Goal: Information Seeking & Learning: Learn about a topic

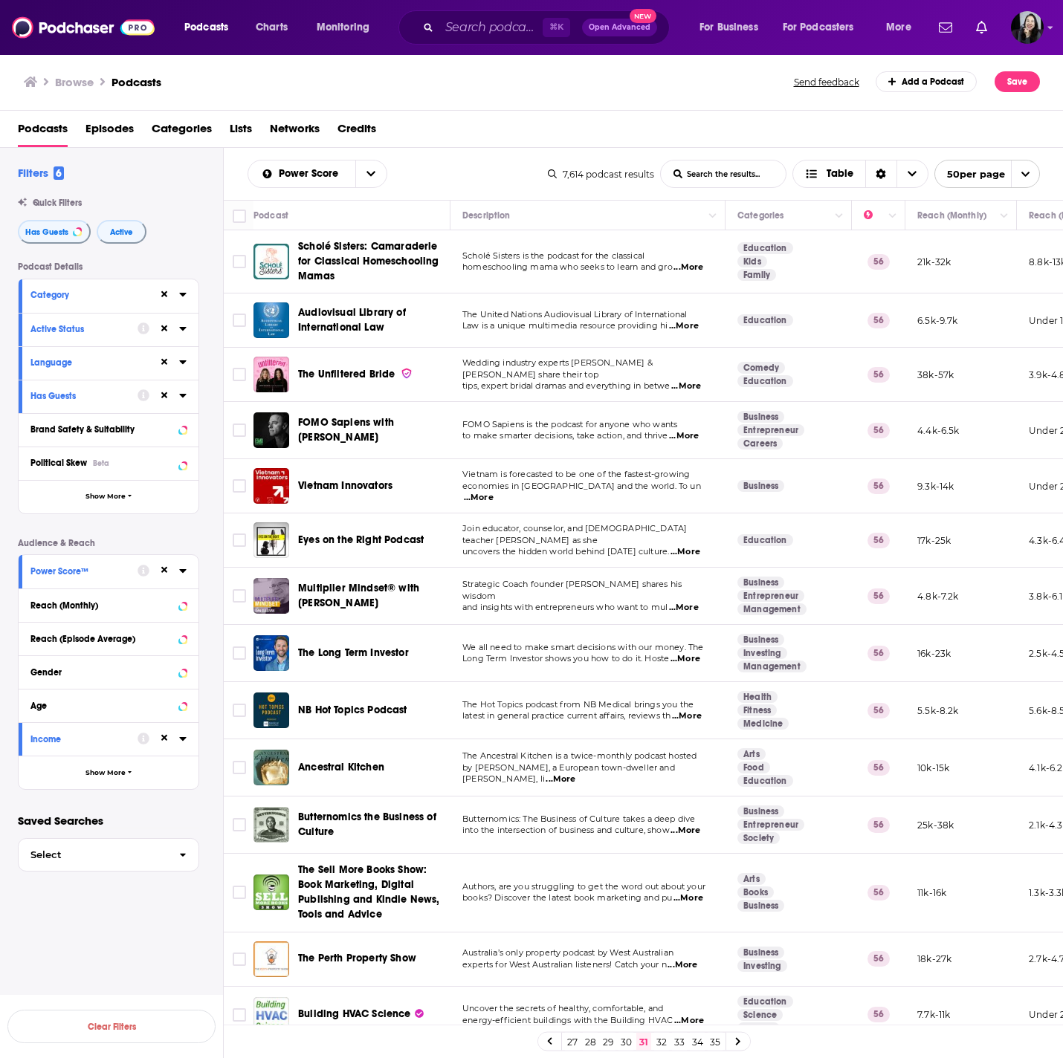
click at [685, 437] on span "...More" at bounding box center [684, 436] width 30 height 12
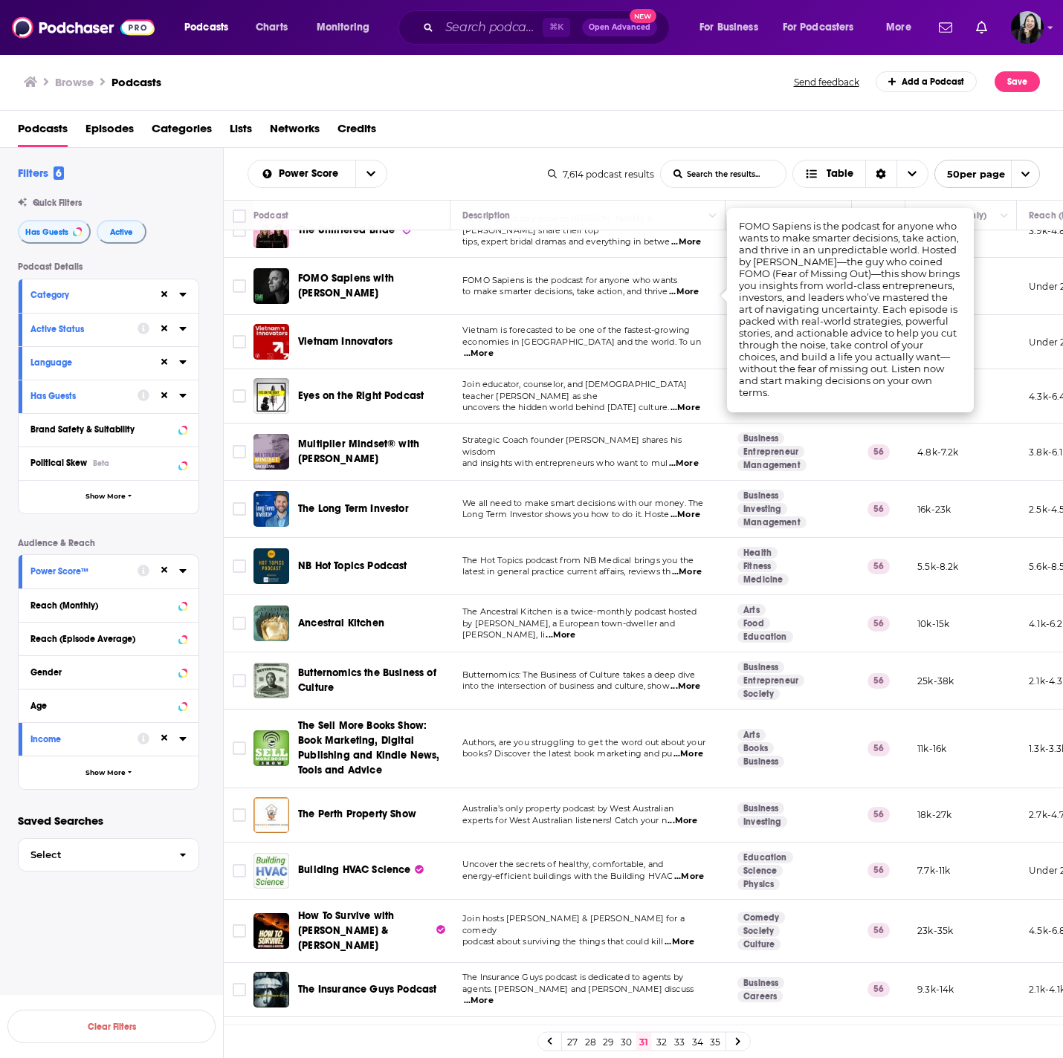
scroll to position [128, 0]
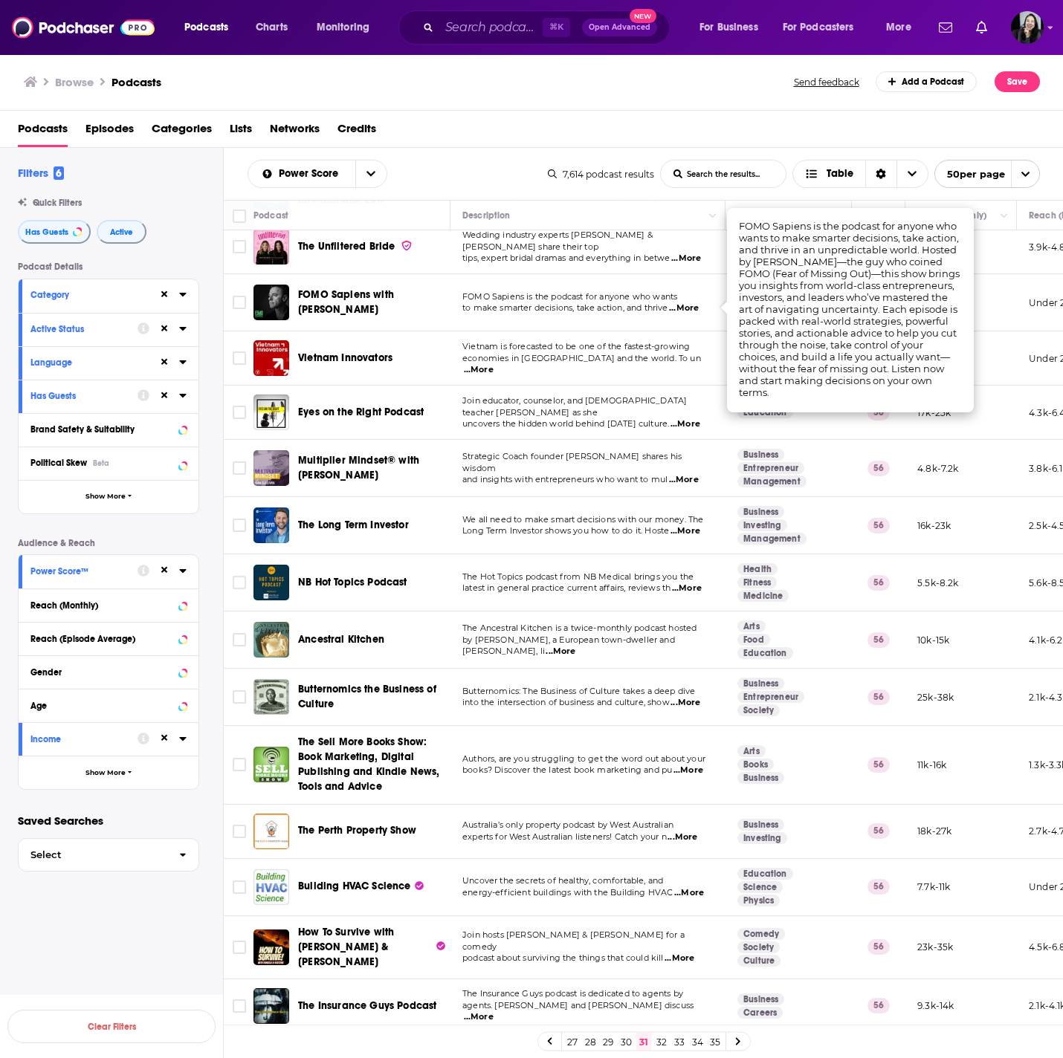
click at [697, 300] on p "FOMO Sapiens is the podcast for anyone who wants" at bounding box center [587, 297] width 250 height 12
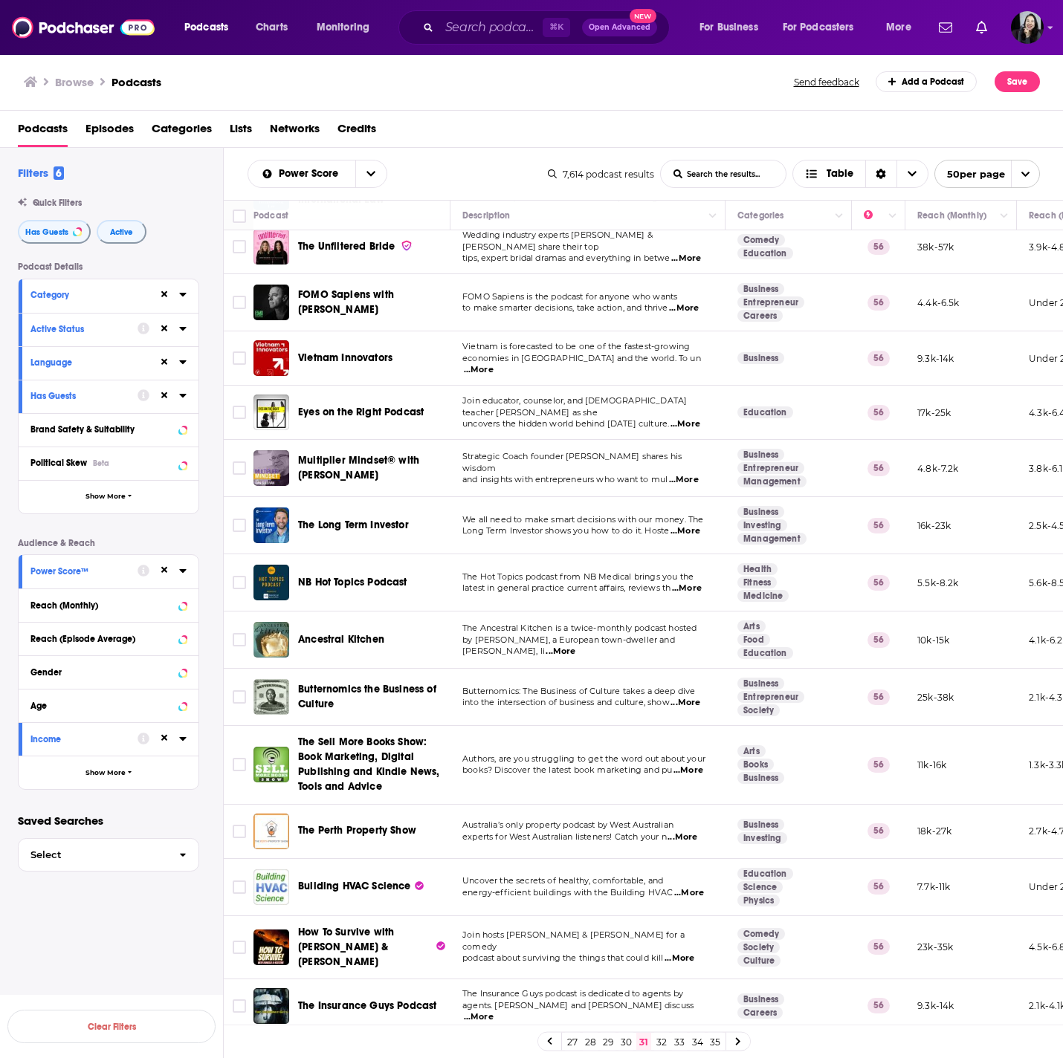
click at [693, 308] on span "...More" at bounding box center [684, 308] width 30 height 12
click at [666, 291] on span "FOMO Sapiens is the podcast for anyone who wants" at bounding box center [569, 296] width 215 height 10
click at [699, 308] on span "...More" at bounding box center [684, 308] width 30 height 12
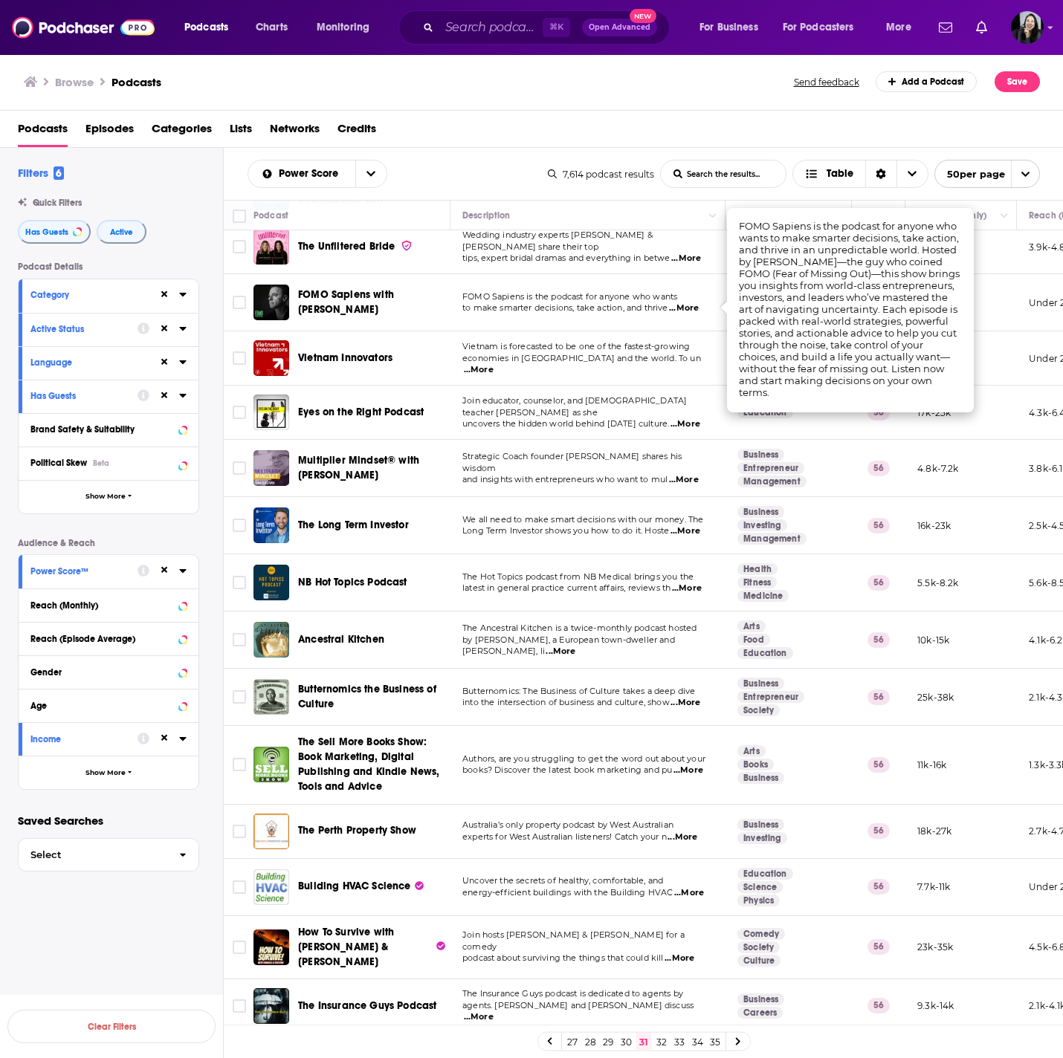
click at [659, 302] on p "FOMO Sapiens is the podcast for anyone who wants" at bounding box center [587, 297] width 250 height 12
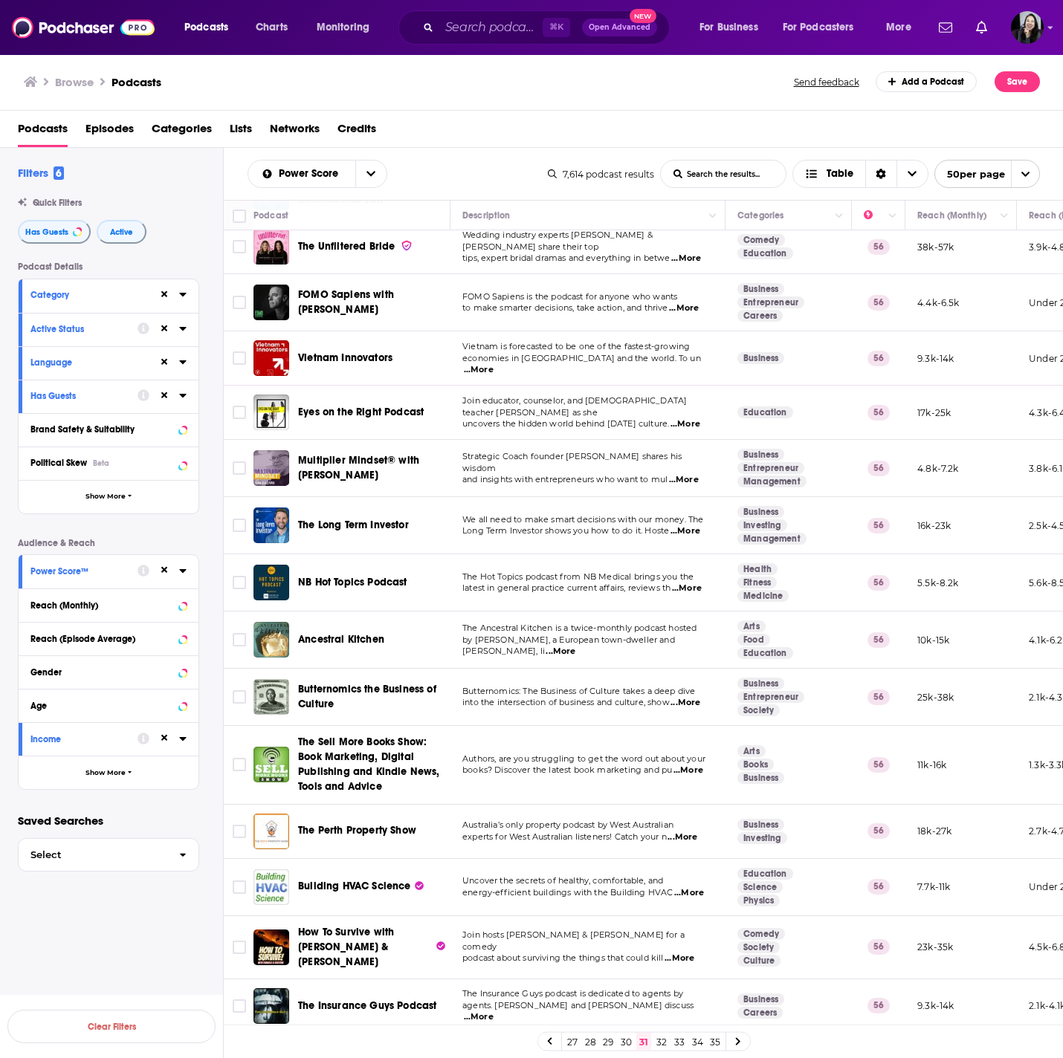
scroll to position [1431, 0]
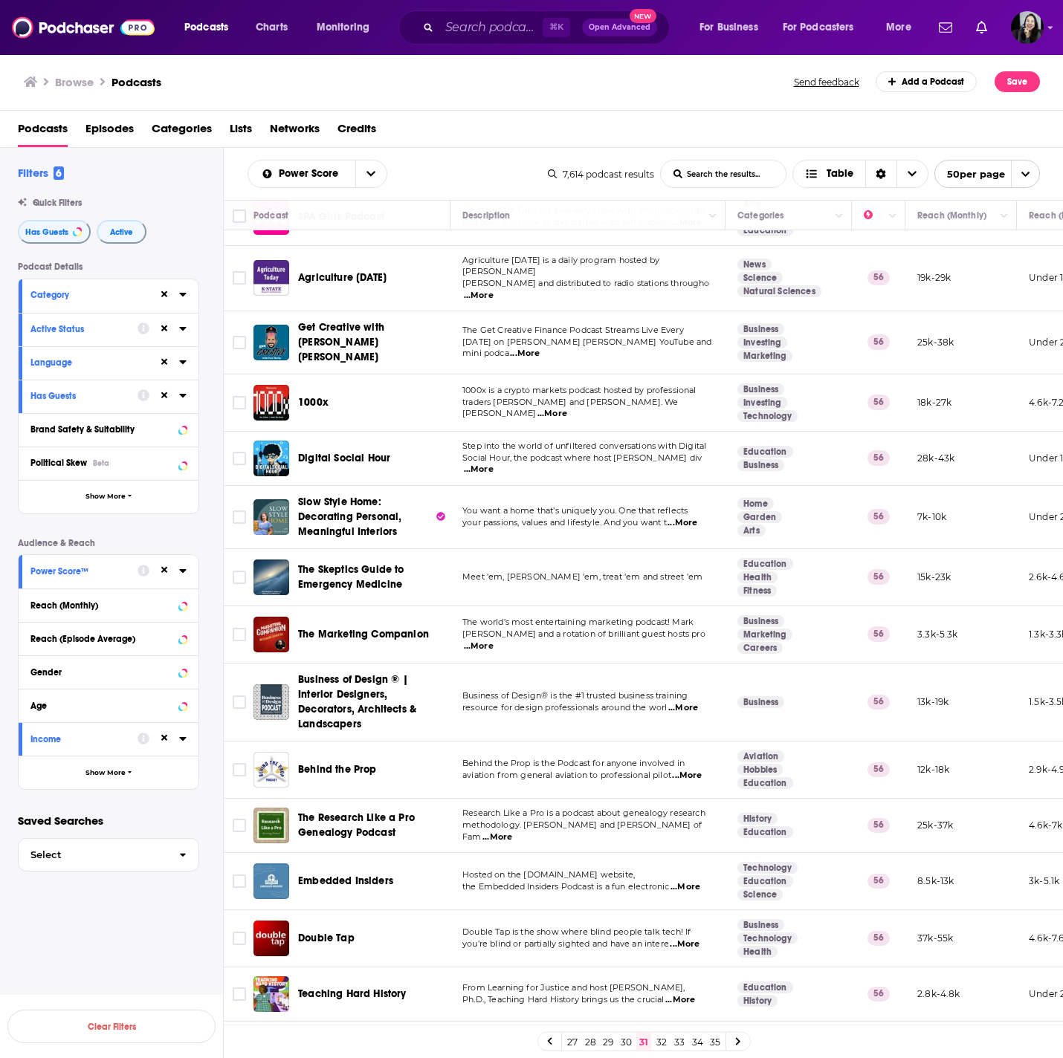
click at [695, 627] on td "The world’s most entertaining marketing podcast! Mark Schaefer and a rotation o…" at bounding box center [587, 634] width 275 height 57
click at [494, 641] on span "...More" at bounding box center [479, 647] width 30 height 12
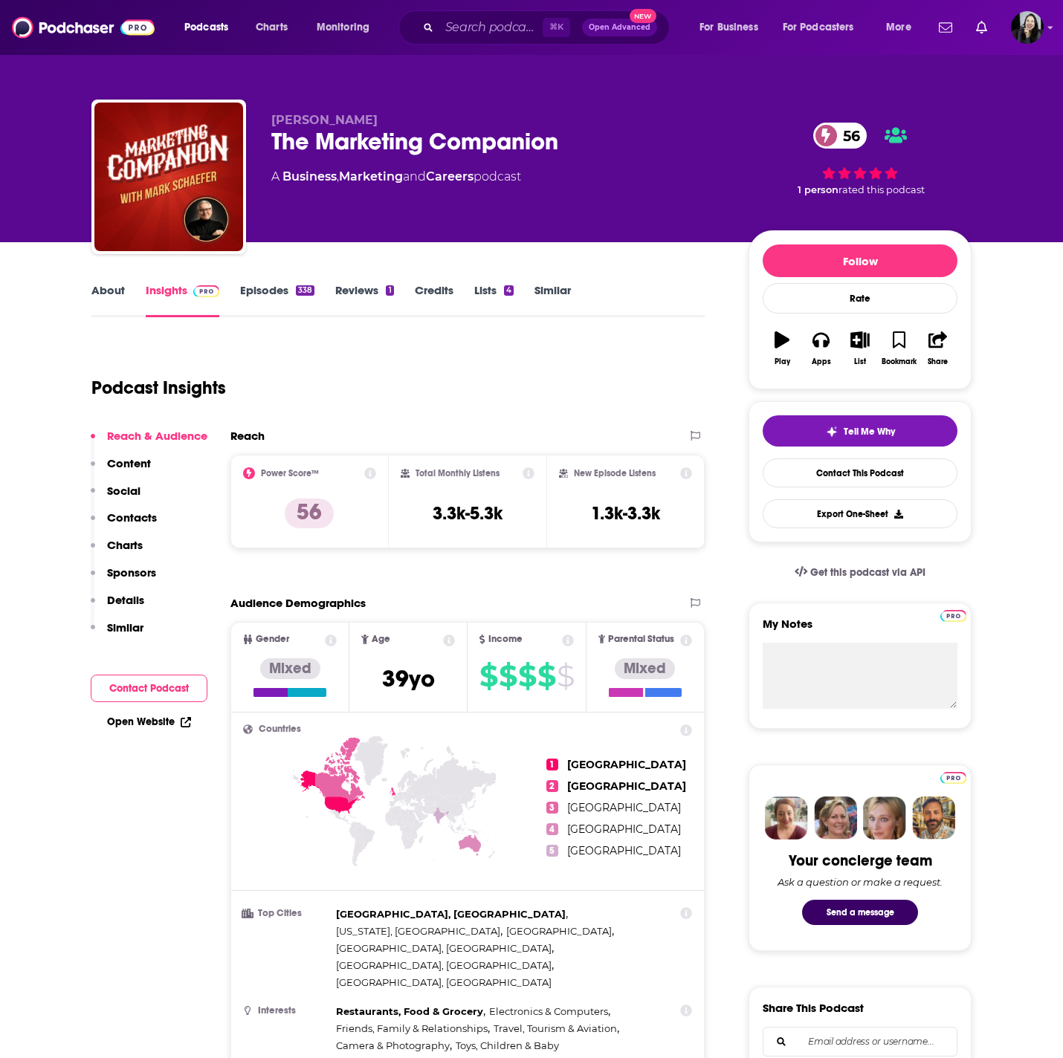
click at [384, 118] on p "[PERSON_NAME]" at bounding box center [497, 120] width 453 height 14
click at [384, 118] on p "Mark Schaefer" at bounding box center [497, 120] width 453 height 14
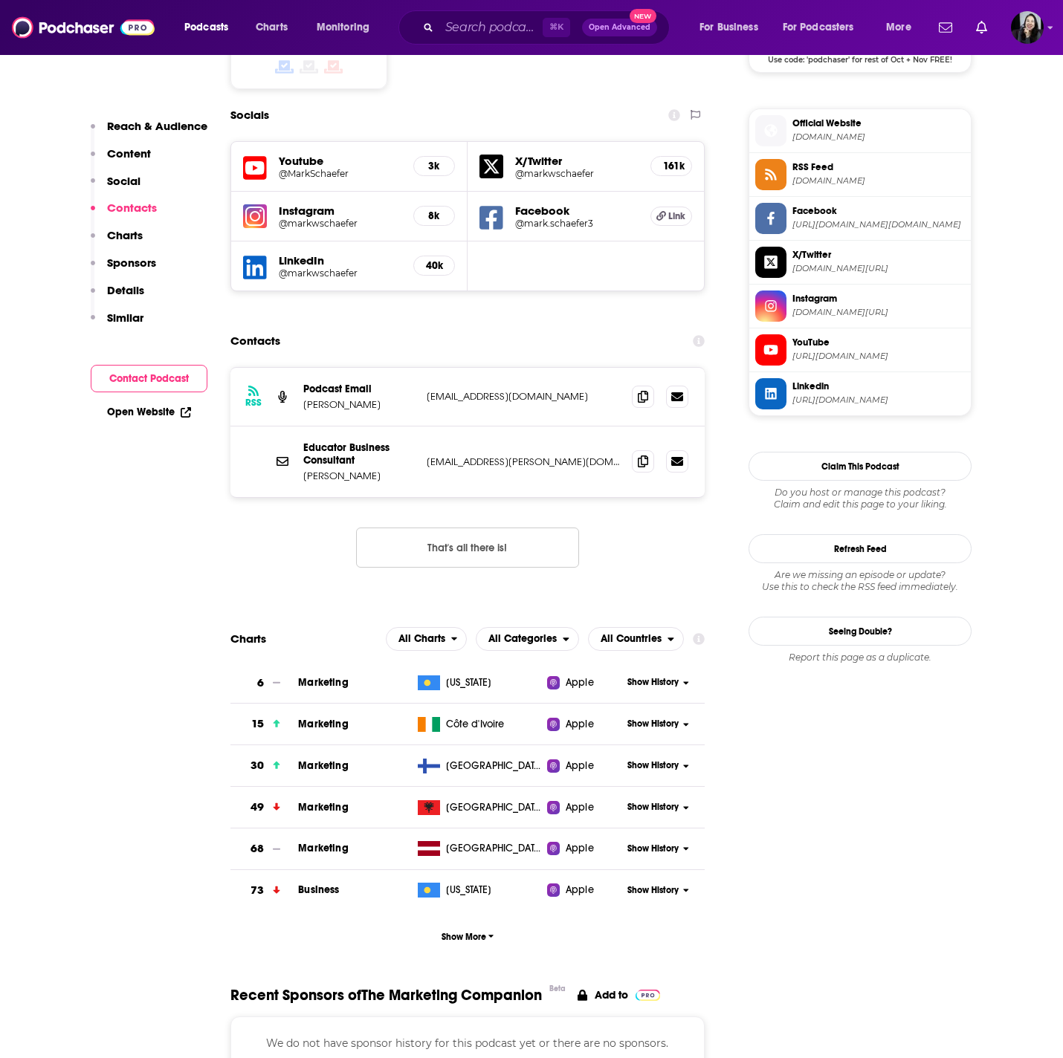
scroll to position [1229, 0]
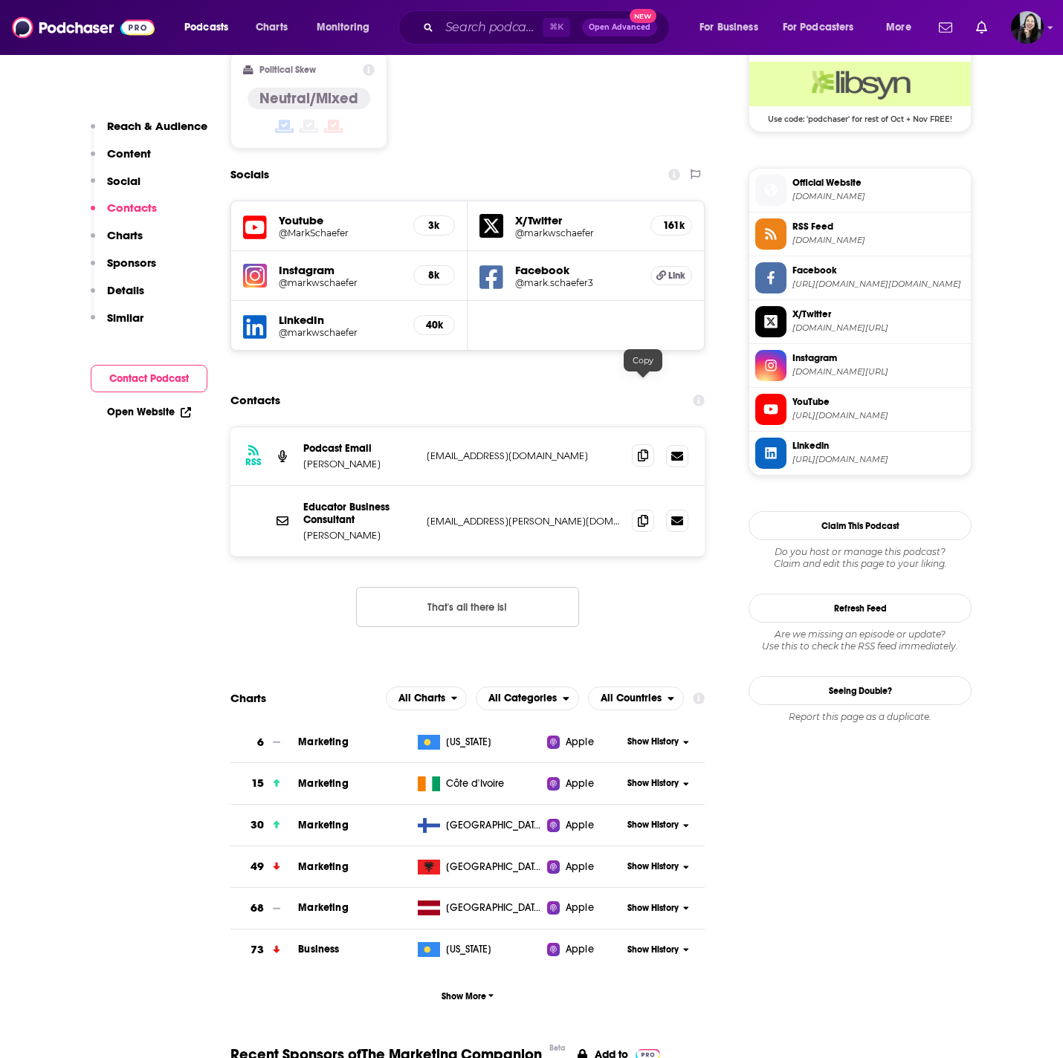
click at [638, 450] on icon at bounding box center [643, 456] width 10 height 12
click at [639, 514] on icon at bounding box center [643, 520] width 10 height 12
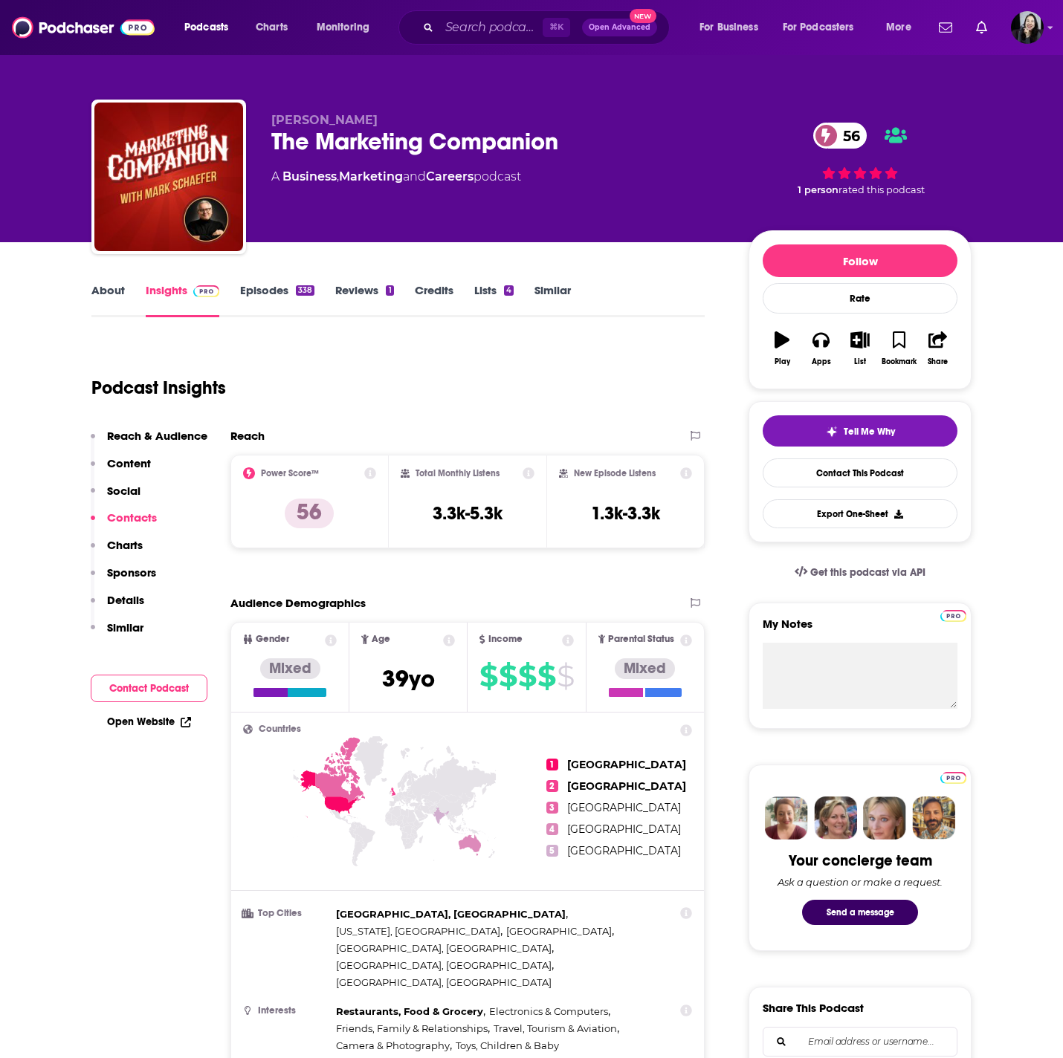
click at [591, 138] on div "The Marketing Companion 56" at bounding box center [497, 141] width 453 height 29
copy div "The Marketing Companion 56"
click at [391, 116] on p "Mark Schaefer" at bounding box center [497, 120] width 453 height 14
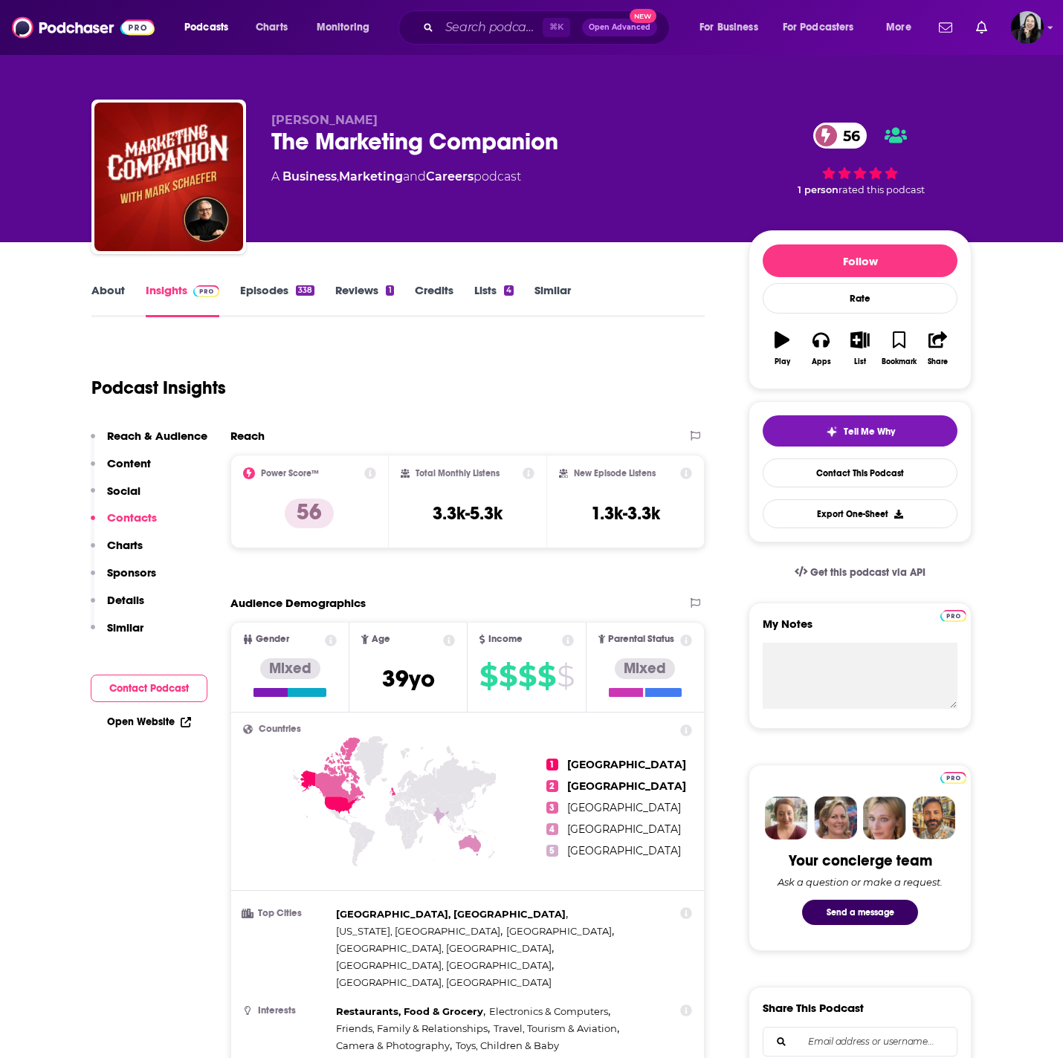
click at [391, 116] on p "Mark Schaefer" at bounding box center [497, 120] width 453 height 14
copy p "Mark Schaefer"
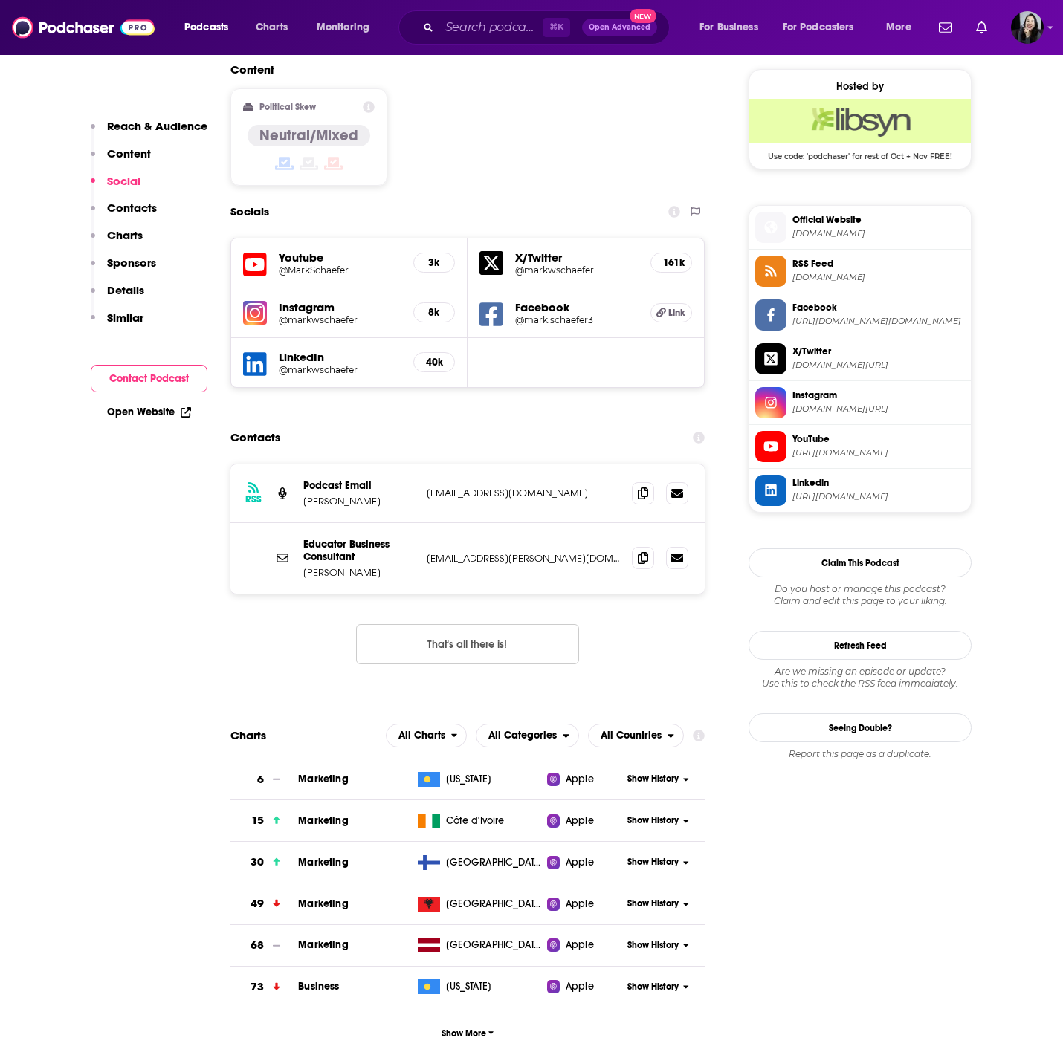
scroll to position [1194, 0]
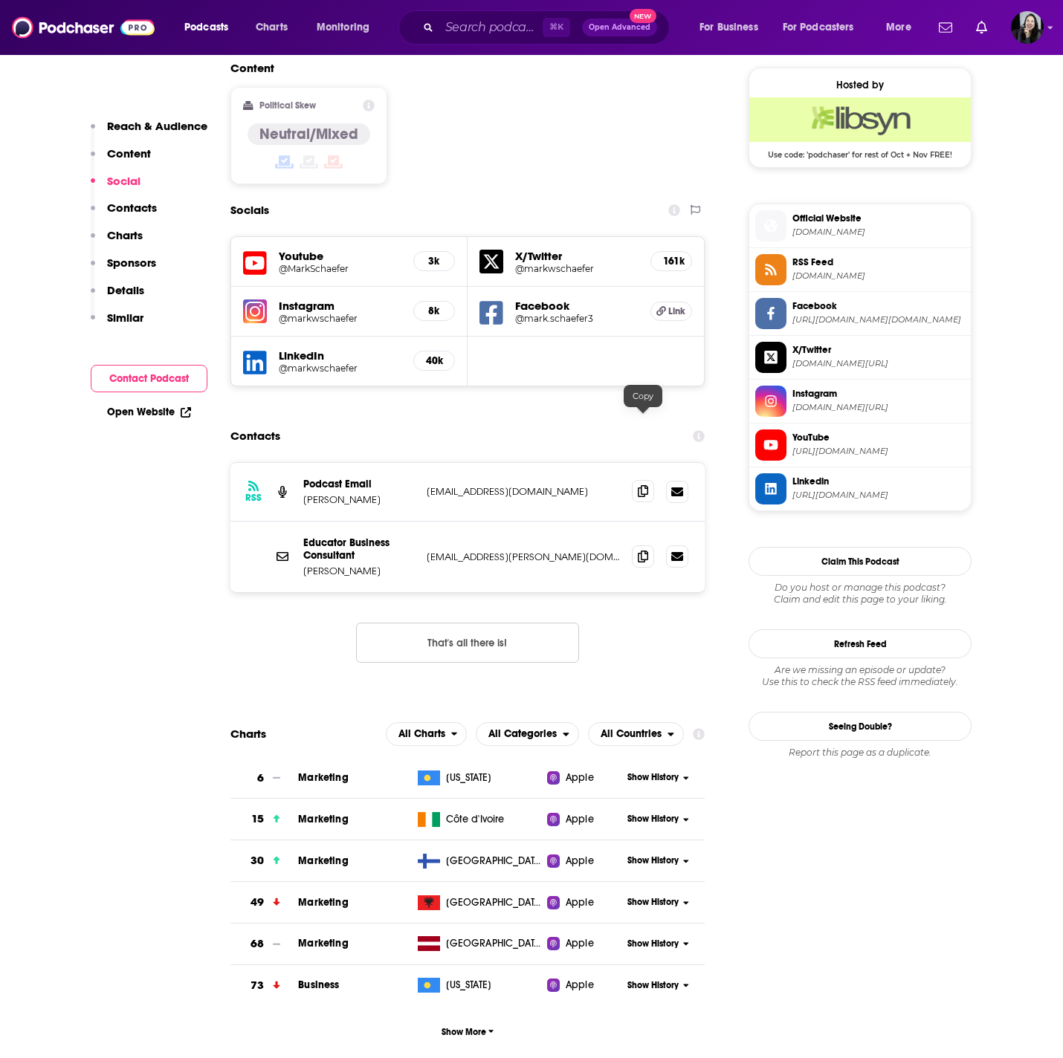
click at [636, 480] on span at bounding box center [643, 491] width 22 height 22
click at [640, 550] on icon at bounding box center [643, 556] width 10 height 12
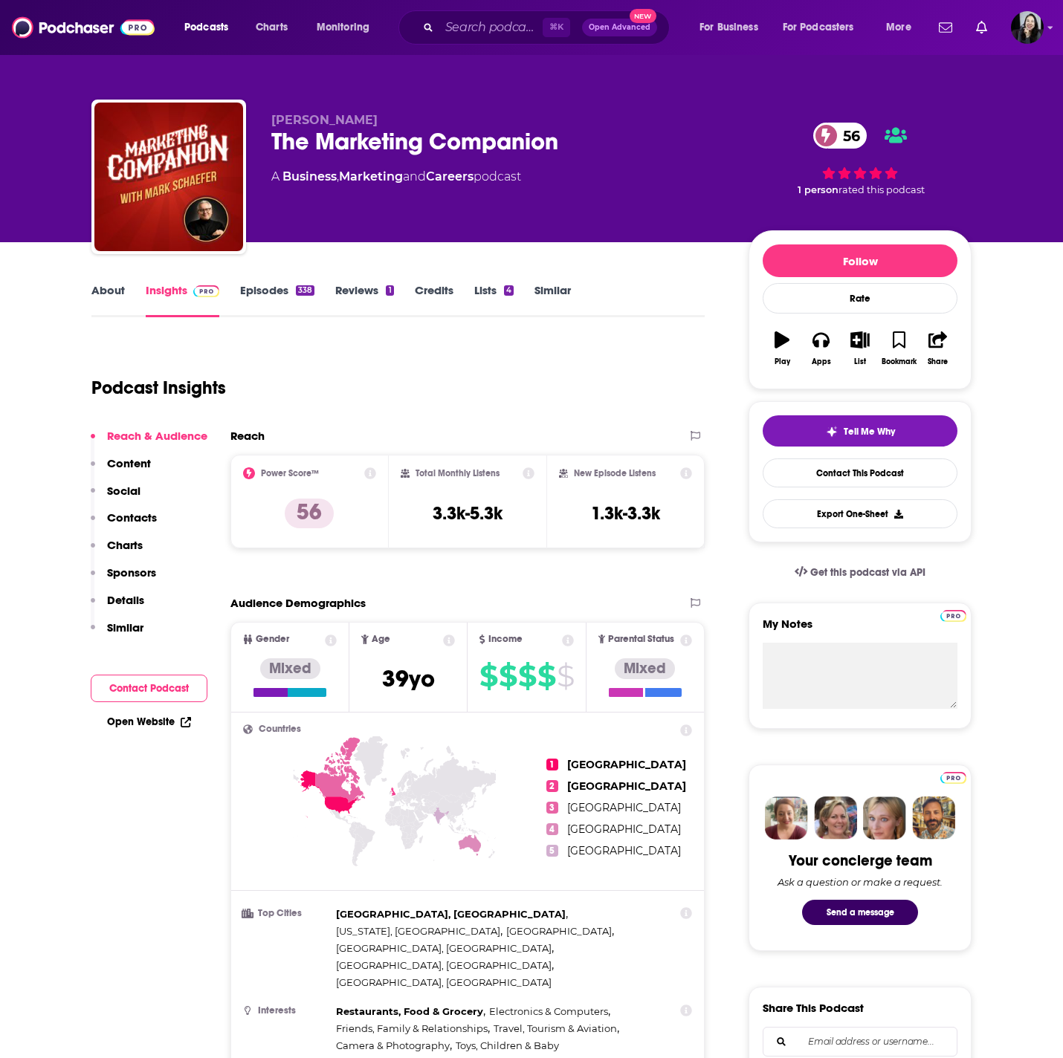
click at [299, 300] on link "Episodes 338" at bounding box center [277, 300] width 74 height 34
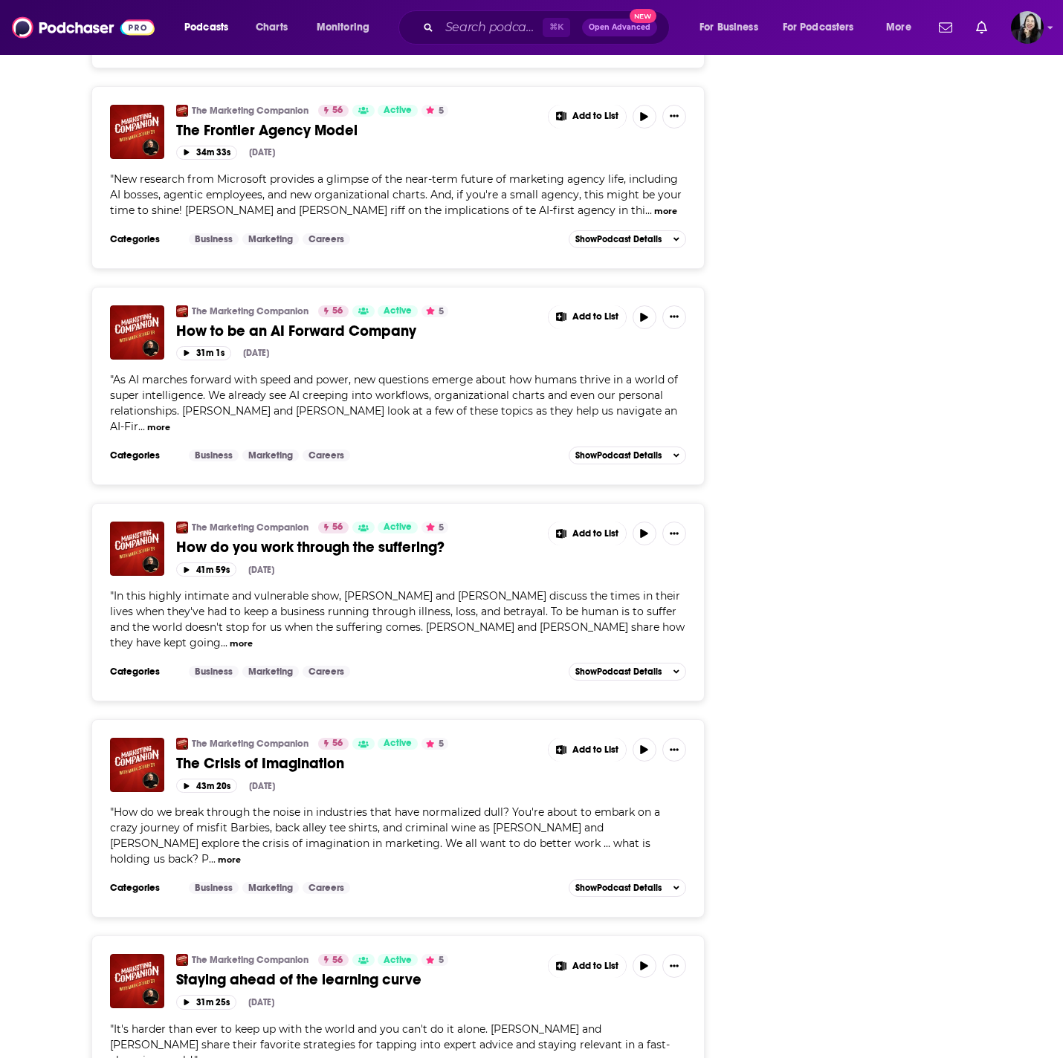
scroll to position [2468, 0]
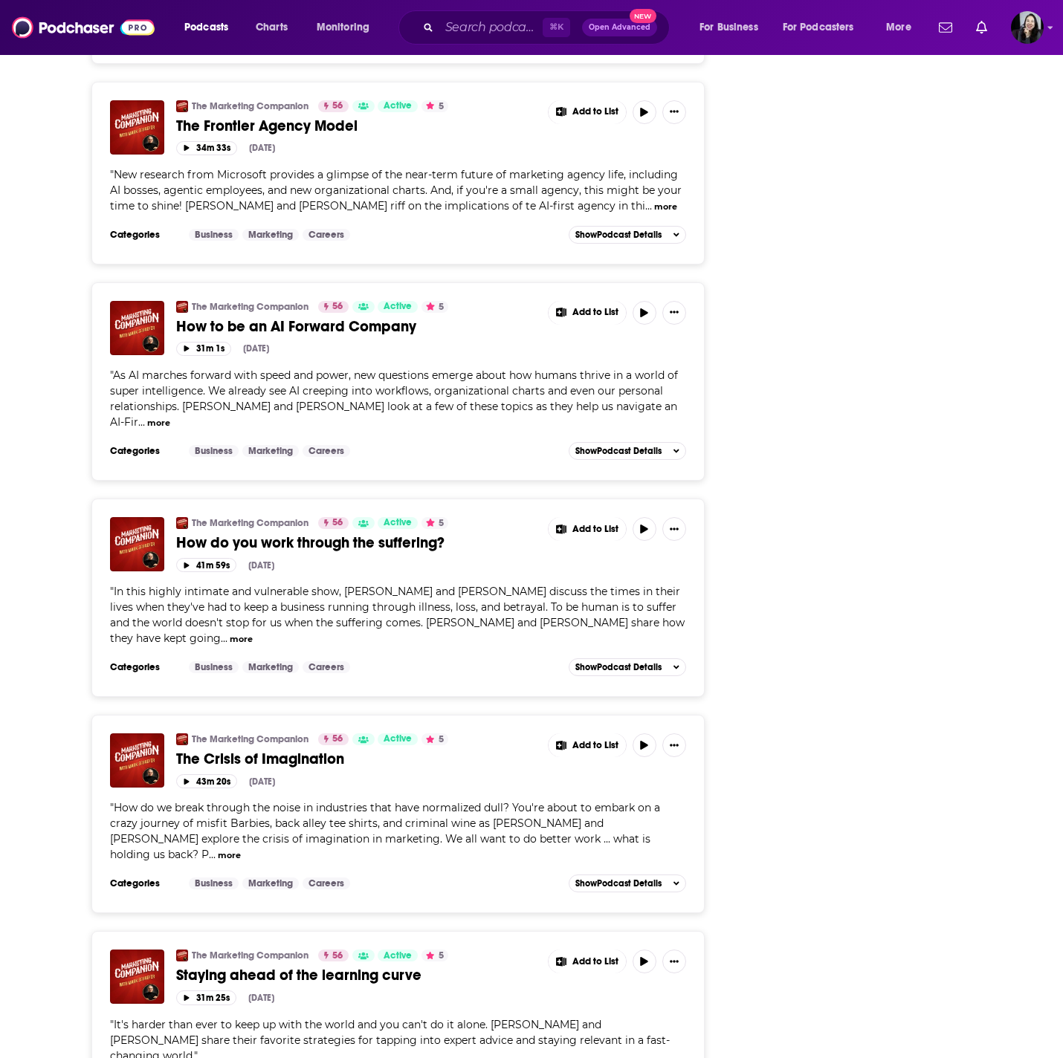
click at [297, 534] on span "How do you work through the suffering?" at bounding box center [310, 543] width 268 height 19
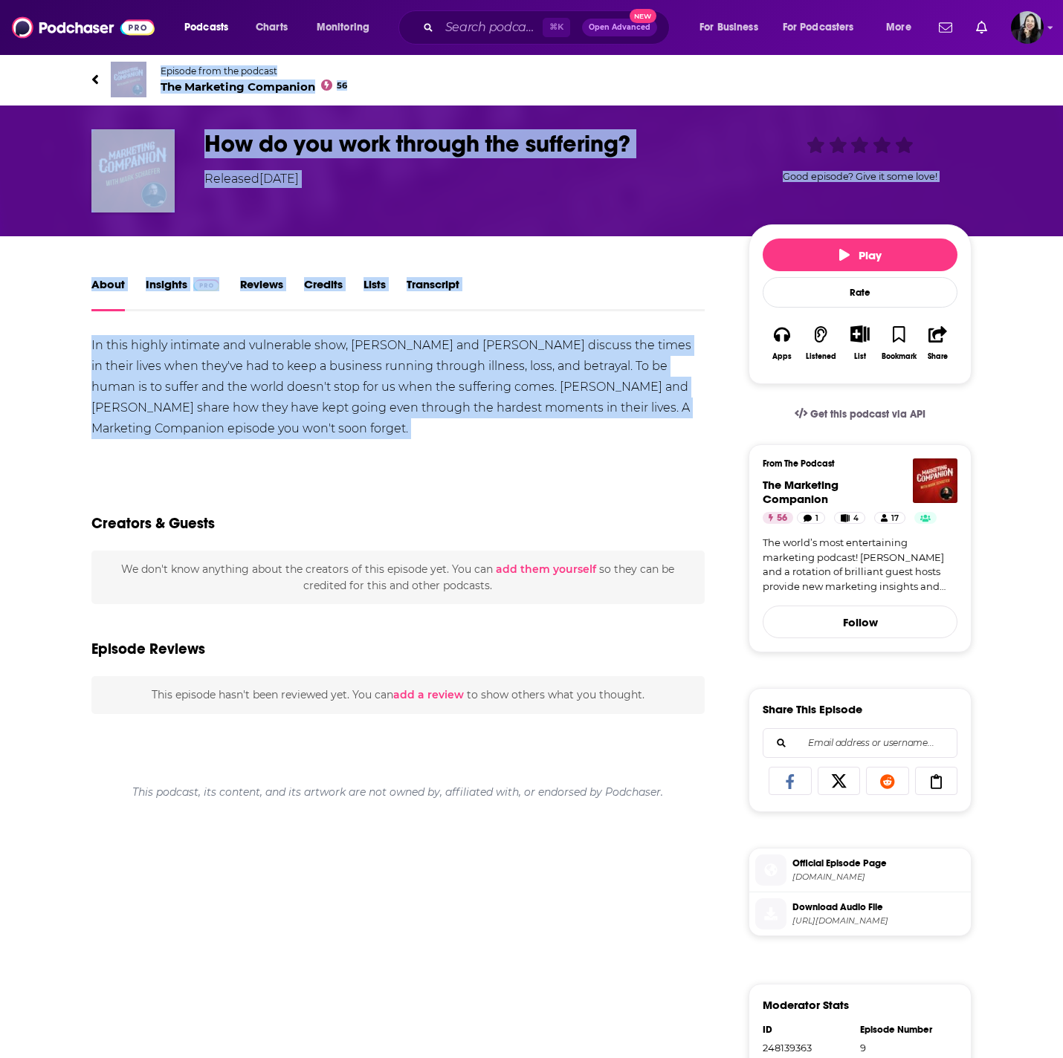
drag, startPoint x: 76, startPoint y: 65, endPoint x: 269, endPoint y: 447, distance: 428.1
click at [270, 447] on div "Episode from the podcast The Marketing Companion 56 Next Episode How do you wor…" at bounding box center [531, 752] width 1063 height 1397
click at [427, 277] on link "Transcript" at bounding box center [433, 294] width 53 height 34
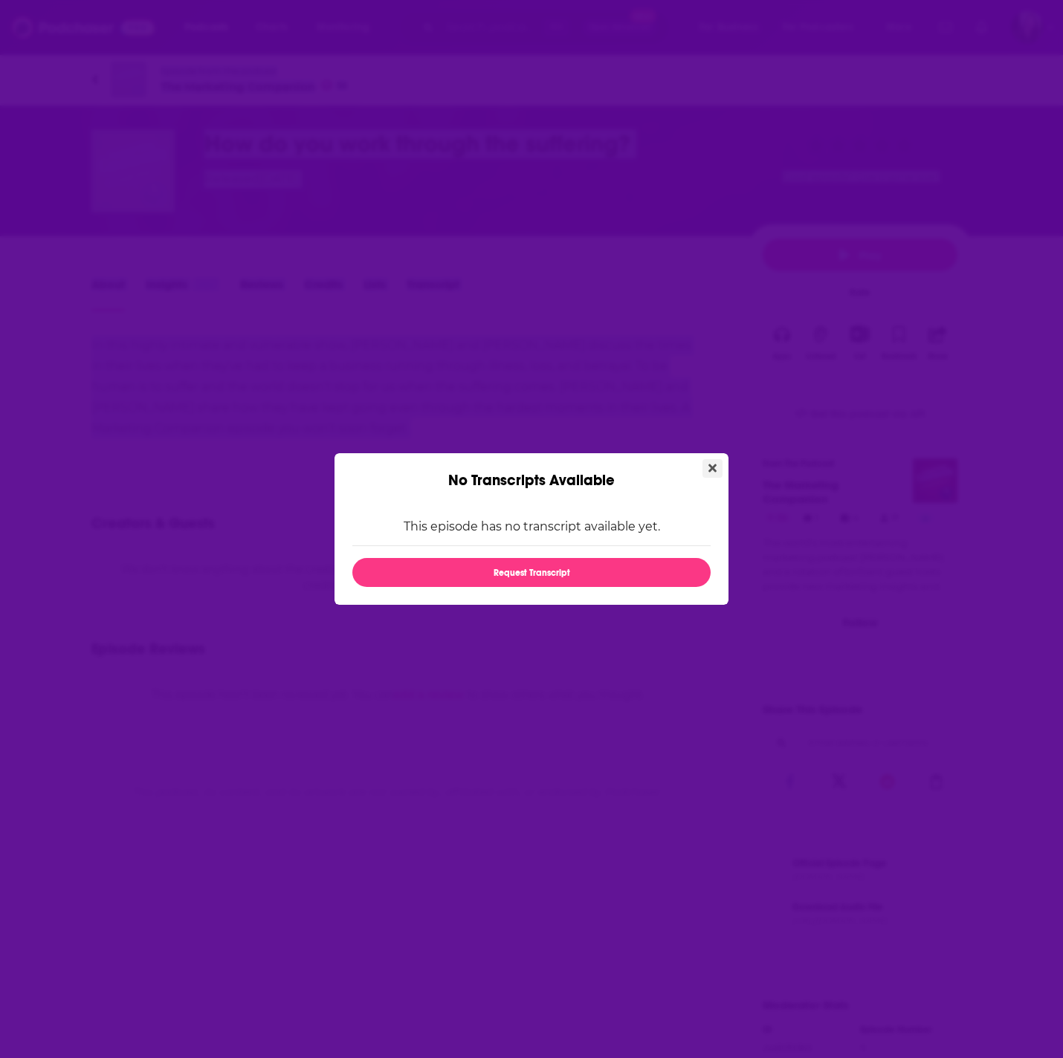
click at [711, 466] on icon "Close" at bounding box center [712, 469] width 8 height 8
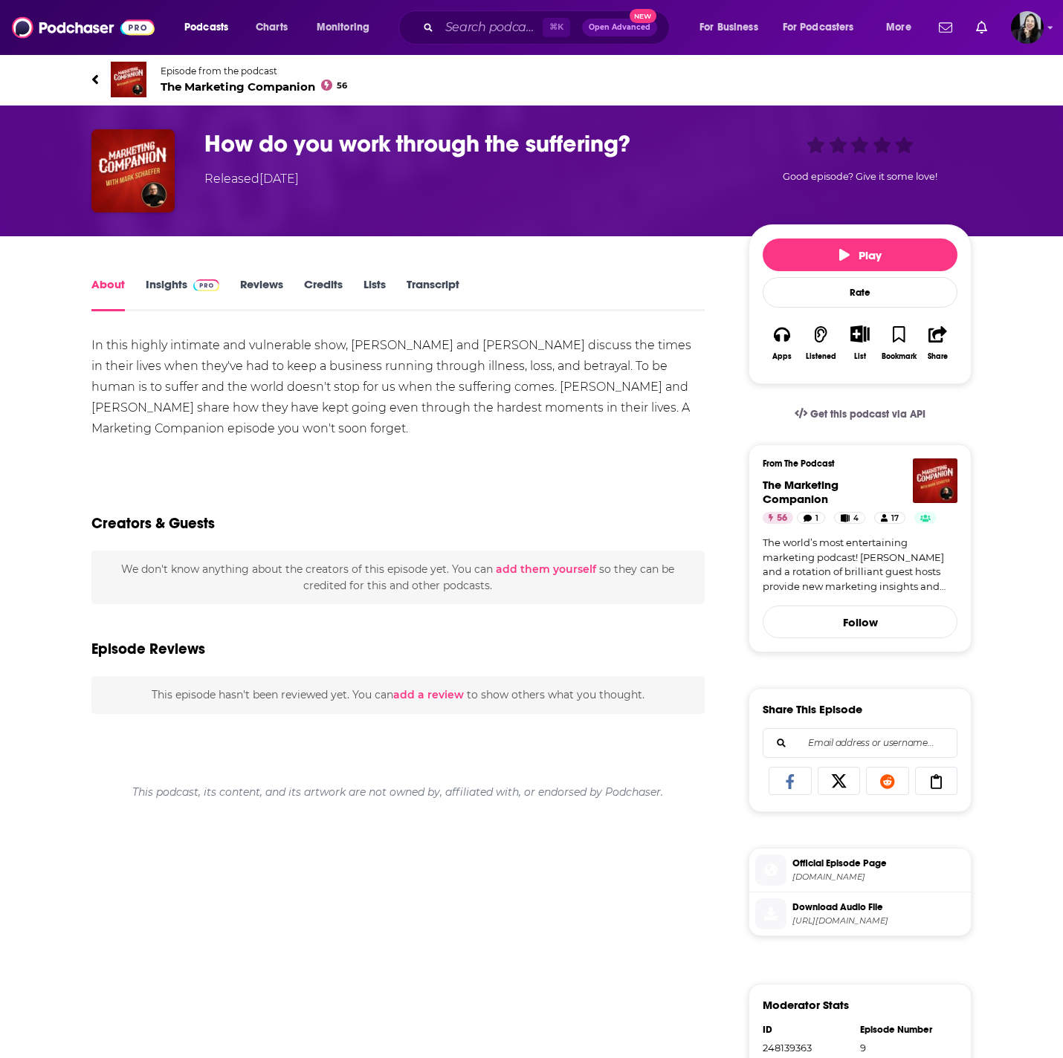
click at [445, 408] on div "In this highly intimate and vulnerable show, Mark Schaefer and Dana Malstaff di…" at bounding box center [397, 387] width 613 height 104
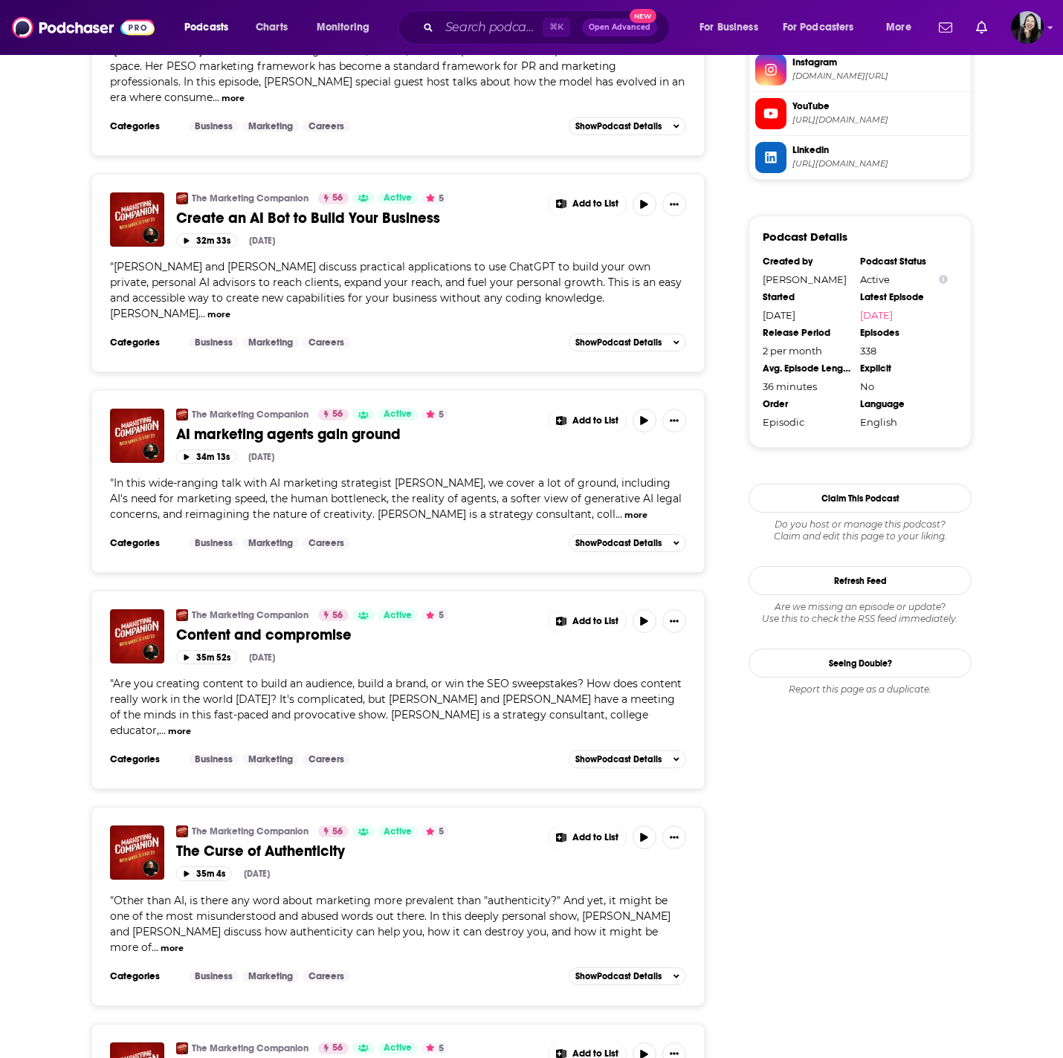
scroll to position [1466, 0]
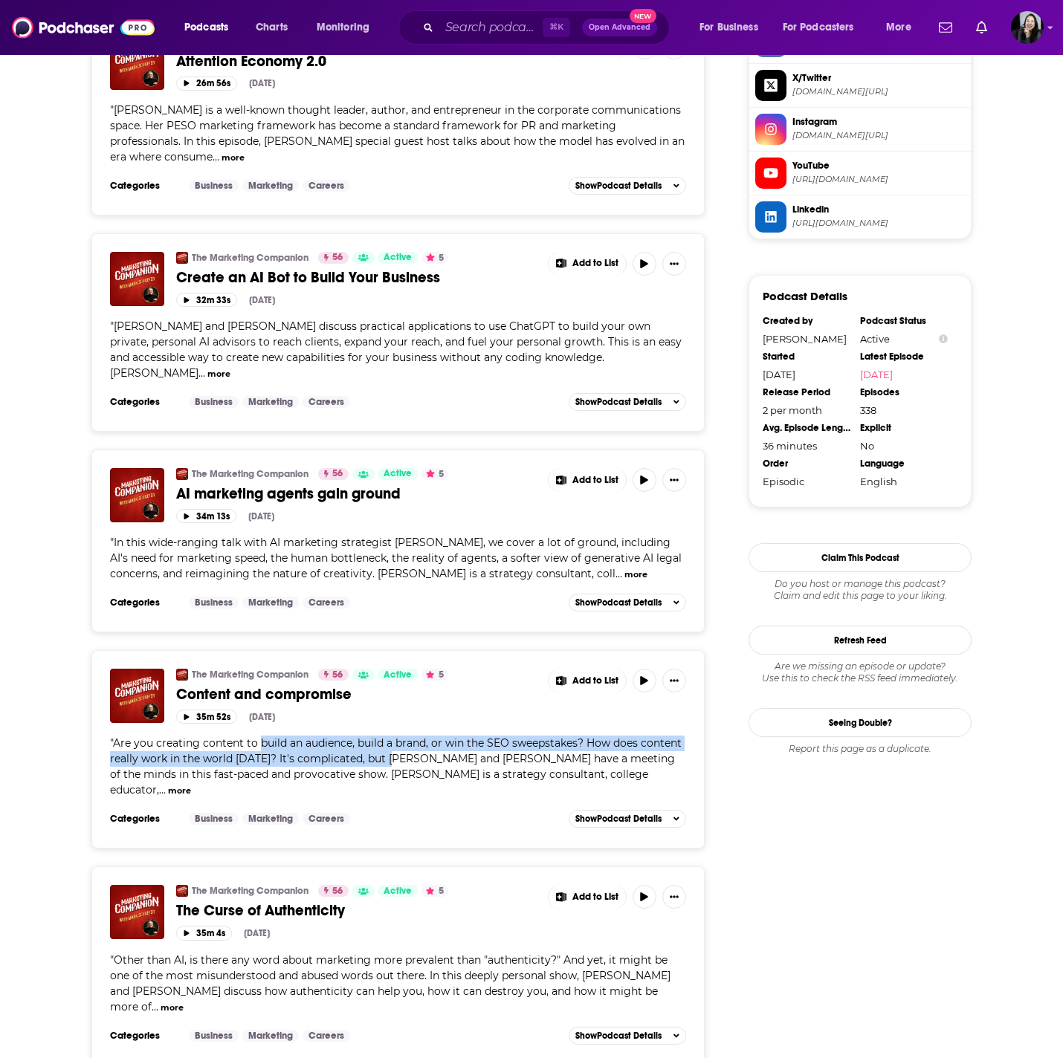
drag, startPoint x: 262, startPoint y: 731, endPoint x: 397, endPoint y: 750, distance: 136.6
click at [397, 750] on div "" Are you creating content to build an audience, build a brand, or win the SEO …" at bounding box center [398, 767] width 576 height 62
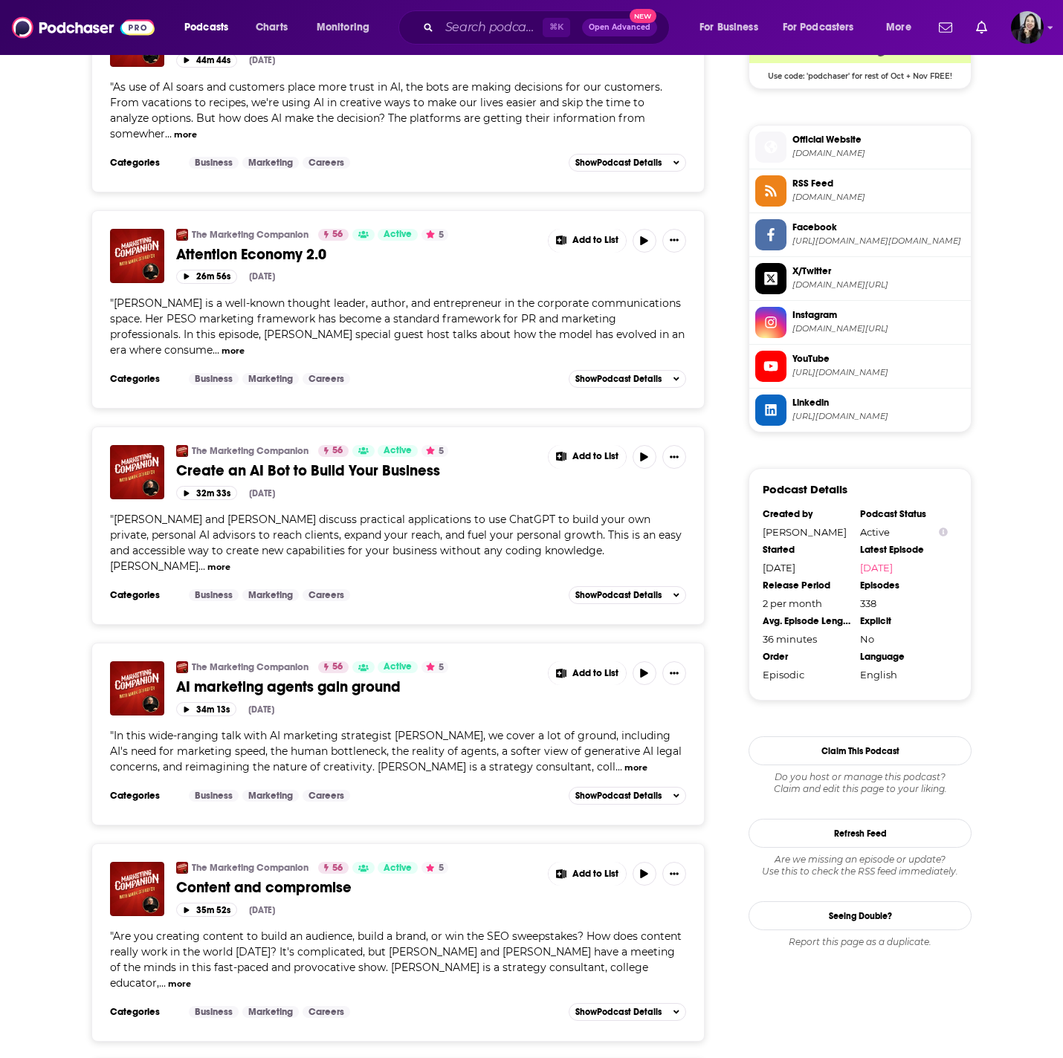
scroll to position [1369, 0]
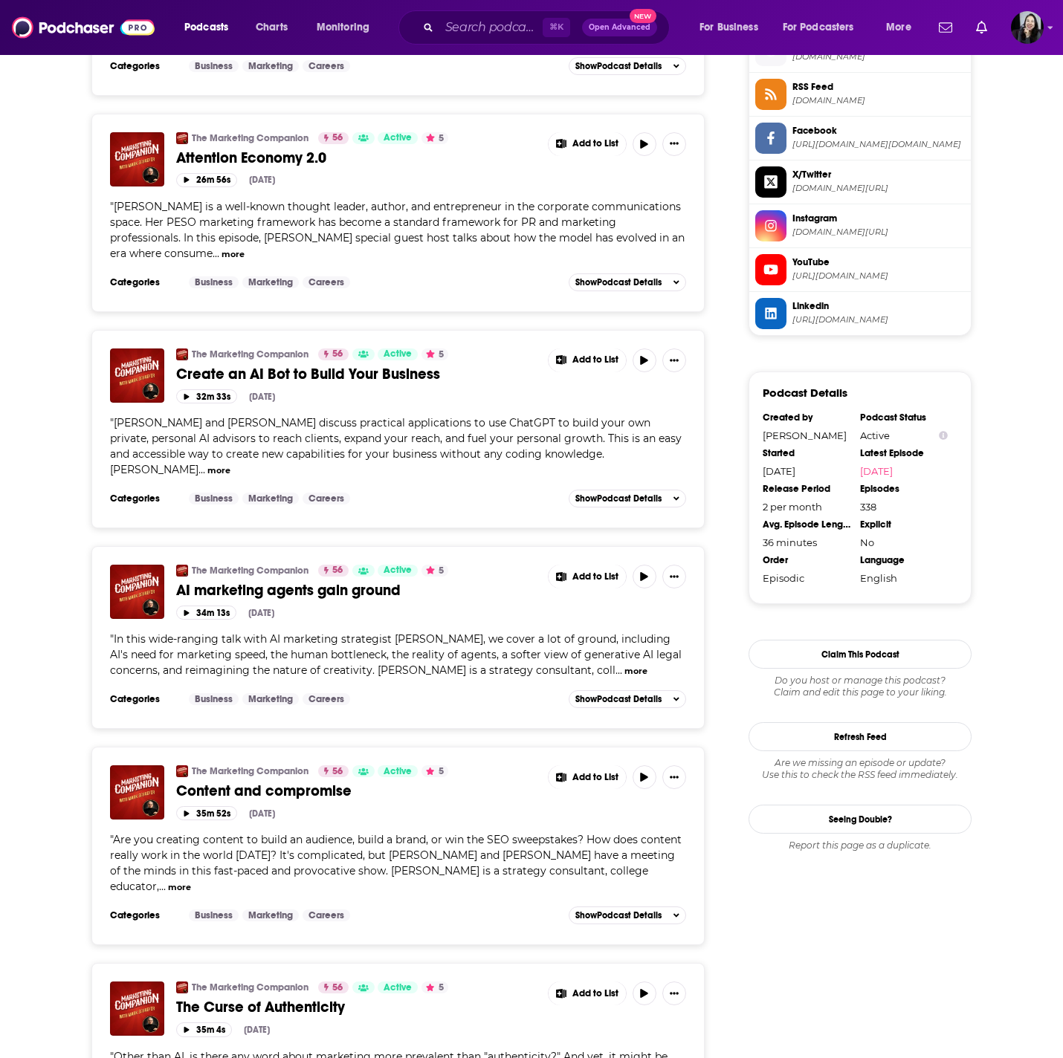
click at [304, 782] on span "Content and compromise" at bounding box center [263, 791] width 175 height 19
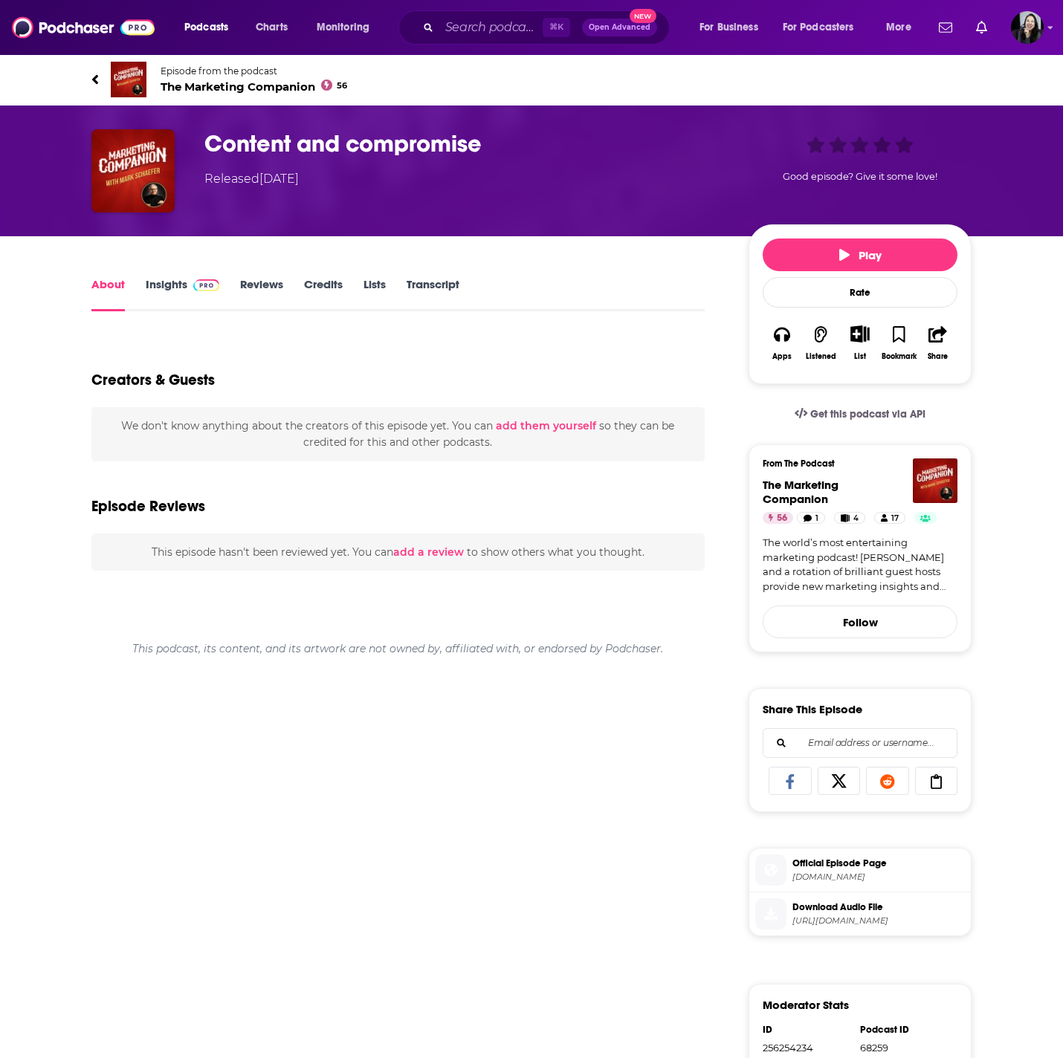
click at [434, 282] on link "Transcript" at bounding box center [433, 294] width 53 height 34
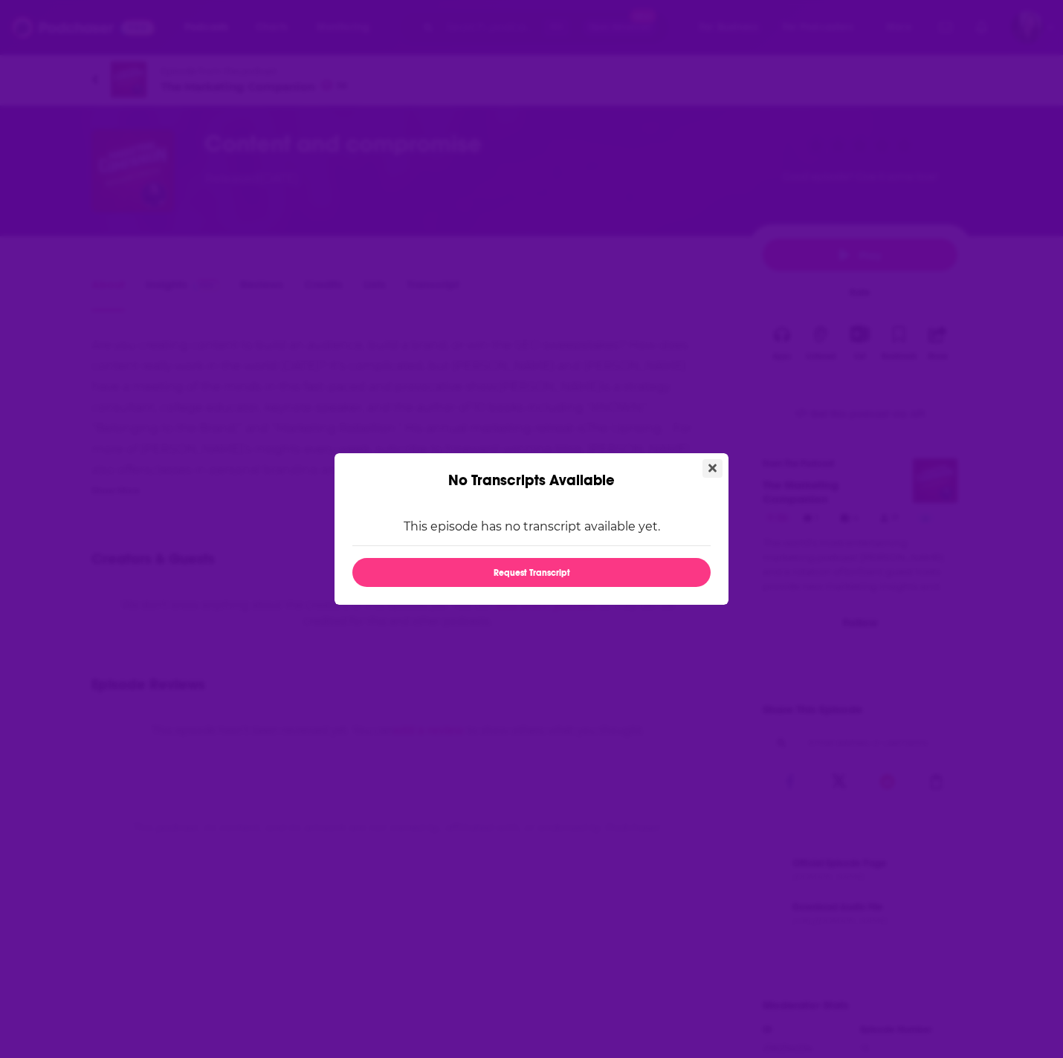
click at [705, 460] on button "Close" at bounding box center [712, 468] width 20 height 19
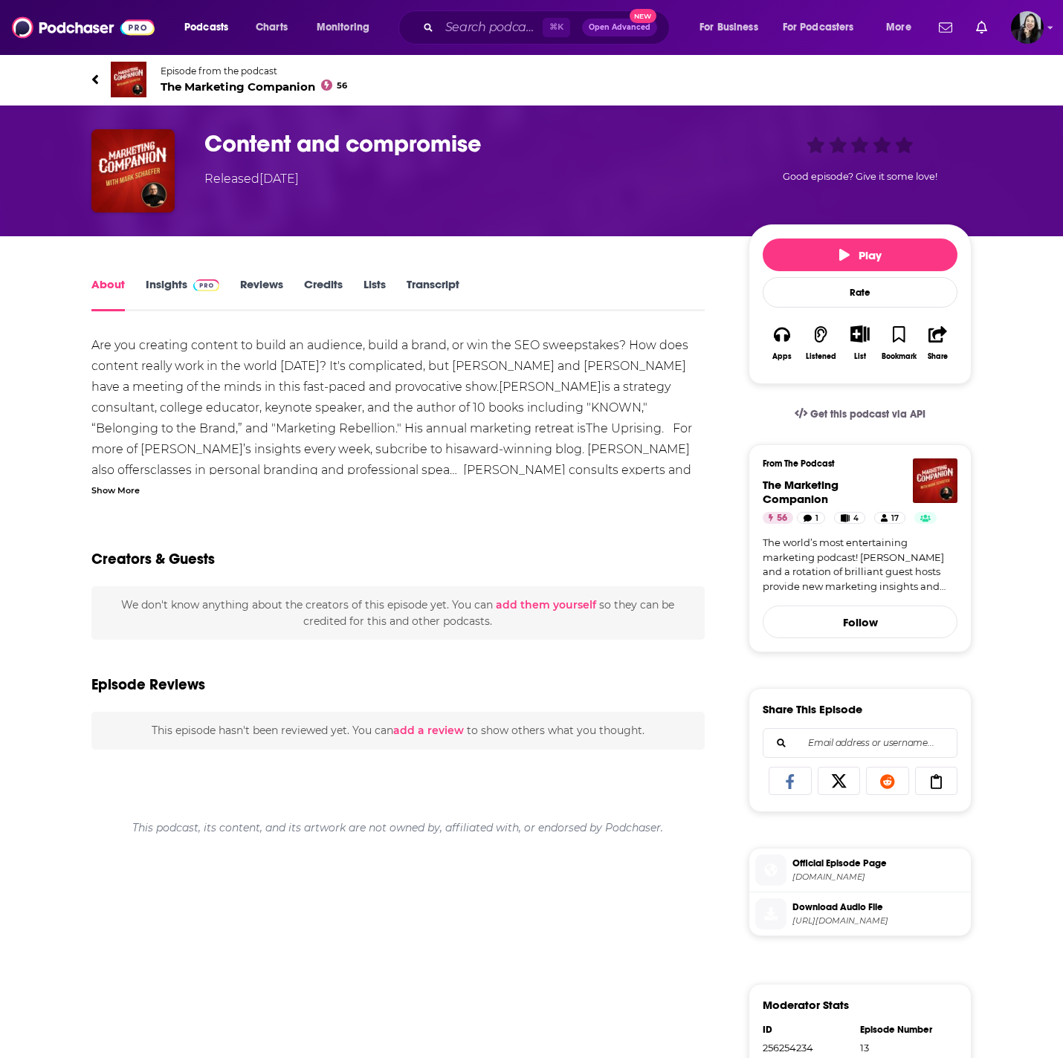
click at [120, 490] on div "Show More" at bounding box center [115, 489] width 48 height 14
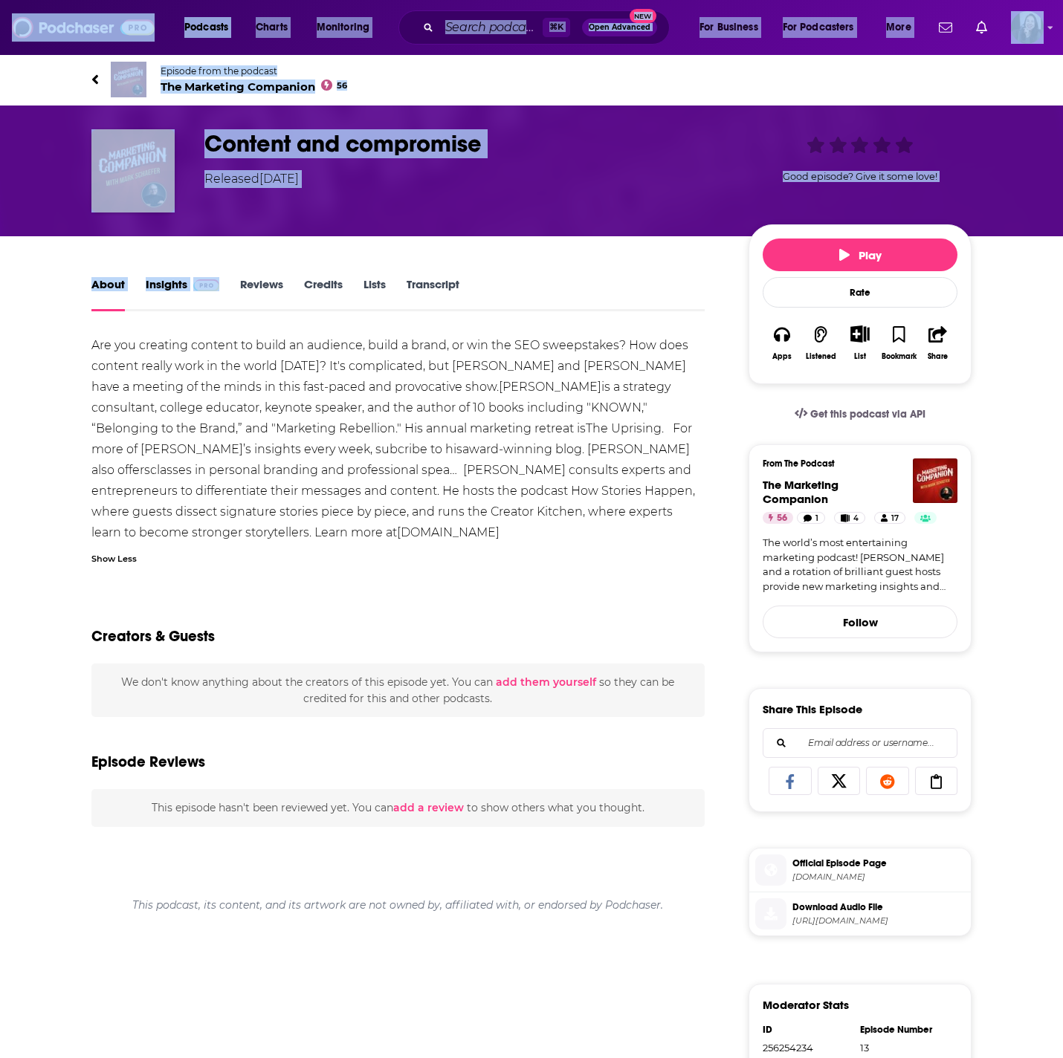
drag, startPoint x: 59, startPoint y: 45, endPoint x: 206, endPoint y: 283, distance: 279.9
click at [207, 285] on div "Podcasts Charts Monitoring ⌘ K Open Advanced New For Business For Podcasters Mo…" at bounding box center [531, 725] width 1063 height 1451
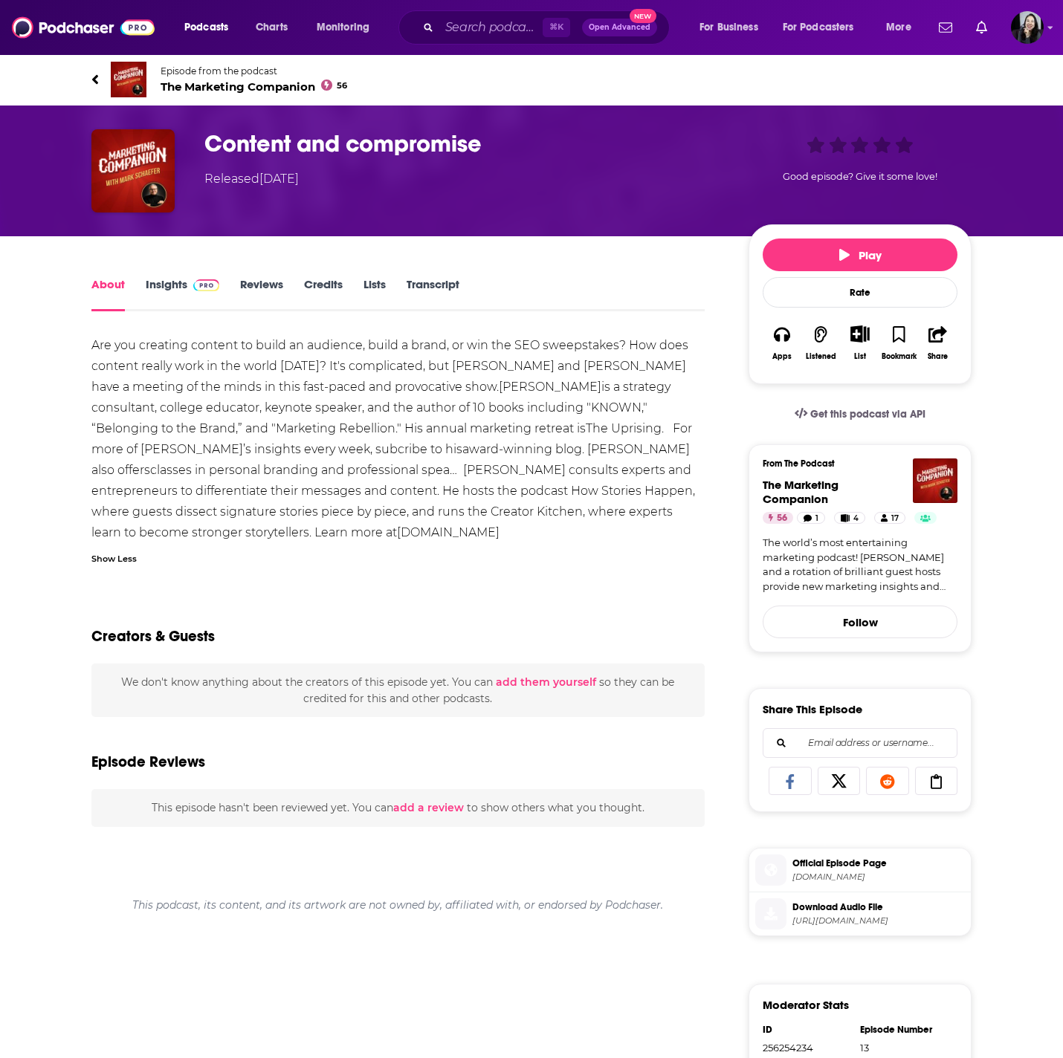
click at [187, 341] on div "Are you creating content to build an audience, build a brand, or win the SEO sw…" at bounding box center [397, 439] width 613 height 208
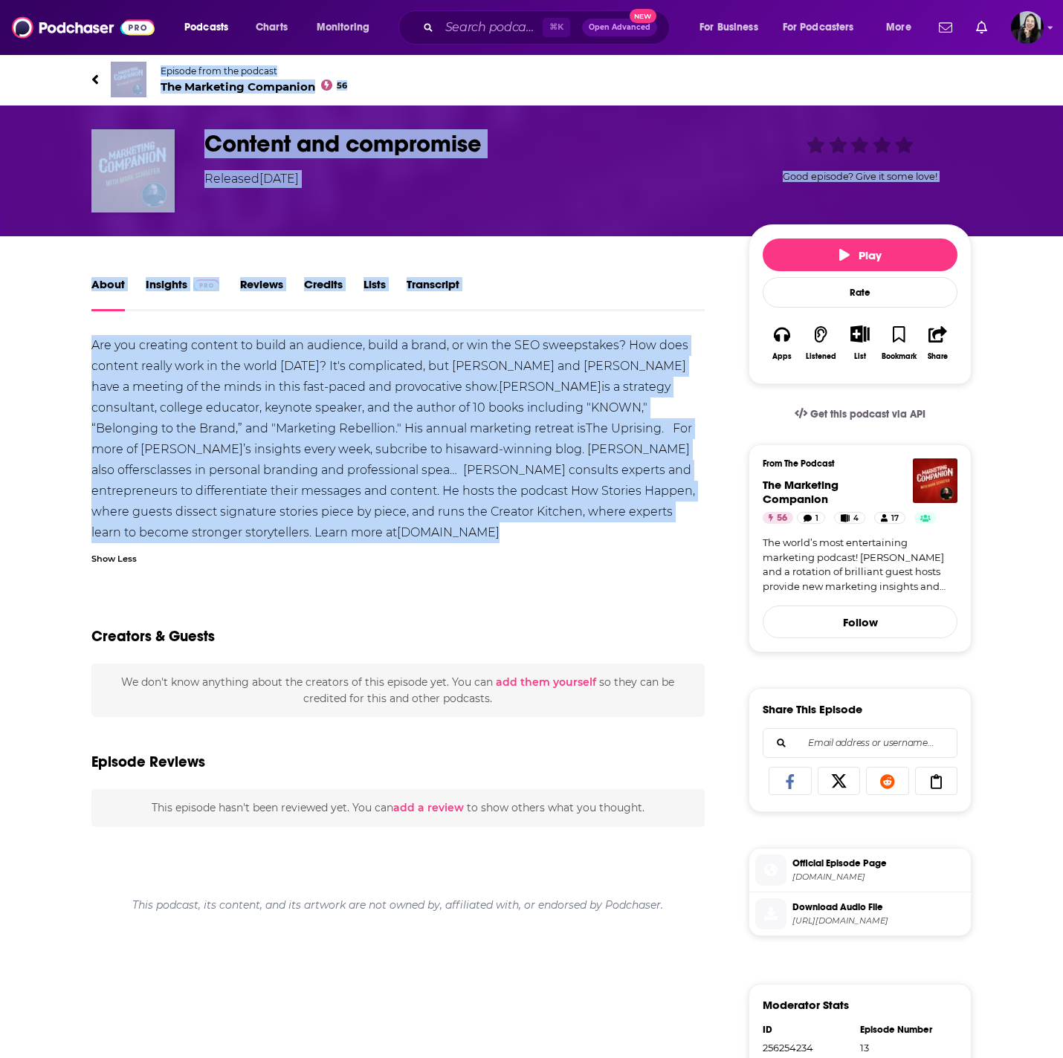
drag, startPoint x: 65, startPoint y: 63, endPoint x: 248, endPoint y: 544, distance: 514.5
click at [248, 544] on div "Episode from the podcast The Marketing Companion 56 Next Episode Content and co…" at bounding box center [531, 752] width 1063 height 1397
copy div "Episode from the podcast The Marketing Companion 56 Next Episode Content and co…"
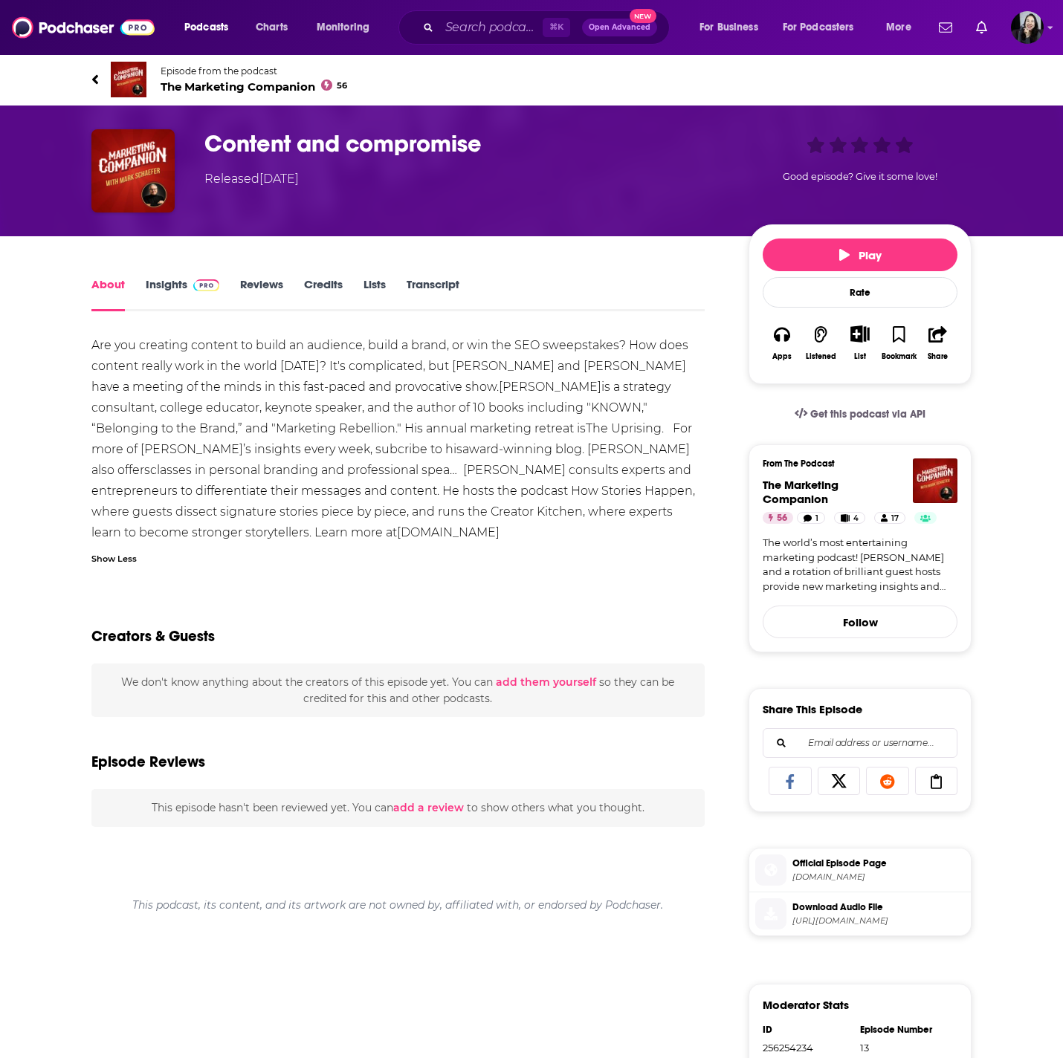
click at [207, 453] on div "Are you creating content to build an audience, build a brand, or win the SEO sw…" at bounding box center [397, 439] width 613 height 208
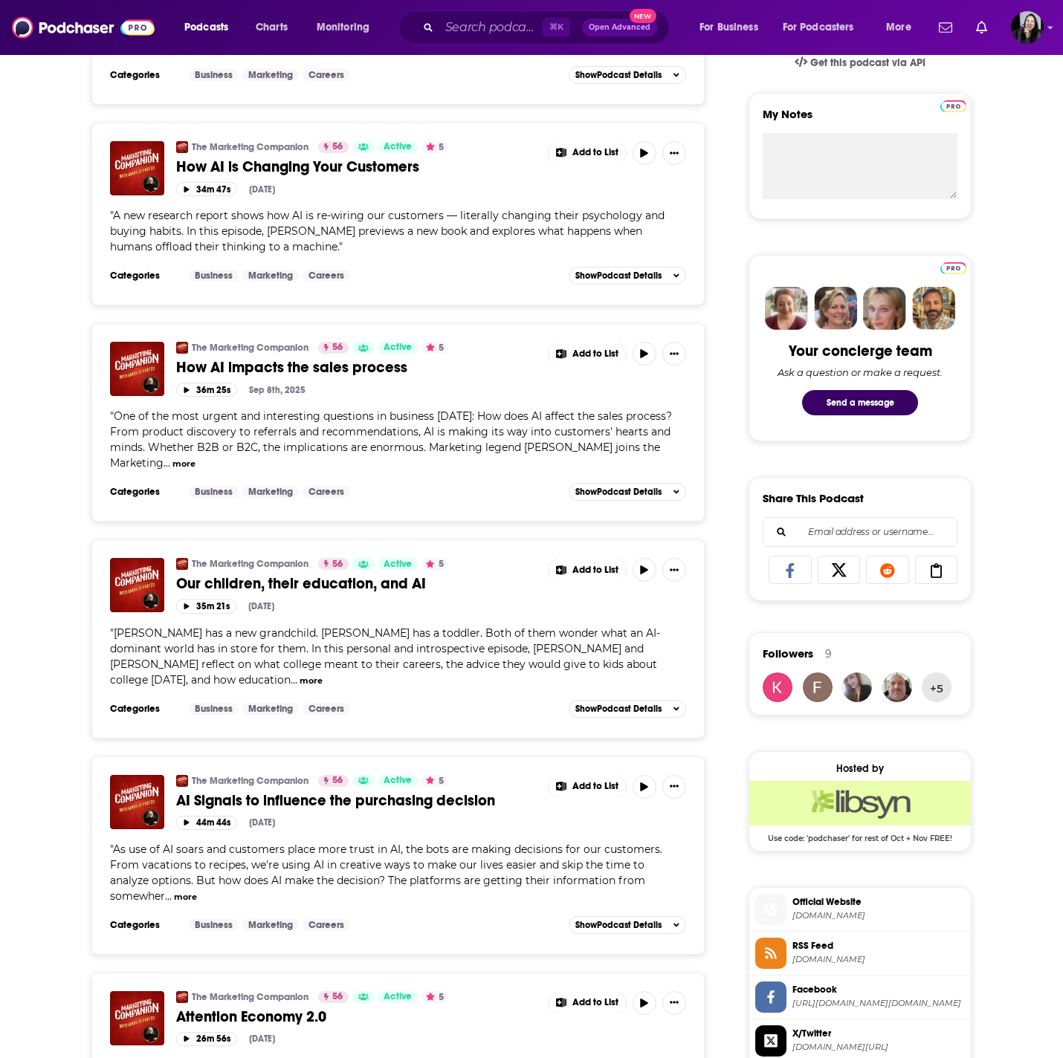
scroll to position [511, 0]
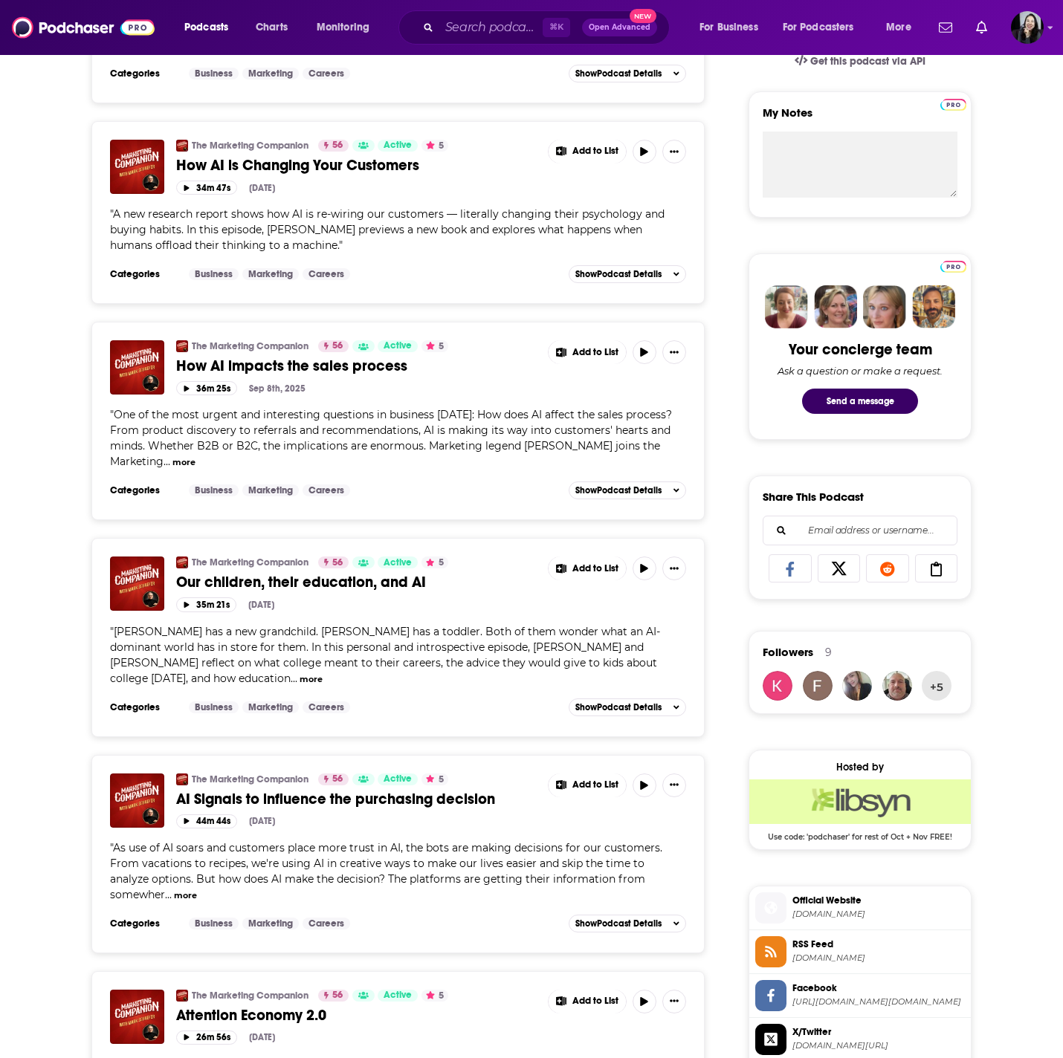
click at [365, 790] on span "AI Signals to influence the purchasing decision" at bounding box center [335, 799] width 319 height 19
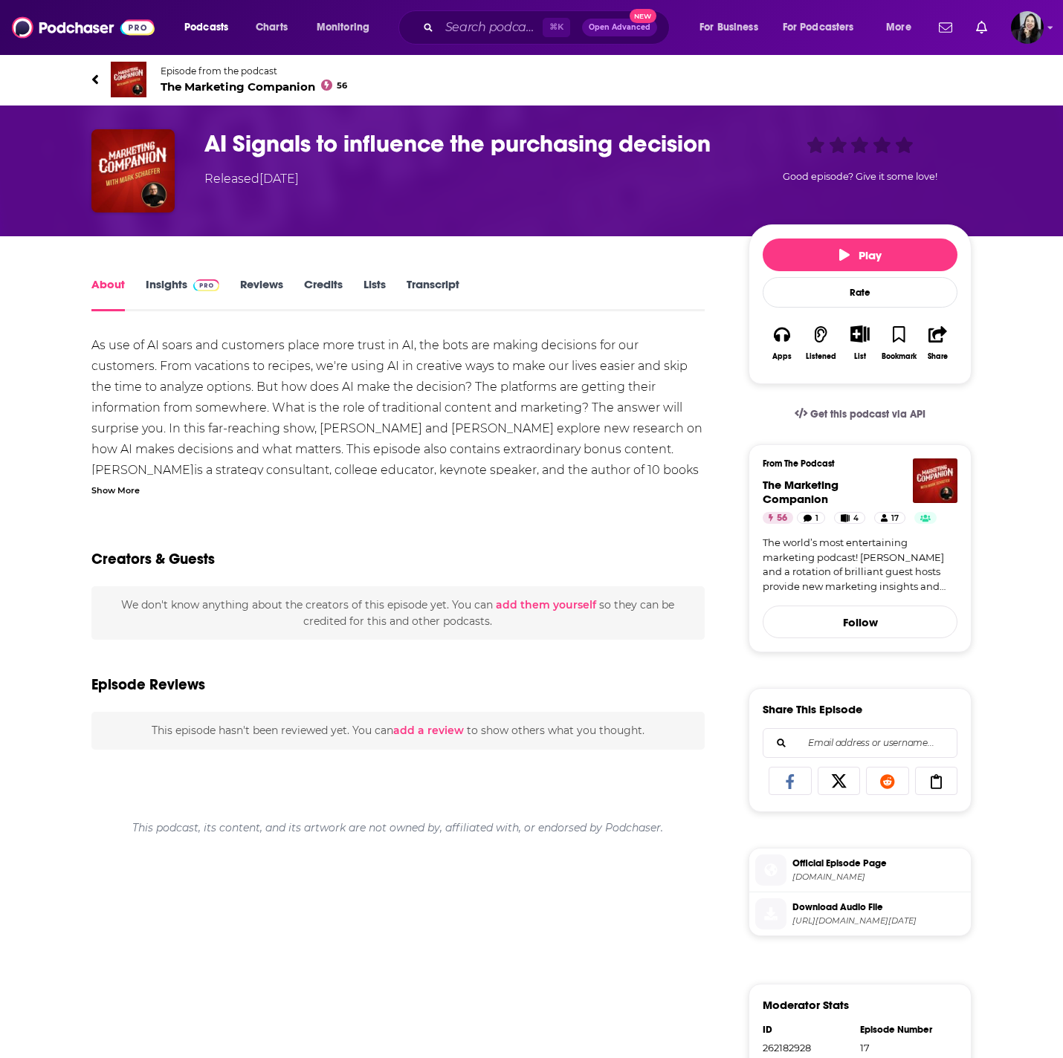
click at [113, 493] on div "Show More" at bounding box center [115, 489] width 48 height 14
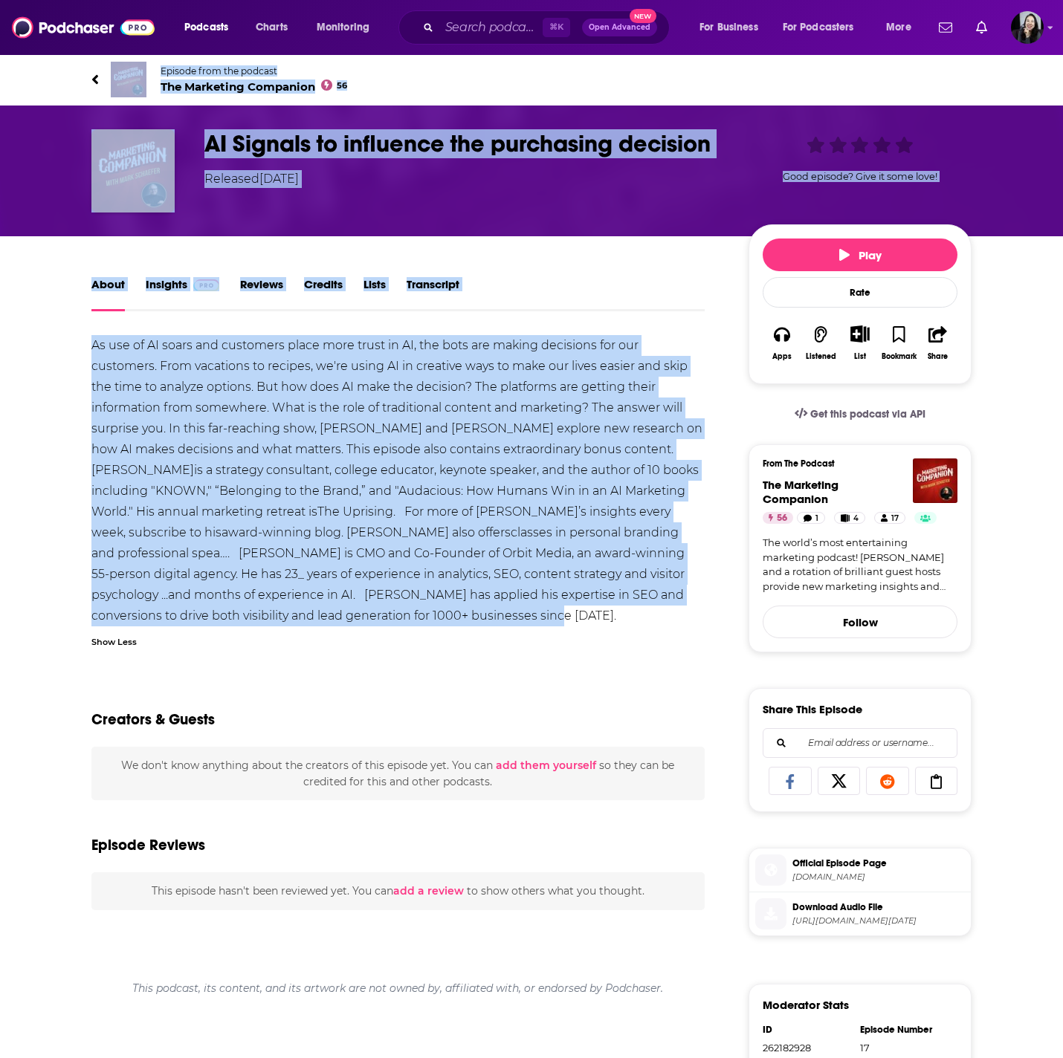
drag, startPoint x: 66, startPoint y: 65, endPoint x: 474, endPoint y: 615, distance: 684.2
click at [474, 615] on div "Episode from the podcast The Marketing Companion 56 Next Episode AI Signals to …" at bounding box center [531, 752] width 1063 height 1397
copy div "Episode from the podcast The Marketing Companion 56 Next Episode AI Signals to …"
click at [308, 589] on div "As use of AI soars and customers place more trust in AI, the bots are making de…" at bounding box center [397, 480] width 613 height 291
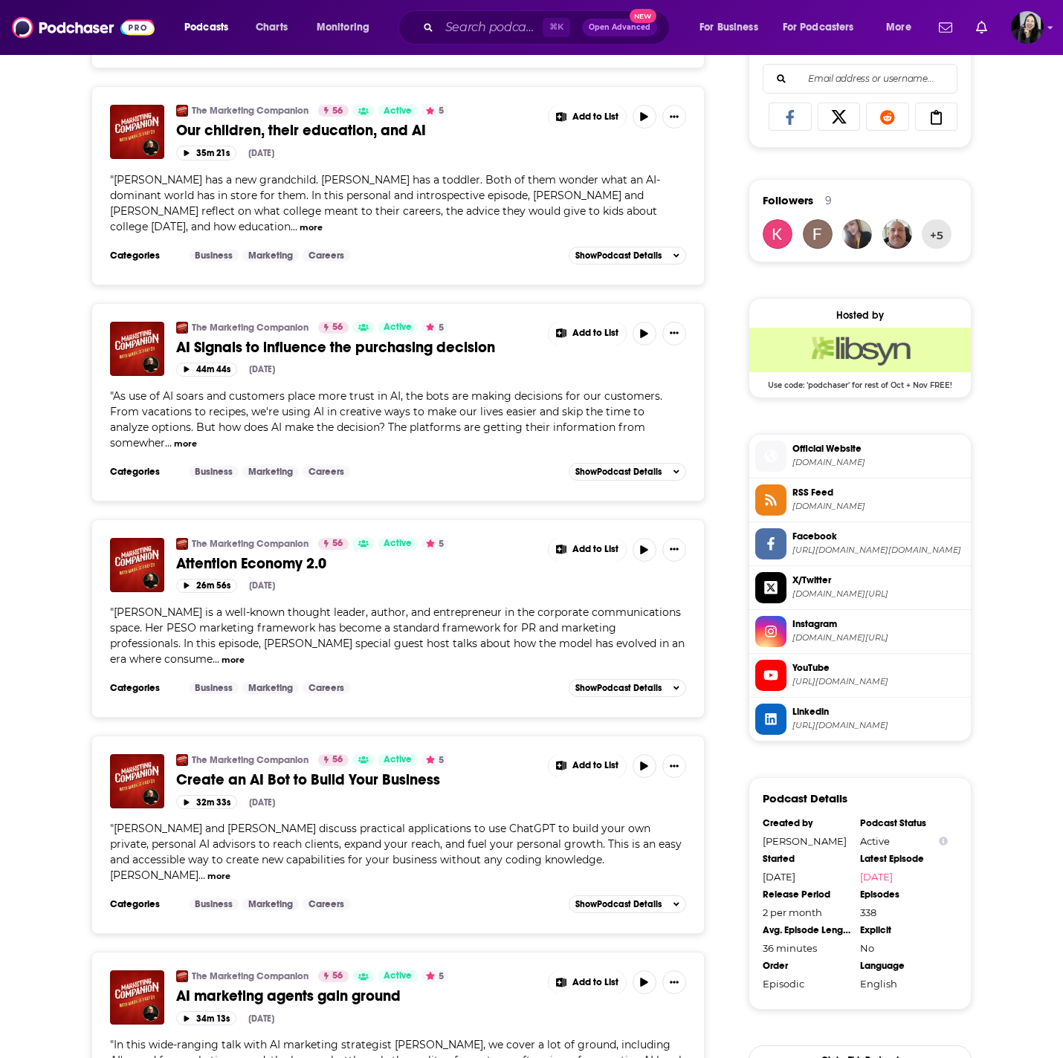
scroll to position [968, 0]
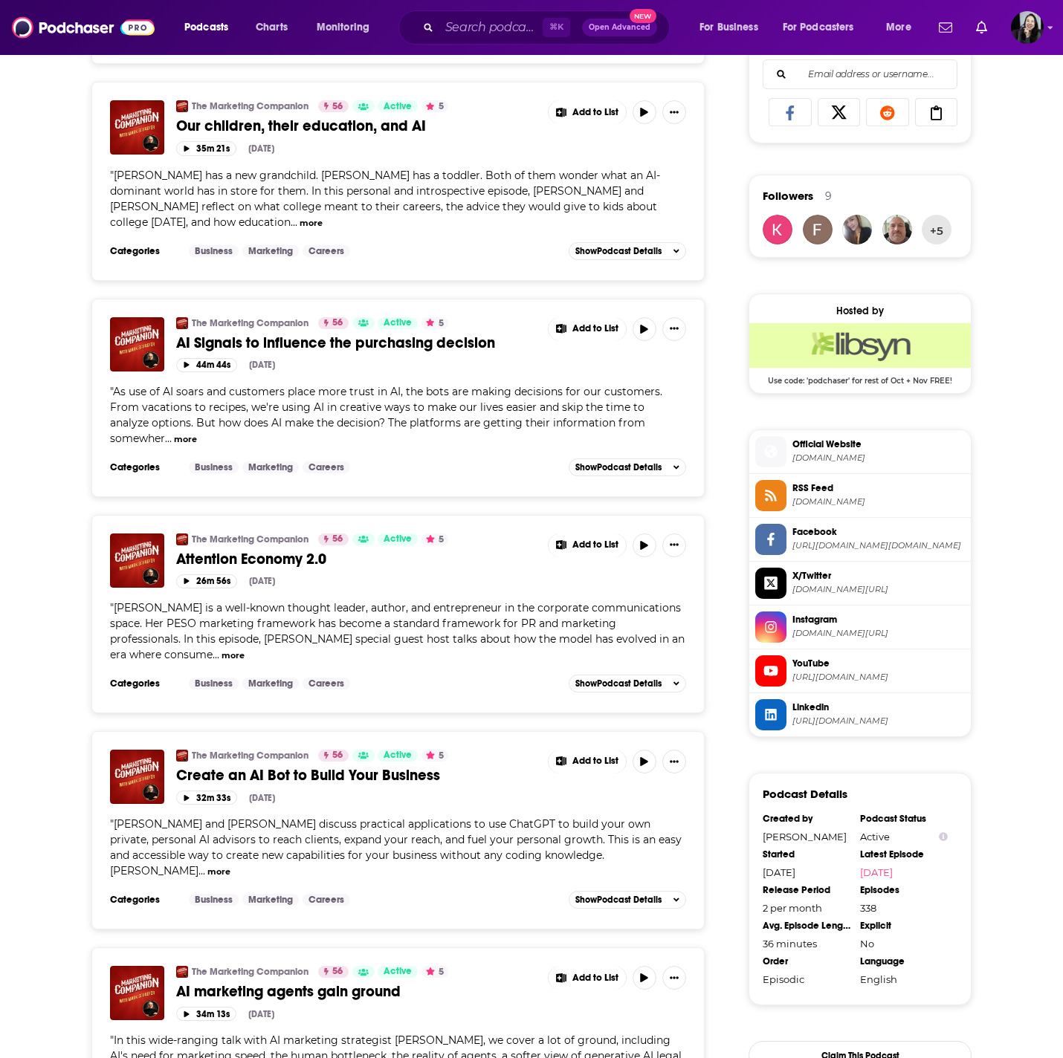
click at [288, 550] on span "Attention Economy 2.0" at bounding box center [251, 559] width 150 height 19
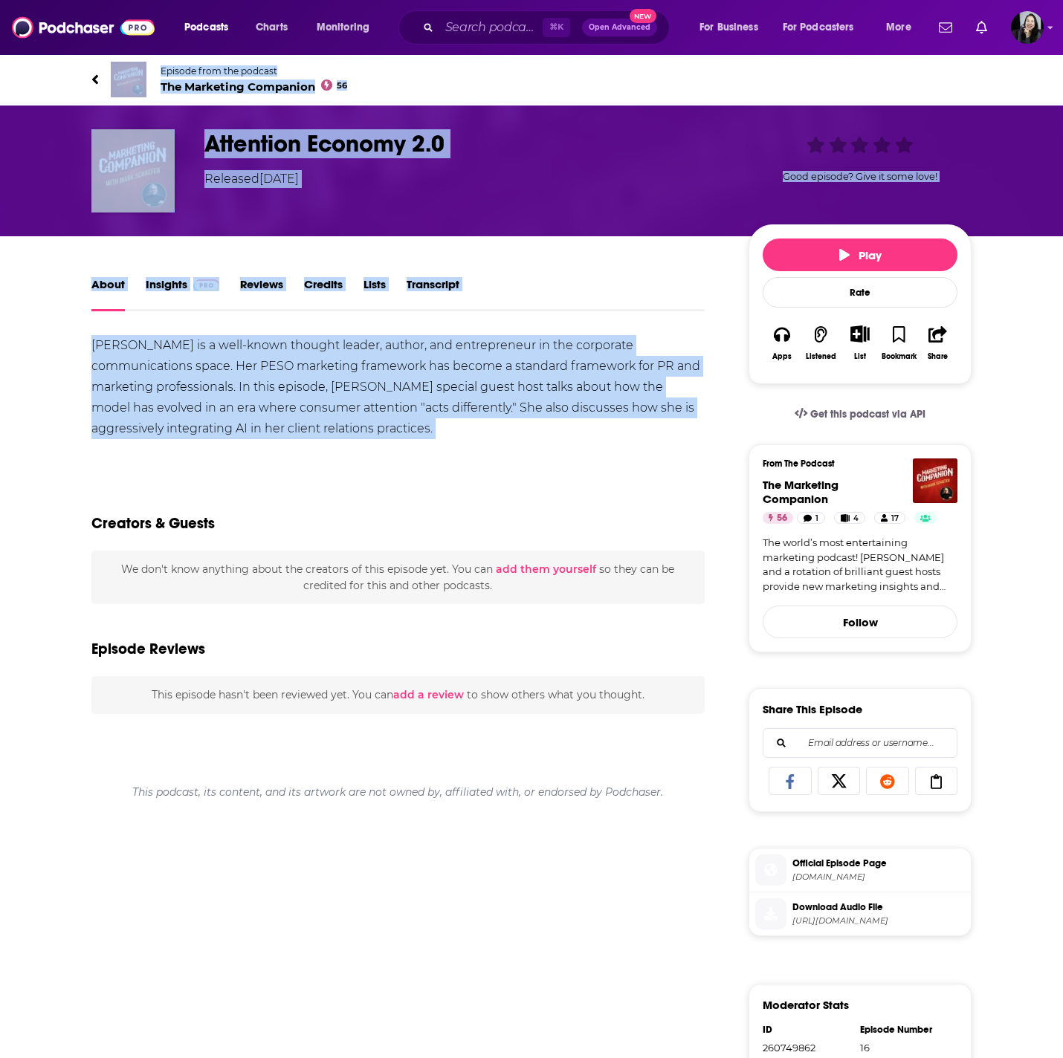
drag, startPoint x: 69, startPoint y: 65, endPoint x: 482, endPoint y: 447, distance: 562.8
click at [482, 447] on div "Episode from the podcast The Marketing Companion 56 Next Episode Attention Econ…" at bounding box center [531, 752] width 1063 height 1397
copy div "Episode from the podcast The Marketing Companion 56 Next Episode Attention Econ…"
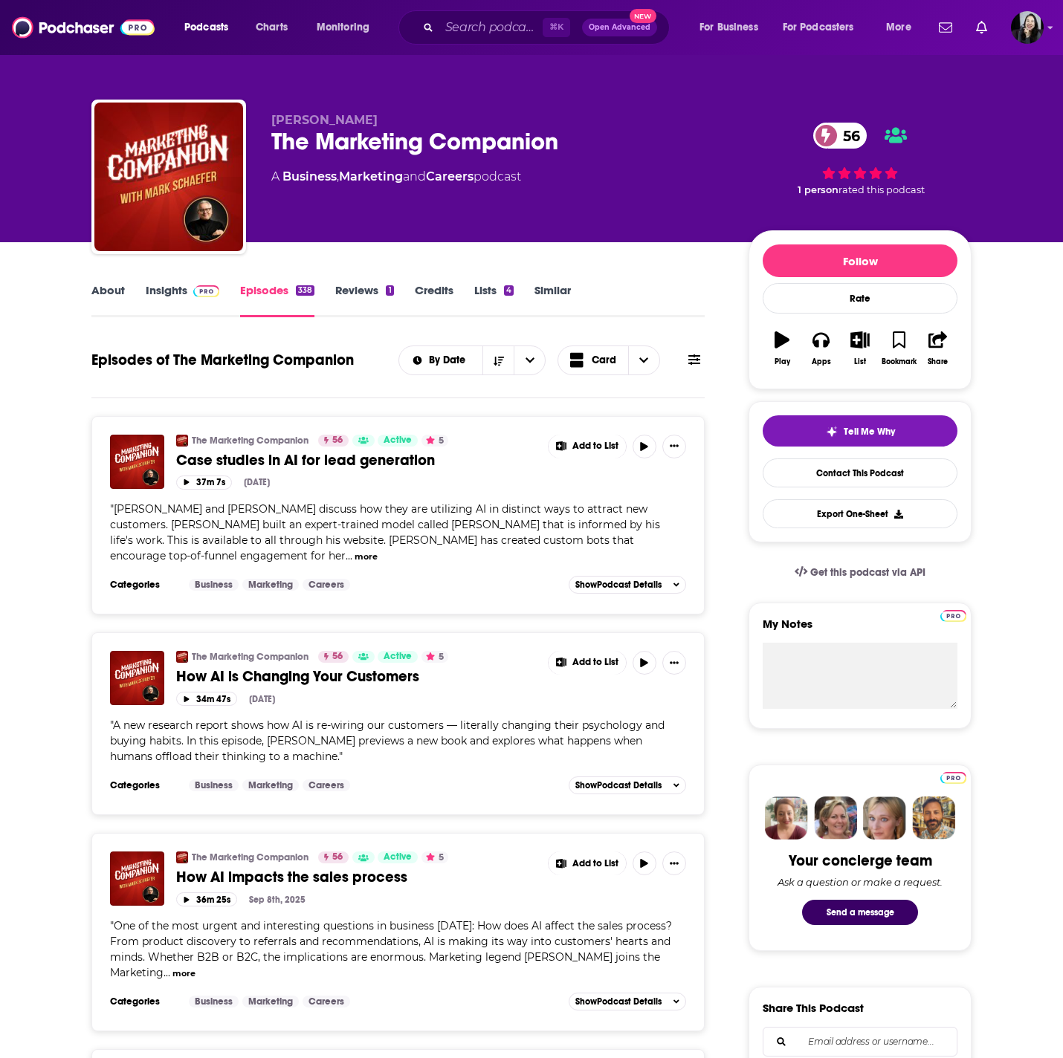
click at [377, 466] on span "Case studies in AI for lead generation" at bounding box center [305, 460] width 259 height 19
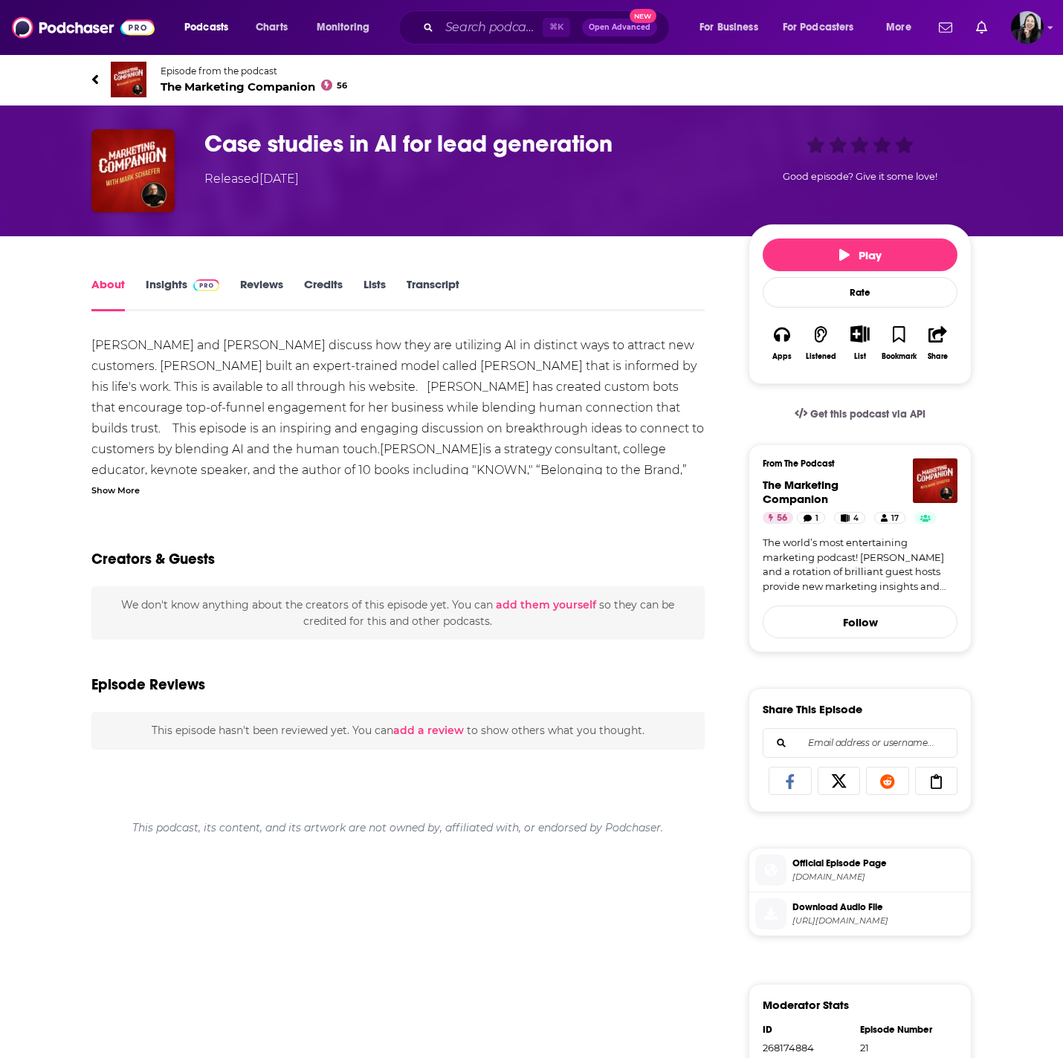
click at [131, 485] on div "Show More" at bounding box center [115, 489] width 48 height 14
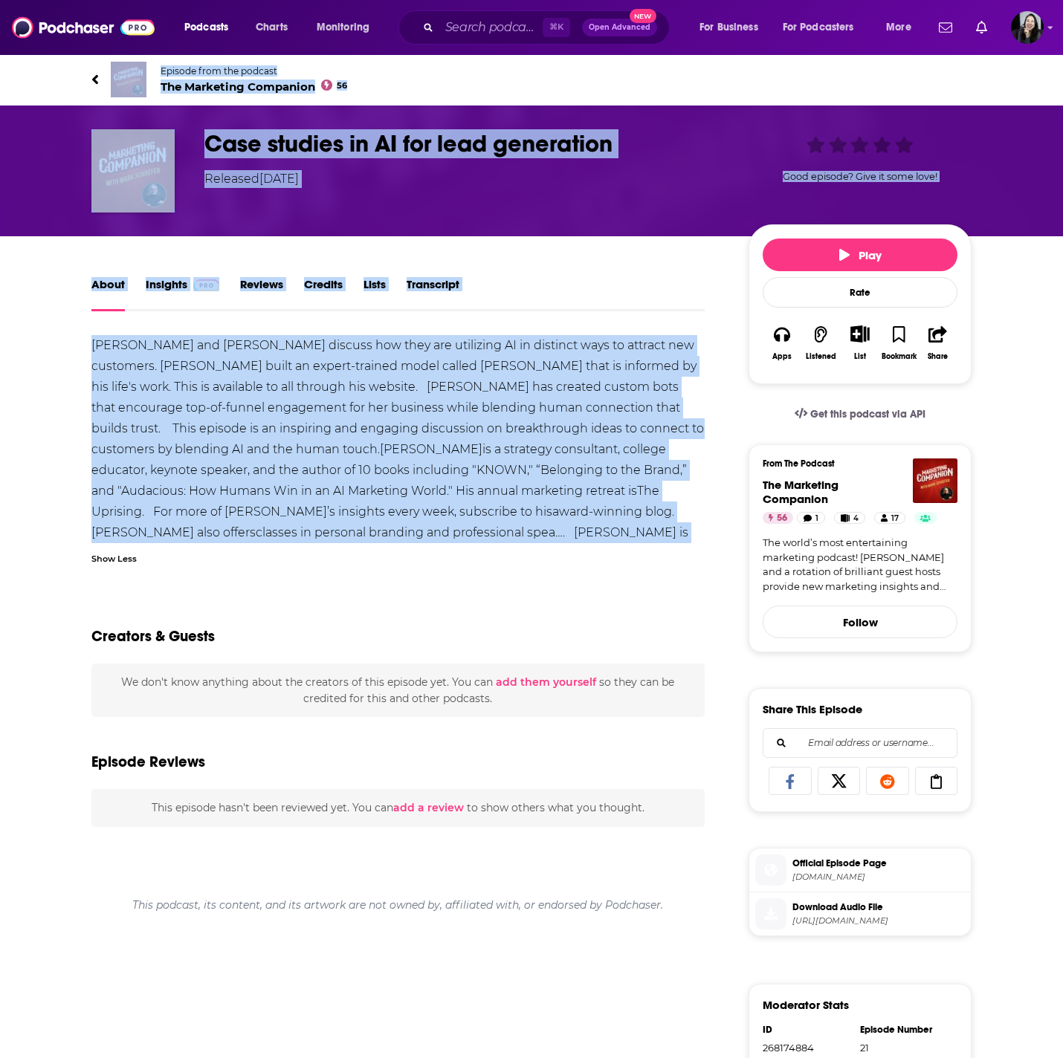
drag, startPoint x: 78, startPoint y: 76, endPoint x: 684, endPoint y: 528, distance: 755.7
click at [685, 528] on div "Episode from the podcast The Marketing Companion 56 Case studies in AI for lead…" at bounding box center [531, 752] width 1063 height 1397
copy div "Episode from the podcast The Marketing Companion 56 Case studies in AI for lead…"
click at [396, 490] on div "Mark Schaefer and Dana Malstaff discuss how they are utilizing AI in distinct w…" at bounding box center [397, 449] width 613 height 229
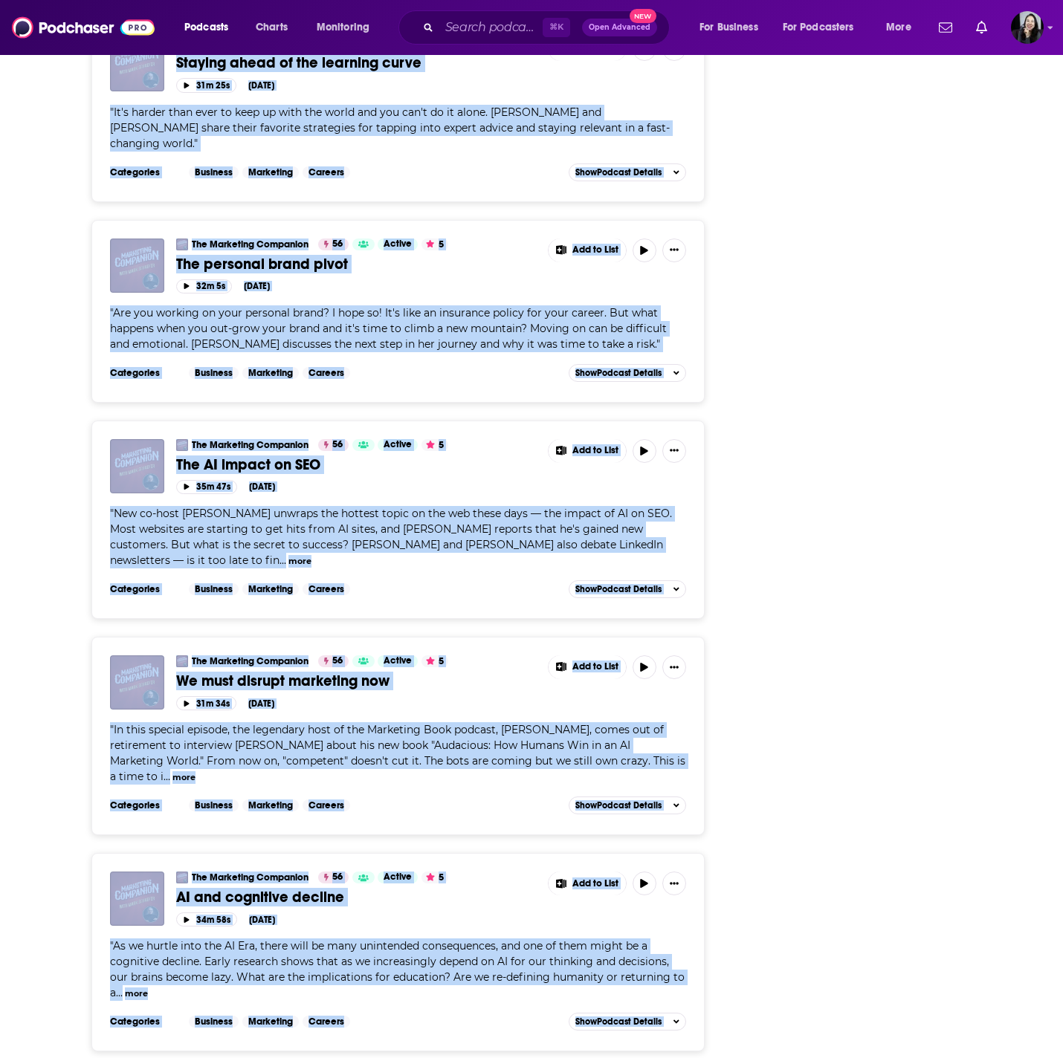
scroll to position [4644, 0]
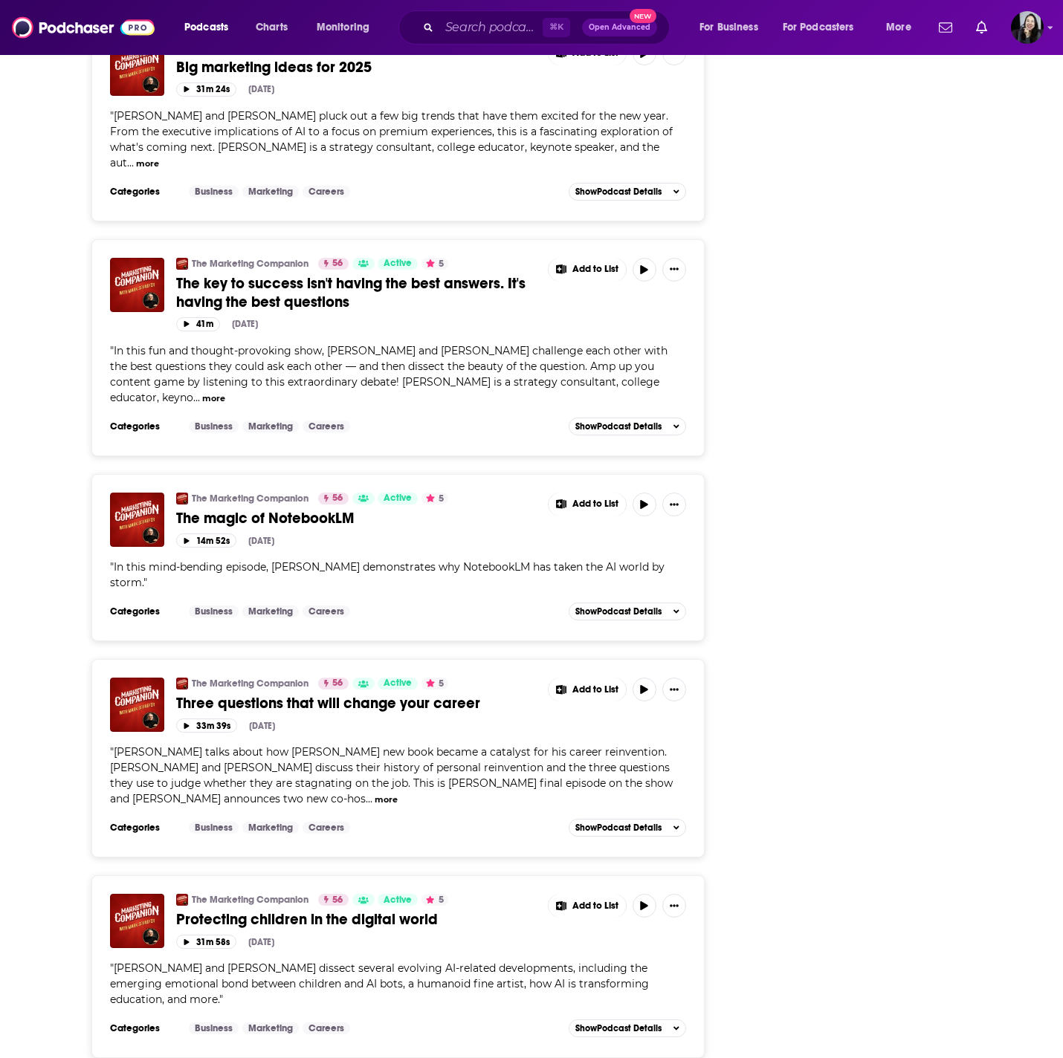
drag, startPoint x: 71, startPoint y: 408, endPoint x: 696, endPoint y: 939, distance: 819.9
copy div "The Marketing Companion 56 Active 5 Case studies in AI for lead generation Add …"
click at [475, 678] on div "The Marketing Companion 56 Active 5 Three questions that will change your caree…" at bounding box center [431, 698] width 510 height 41
click at [423, 694] on span "Three questions that will change your career" at bounding box center [328, 703] width 304 height 19
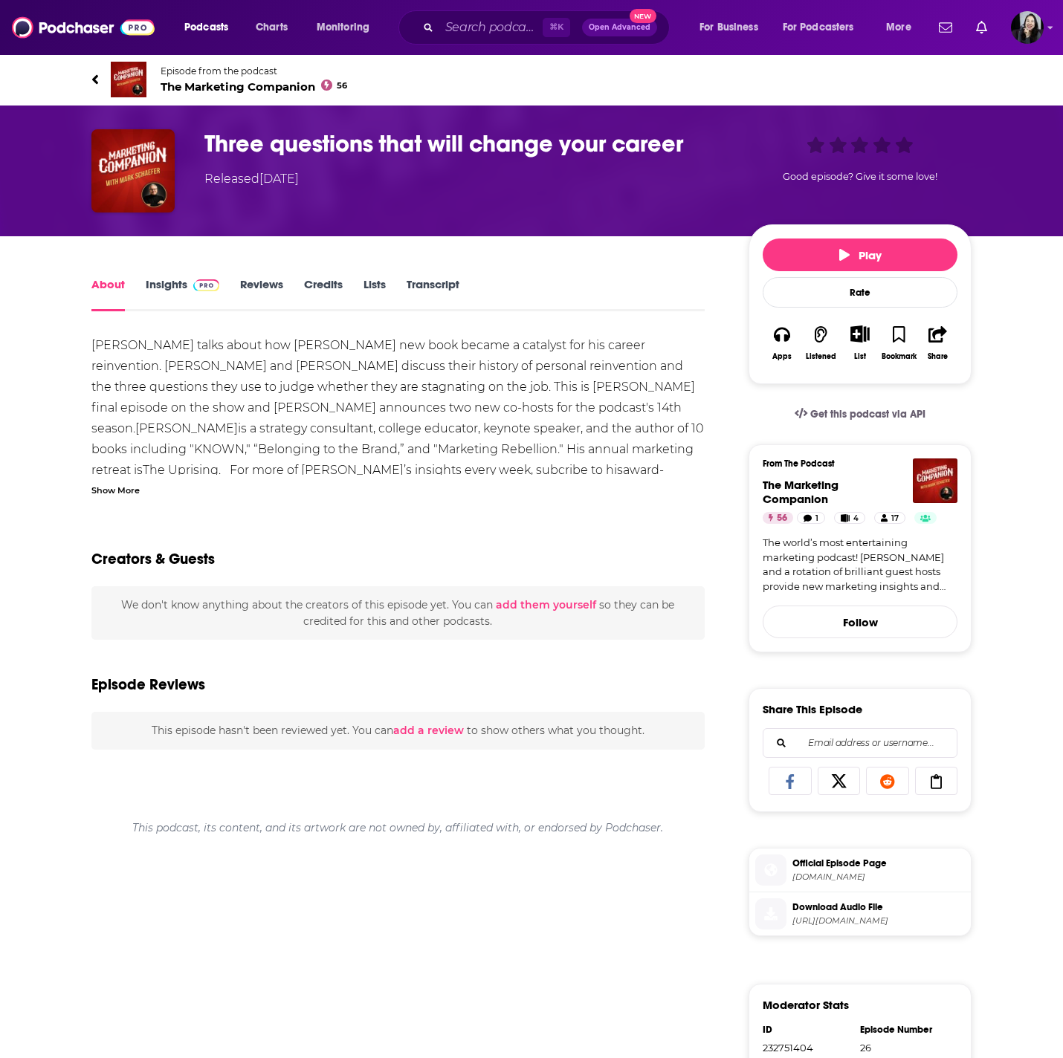
click at [109, 490] on div "Show More" at bounding box center [115, 489] width 48 height 14
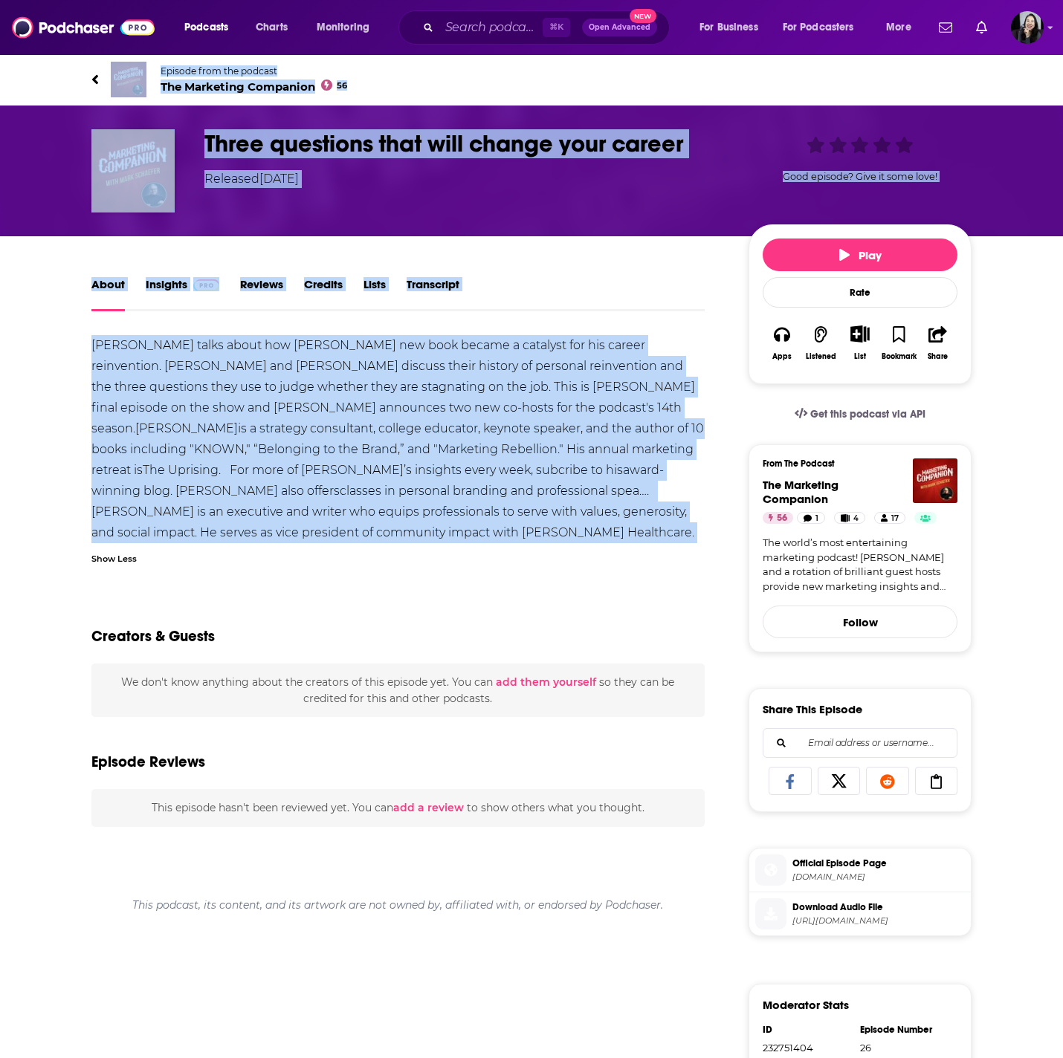
drag, startPoint x: 73, startPoint y: 63, endPoint x: 574, endPoint y: 549, distance: 697.5
click at [574, 549] on div "Episode from the podcast The Marketing Companion 56 Next Episode Three question…" at bounding box center [531, 752] width 1063 height 1397
copy div "Episode from the podcast The Marketing Companion 56 Next Episode Three question…"
click at [719, 140] on h1 "Three questions that will change your career" at bounding box center [464, 143] width 520 height 29
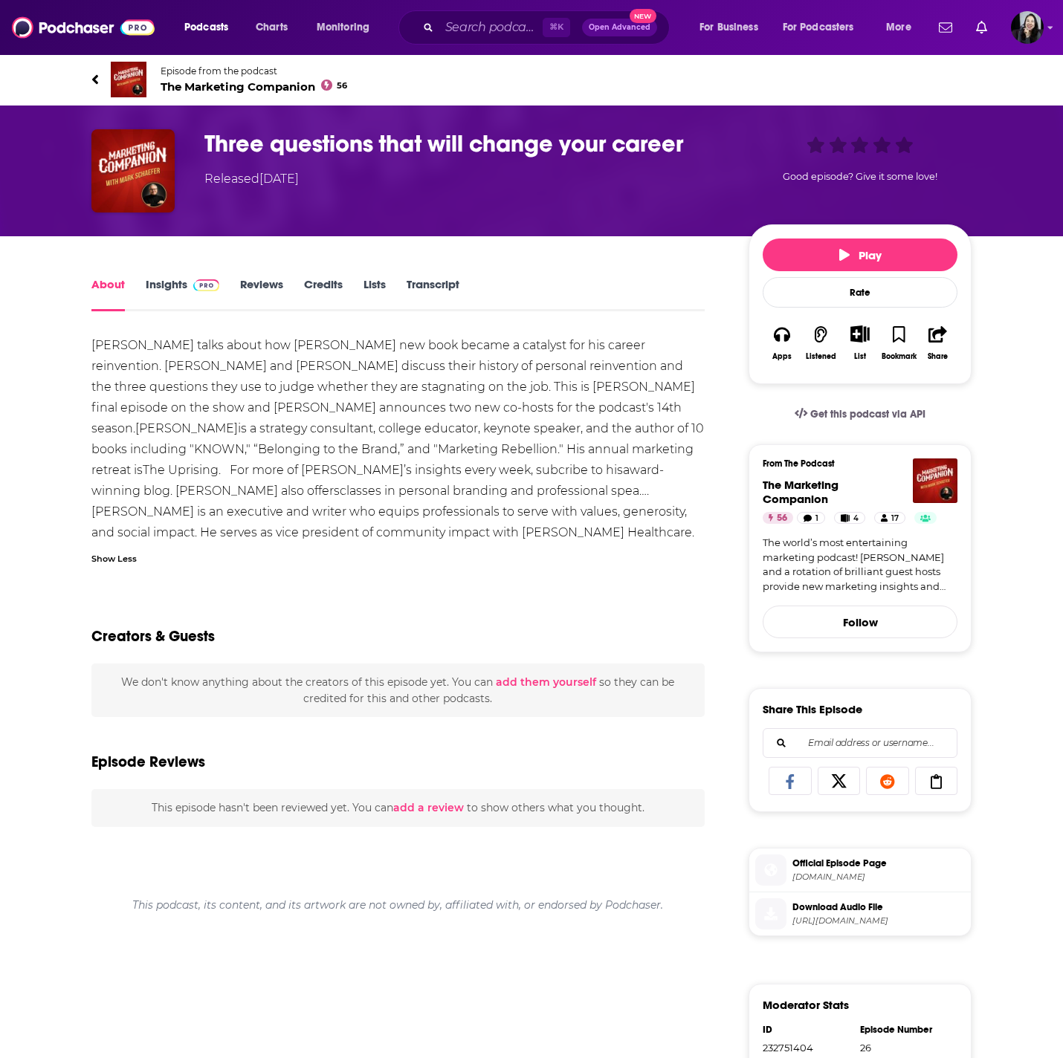
click at [719, 140] on h1 "Three questions that will change your career" at bounding box center [464, 143] width 520 height 29
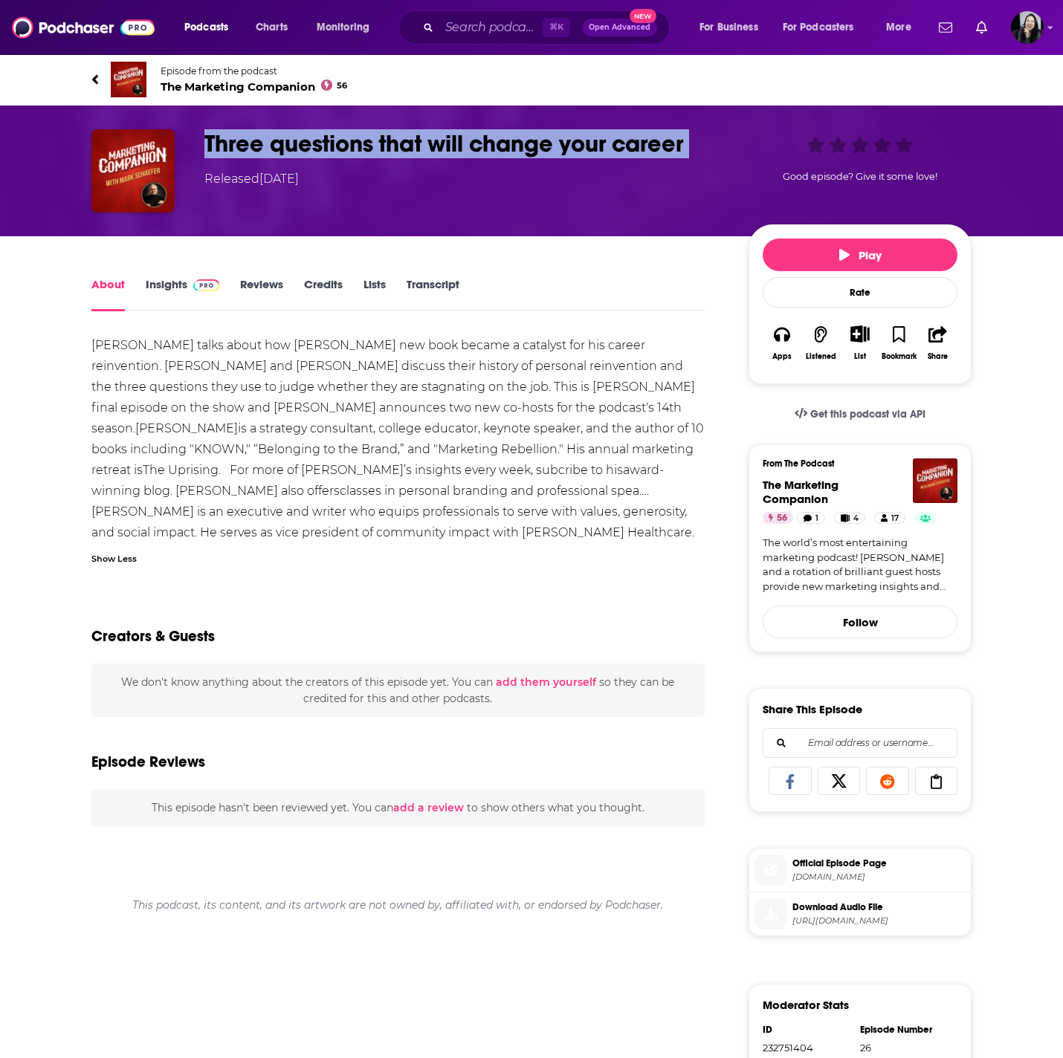
click at [719, 140] on h1 "Three questions that will change your career" at bounding box center [464, 143] width 520 height 29
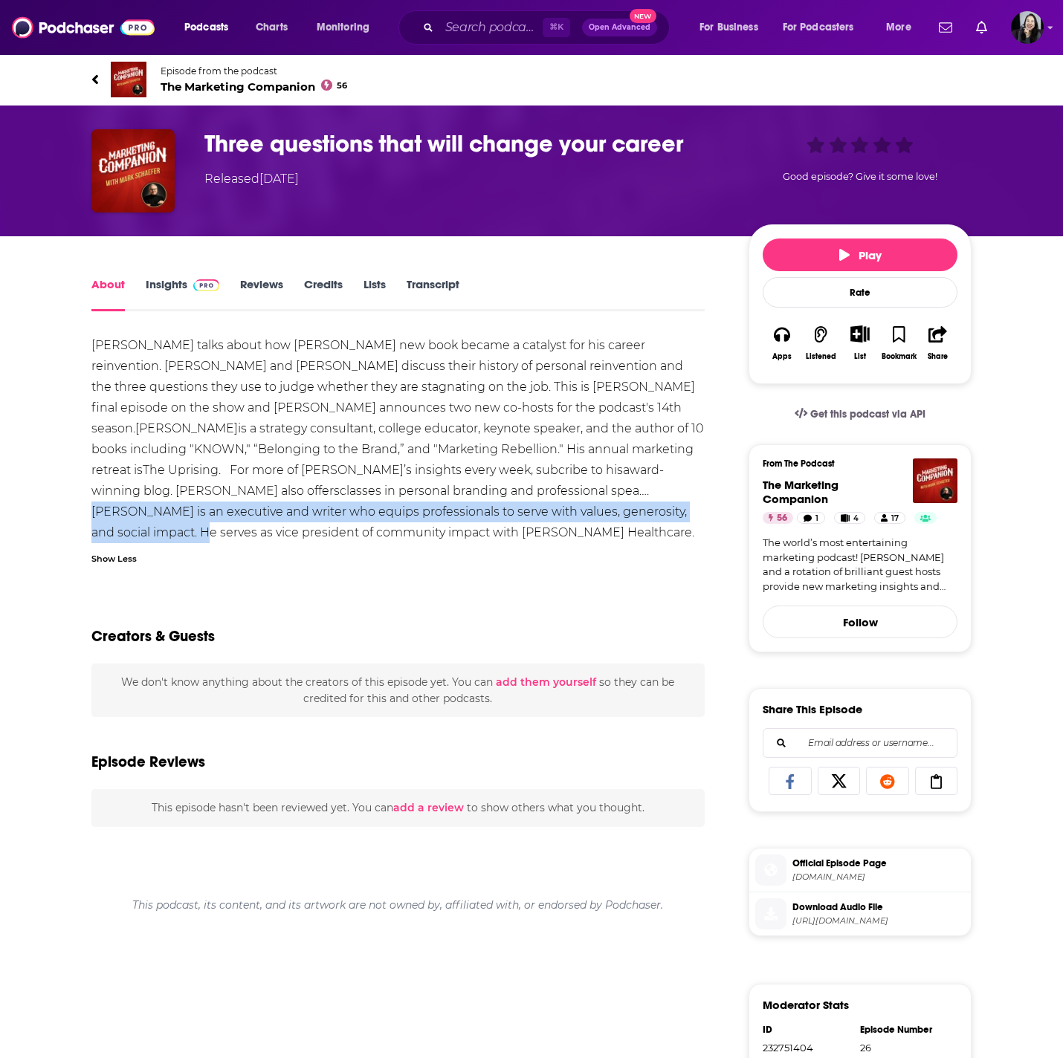
drag, startPoint x: 214, startPoint y: 494, endPoint x: 311, endPoint y: 517, distance: 100.1
click at [311, 517] on div "Keith Jennings talks about how Mark Schaefer's new book became a catalyst for h…" at bounding box center [397, 449] width 613 height 229
copy div "Keith Jennings is an executive and writer who equips professionals to serve wit…"
click at [217, 415] on div "Keith Jennings talks about how Mark Schaefer's new book became a catalyst for h…" at bounding box center [397, 449] width 613 height 229
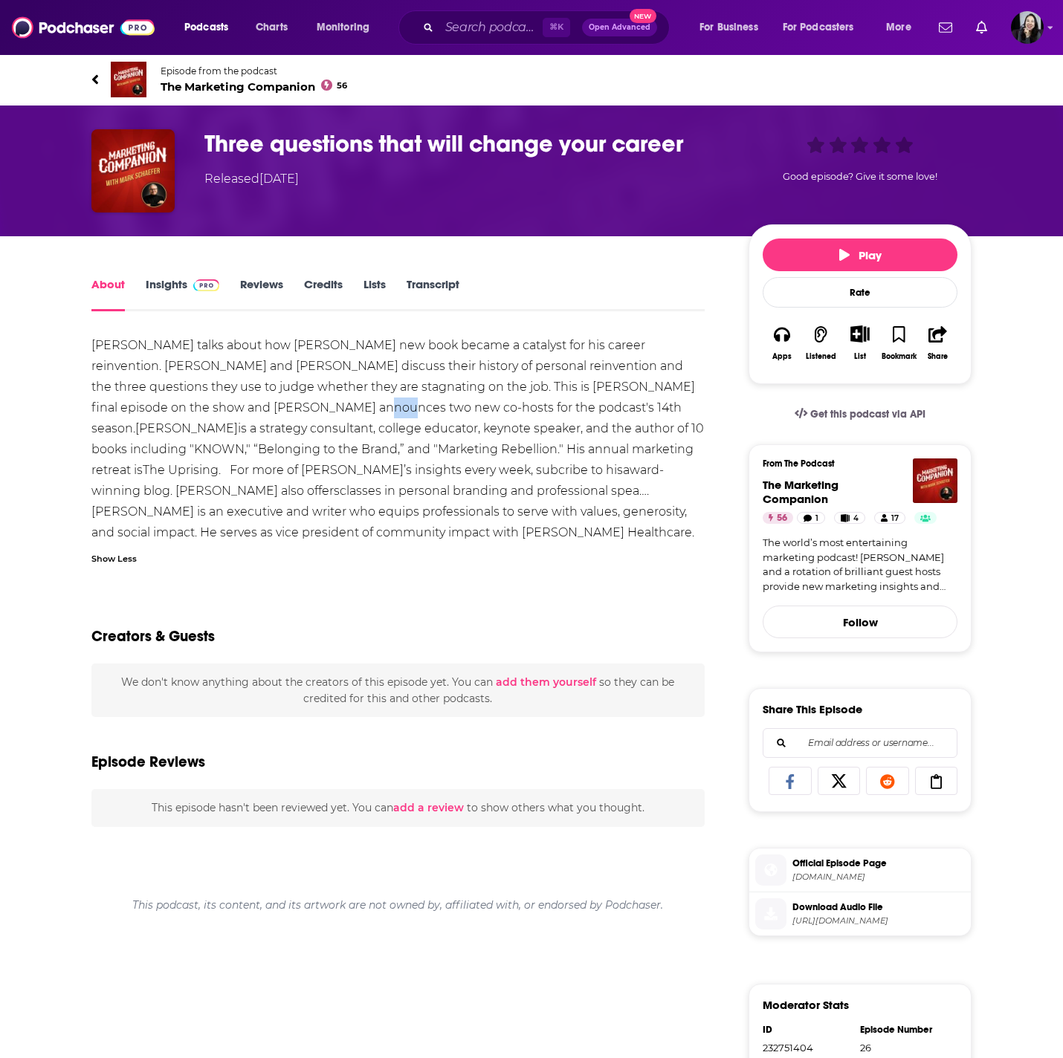
click at [217, 415] on div "Keith Jennings talks about how Mark Schaefer's new book became a catalyst for h…" at bounding box center [397, 449] width 613 height 229
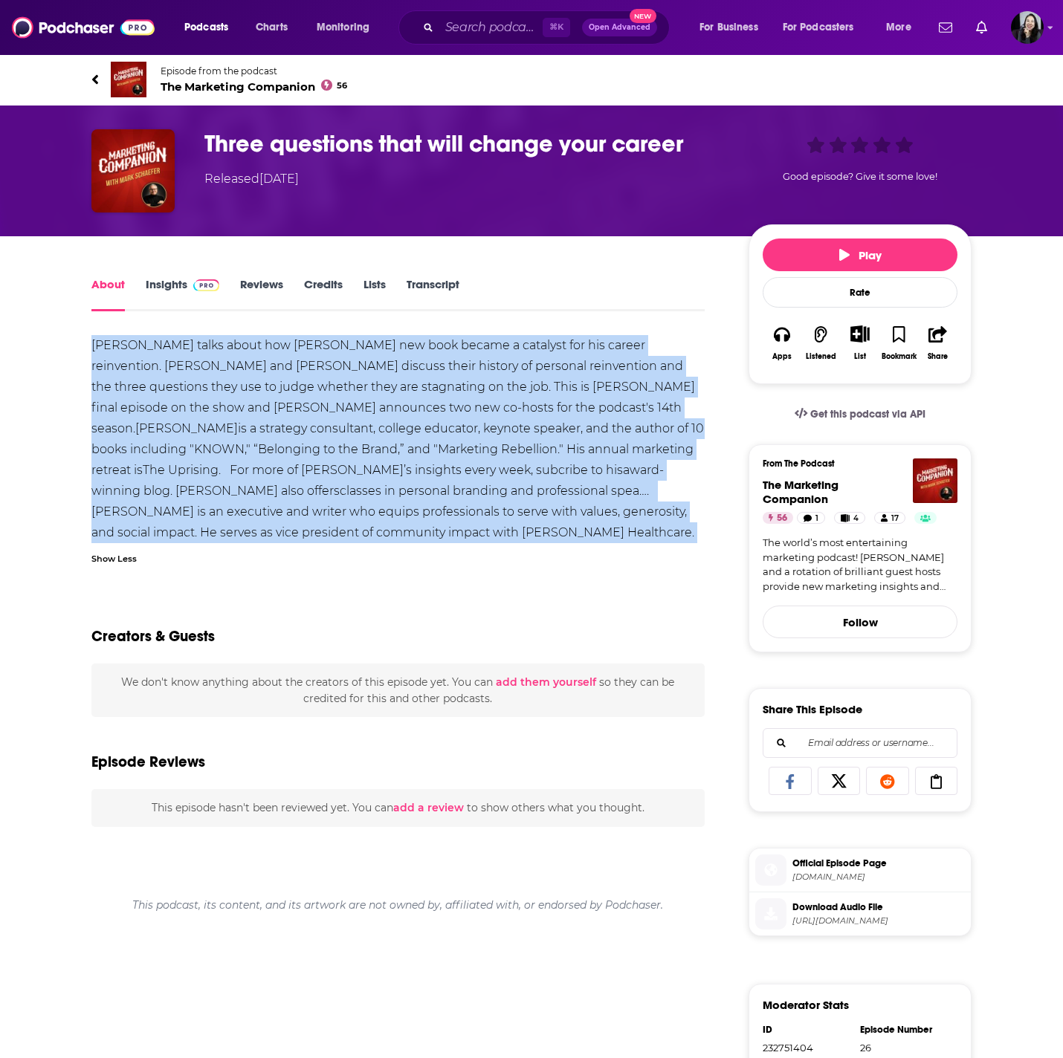
click at [217, 415] on div "Keith Jennings talks about how Mark Schaefer's new book became a catalyst for h…" at bounding box center [397, 449] width 613 height 229
copy div "Keith Jennings talks about how Mark Schaefer's new book became a catalyst for h…"
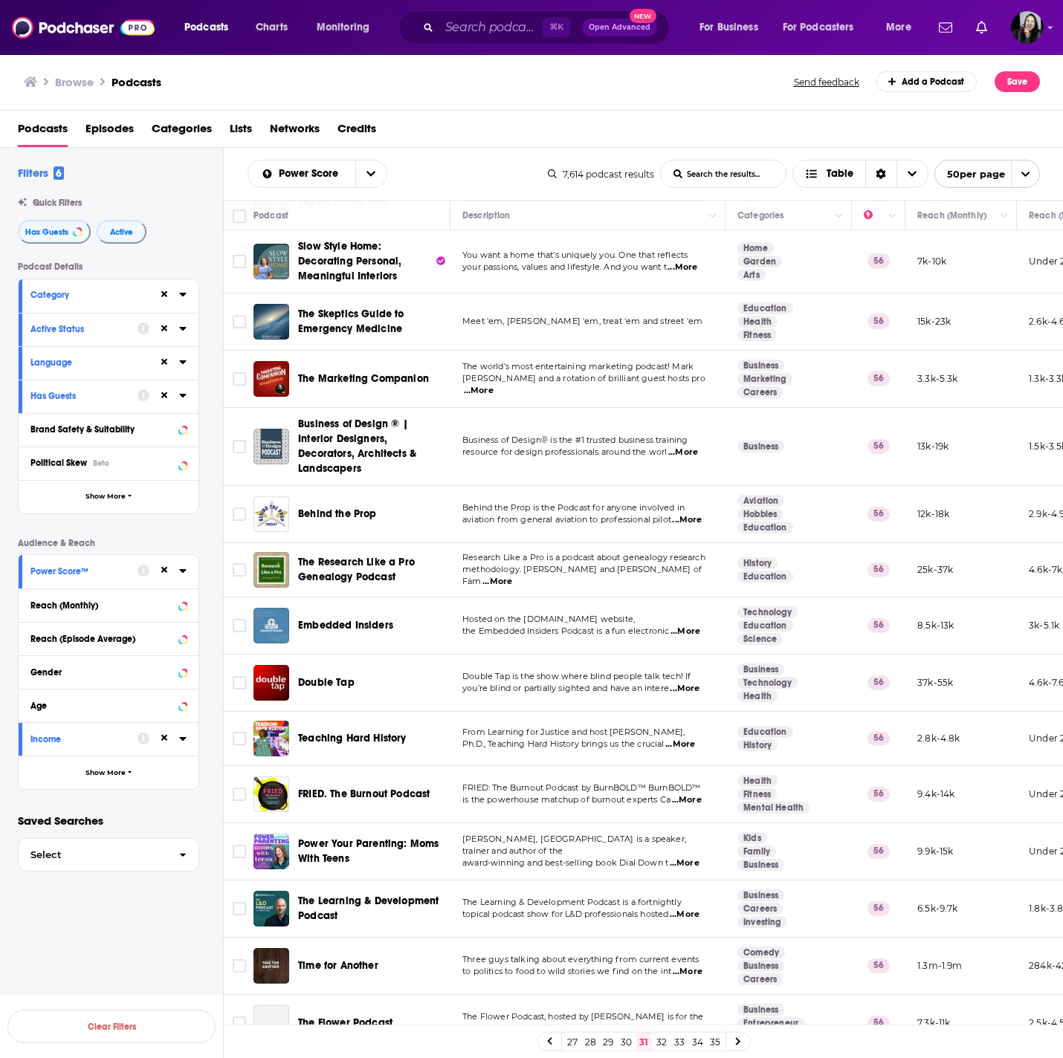
scroll to position [2088, 0]
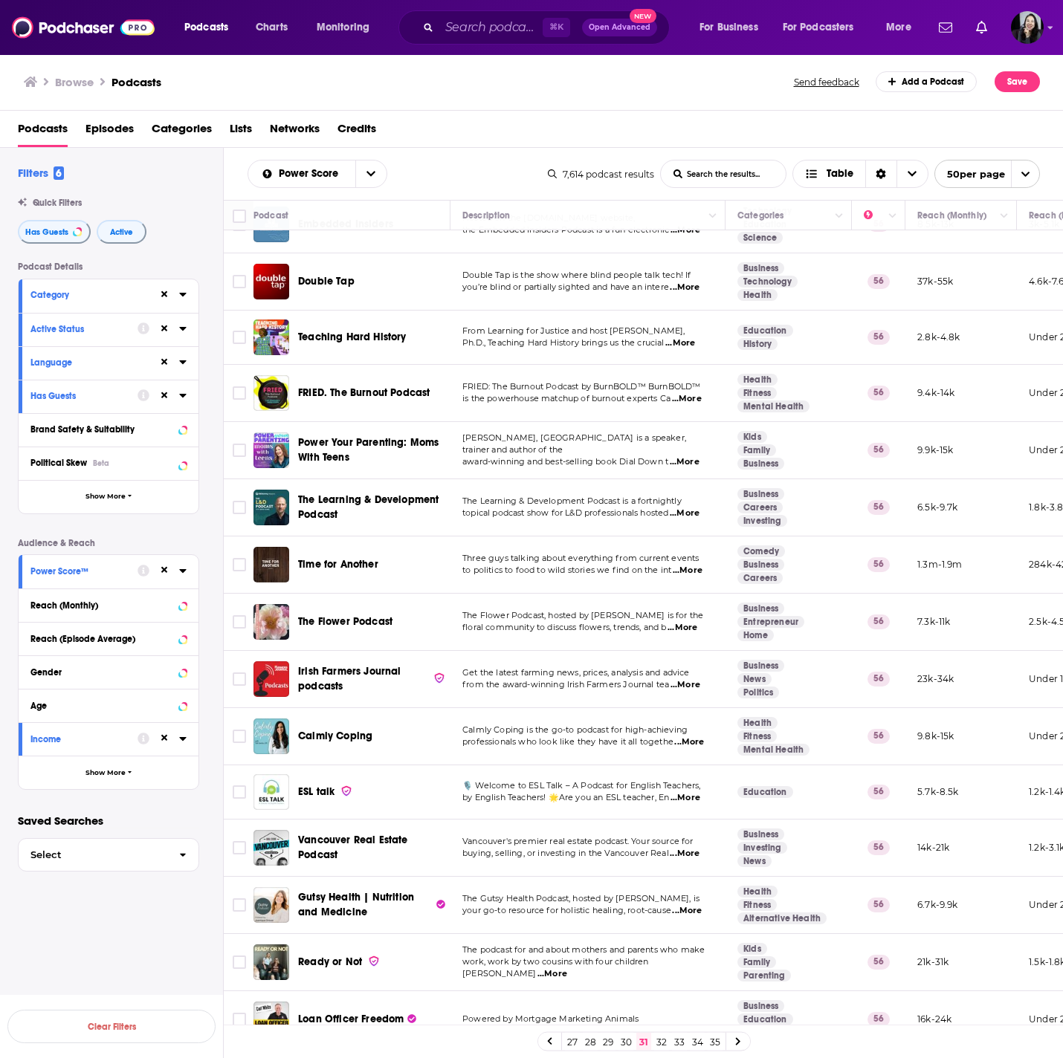
click at [664, 1040] on link "32" at bounding box center [661, 1042] width 15 height 18
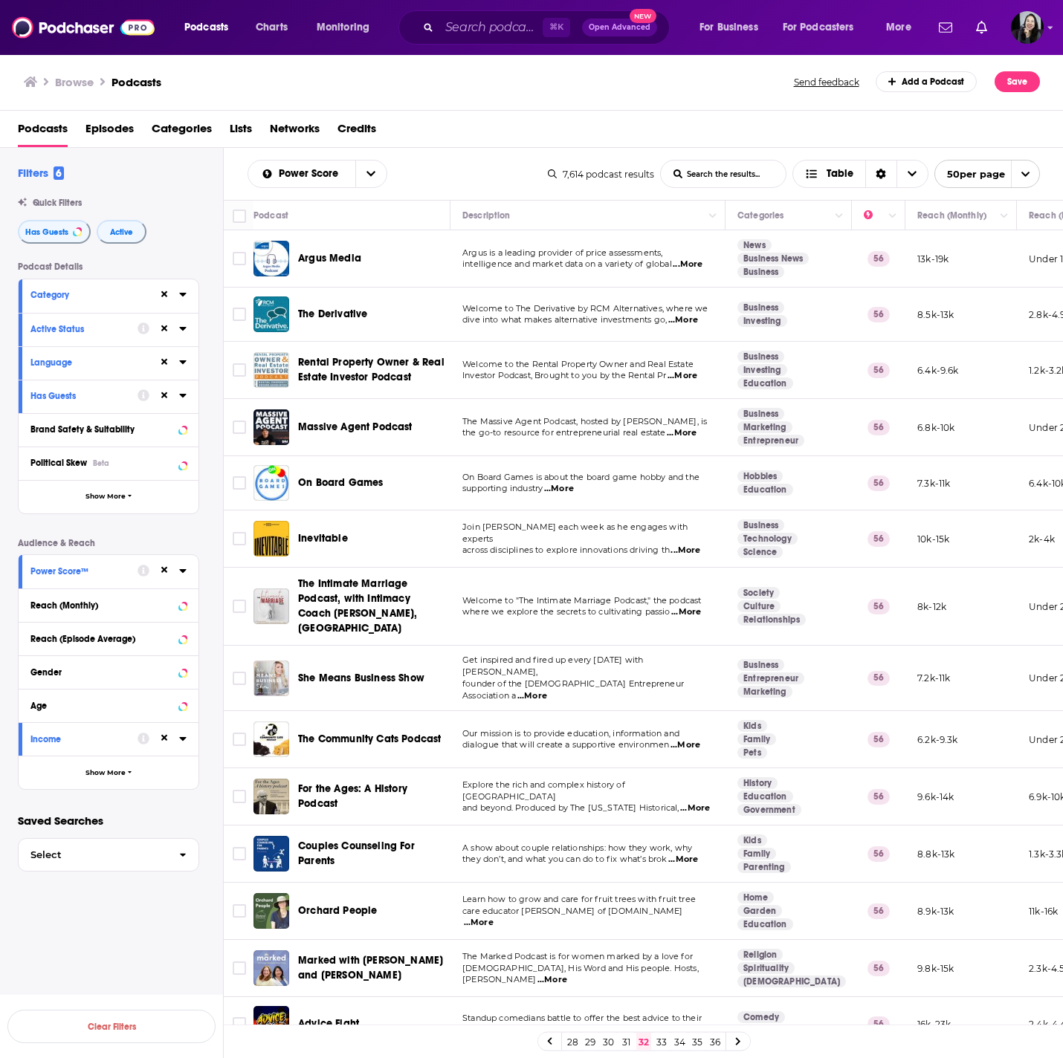
scroll to position [2082, 0]
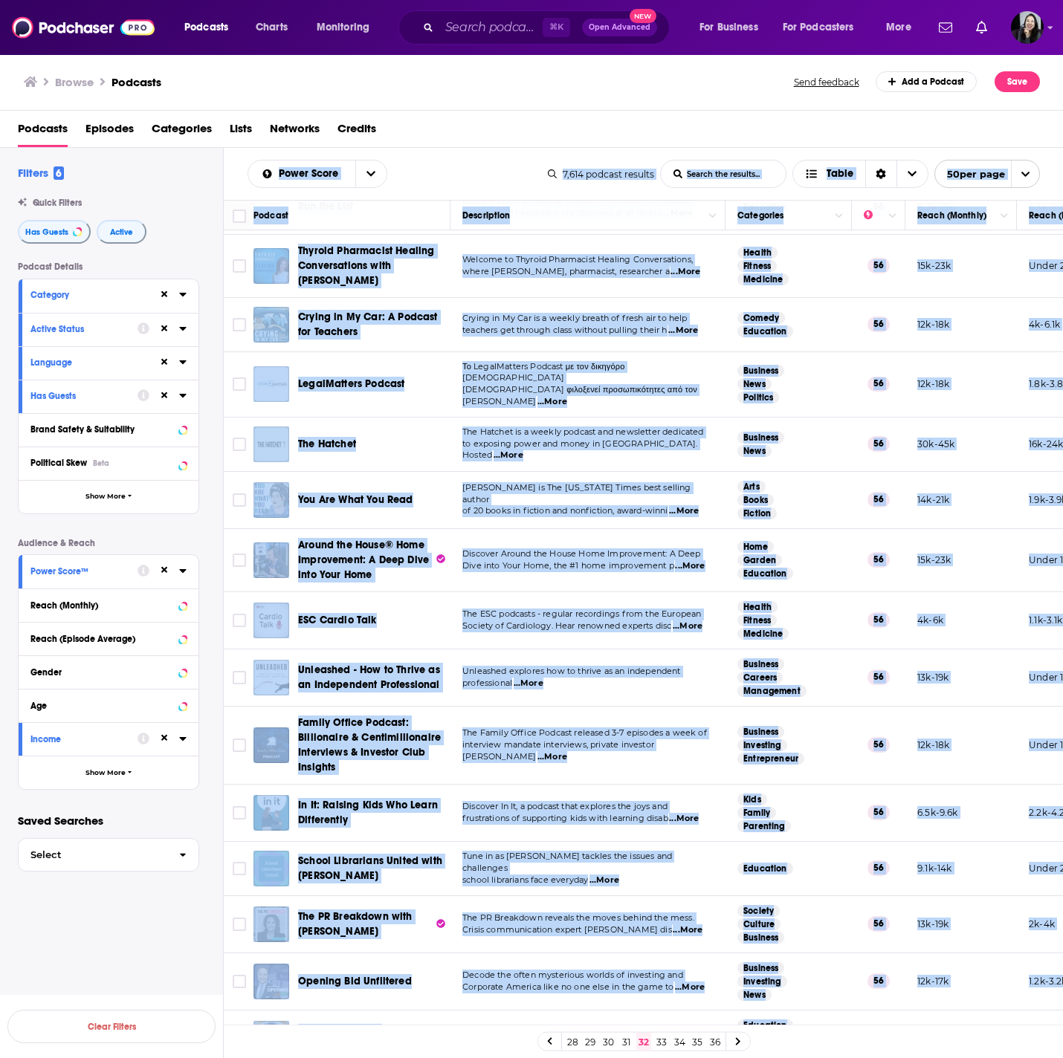
drag, startPoint x: 230, startPoint y: 161, endPoint x: 973, endPoint y: 1001, distance: 1121.5
click at [973, 1001] on div "Power Score List Search Input Search the results... Table 7,614 podcast results…" at bounding box center [644, 651] width 840 height 1006
copy div "Power Score List Search Input Search the results... Table 7,614 podcast results…"
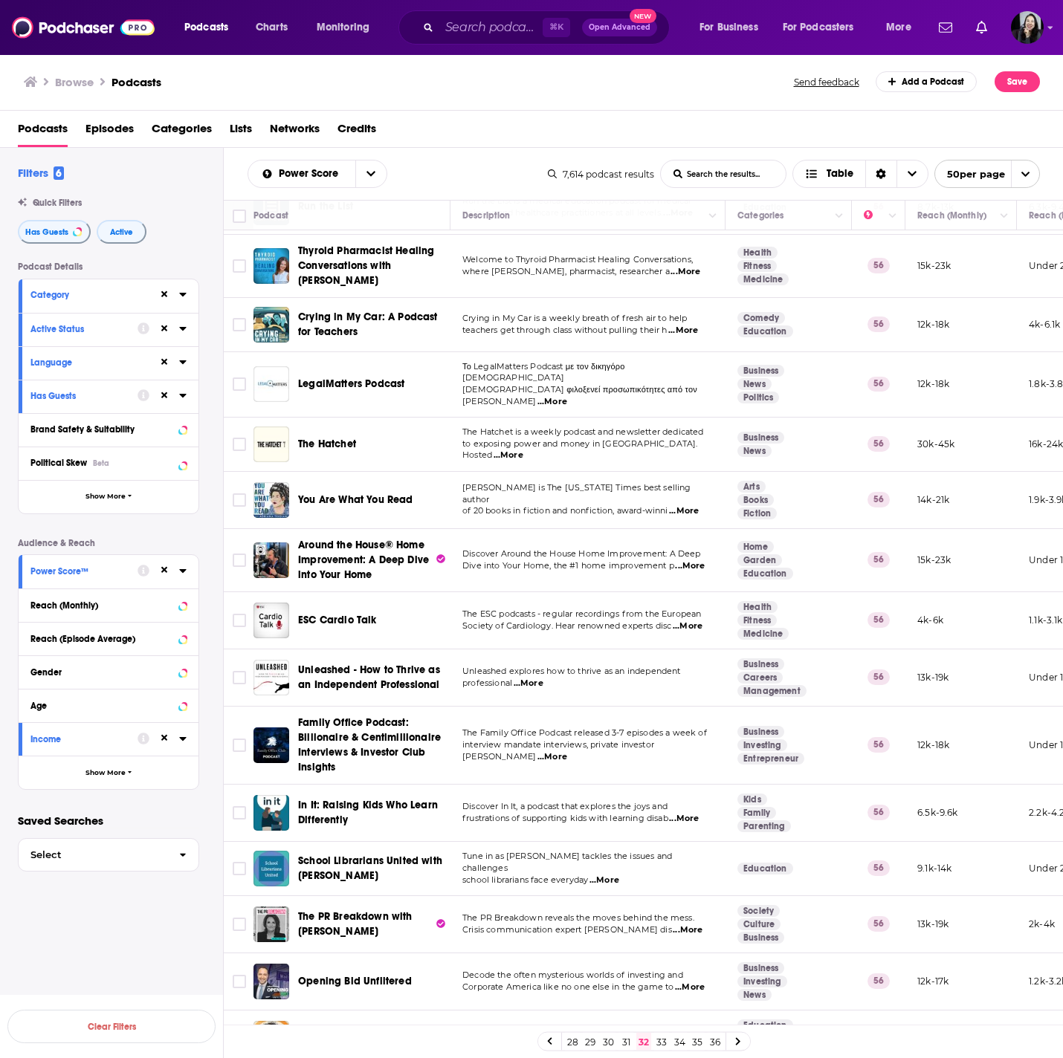
scroll to position [672, 0]
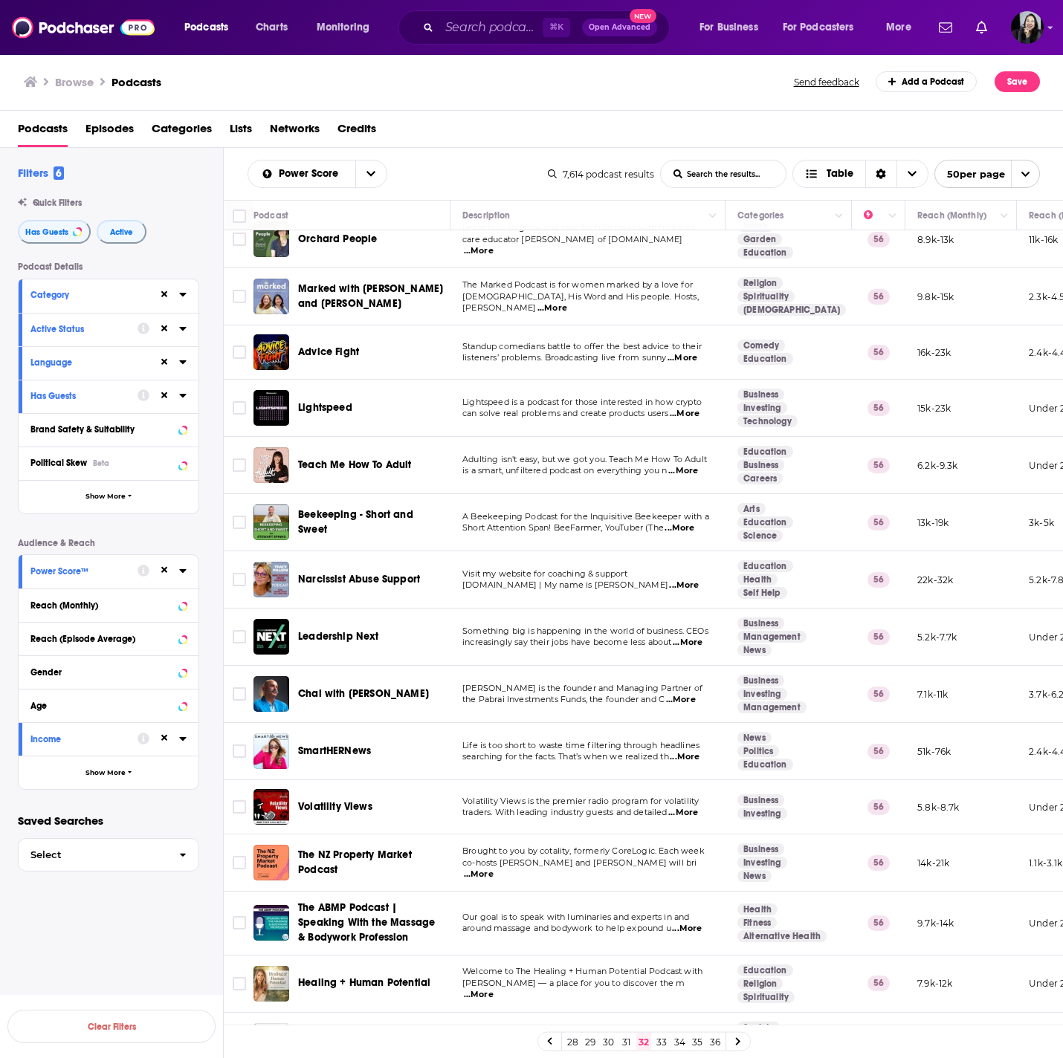
click at [697, 637] on span "...More" at bounding box center [688, 643] width 30 height 12
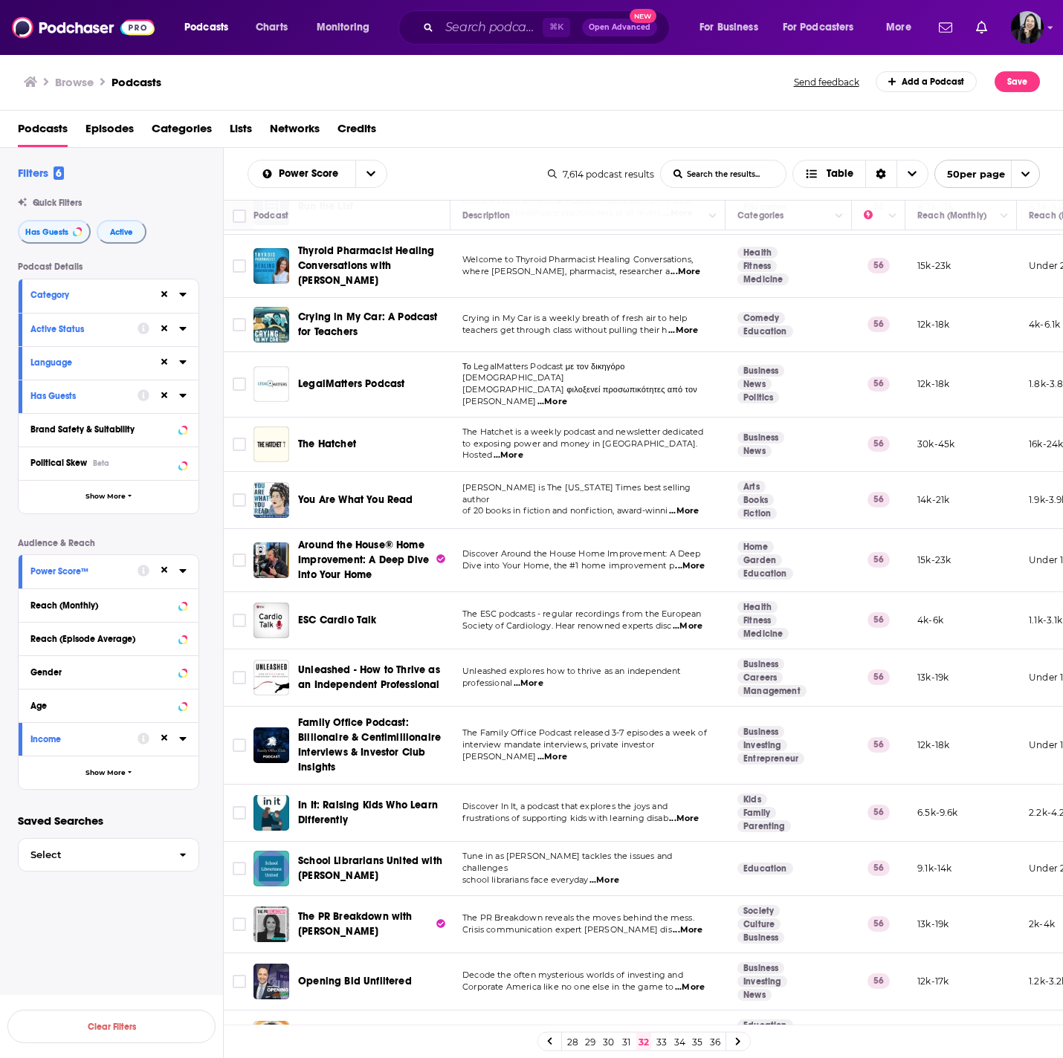
click at [532, 678] on span "...More" at bounding box center [529, 684] width 30 height 12
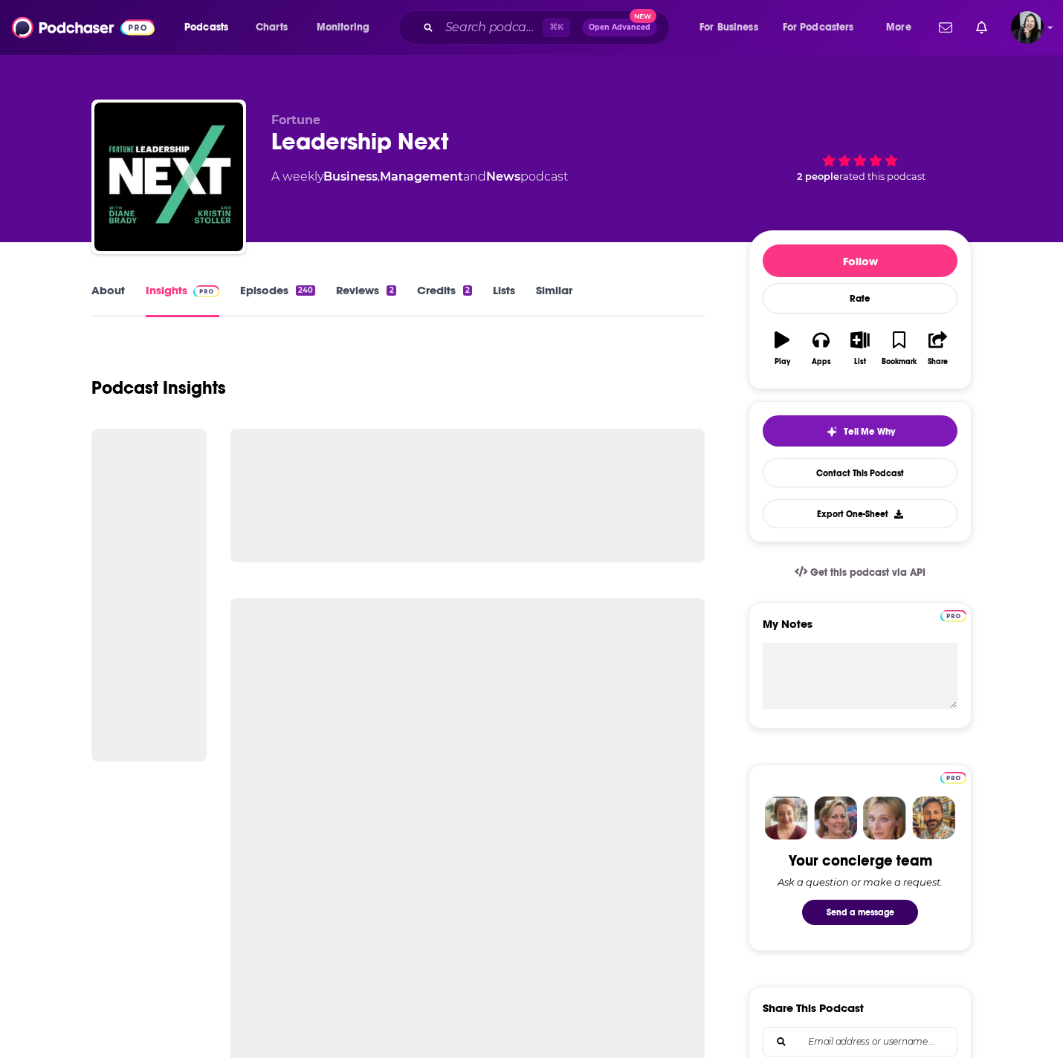
click at [532, 114] on p "Fortune" at bounding box center [497, 120] width 453 height 14
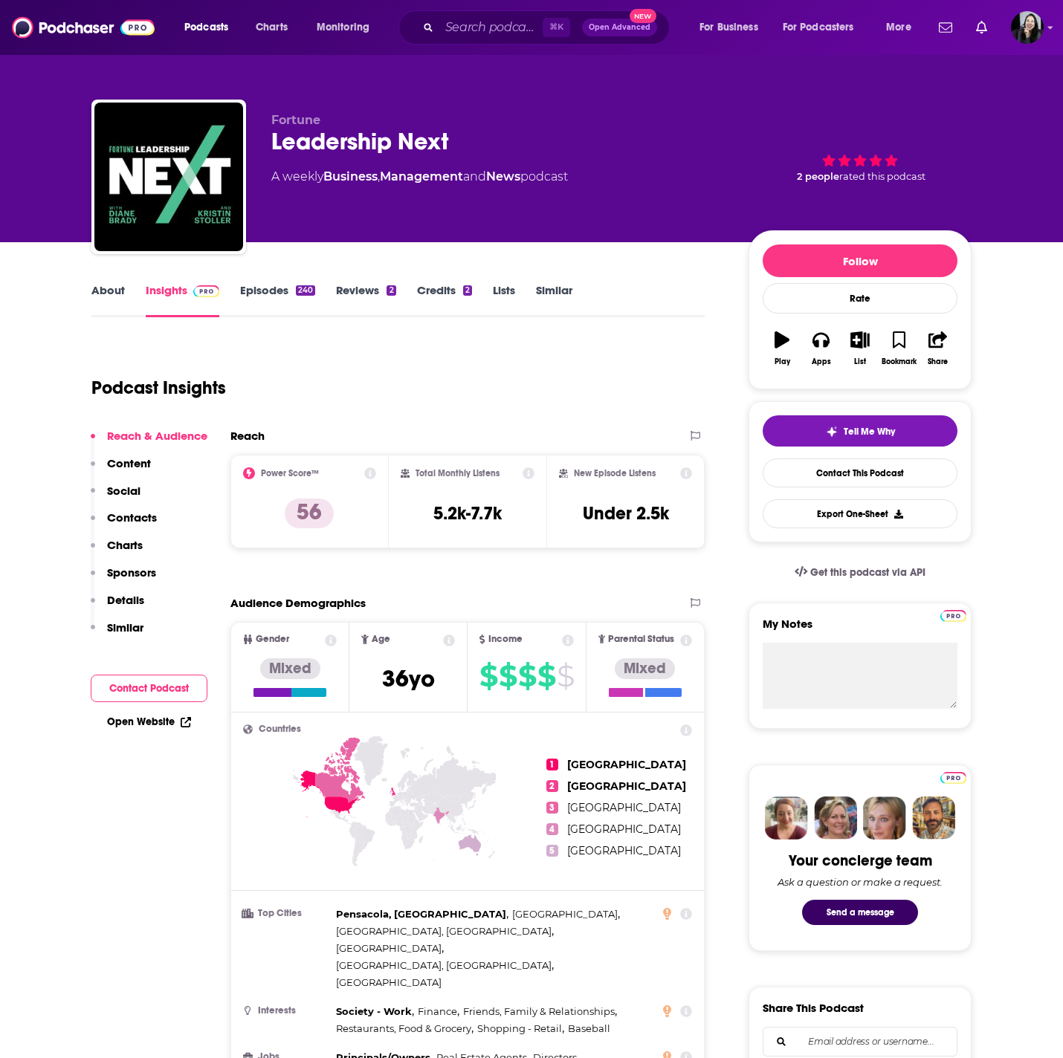
click at [475, 137] on div "Leadership Next" at bounding box center [497, 141] width 453 height 29
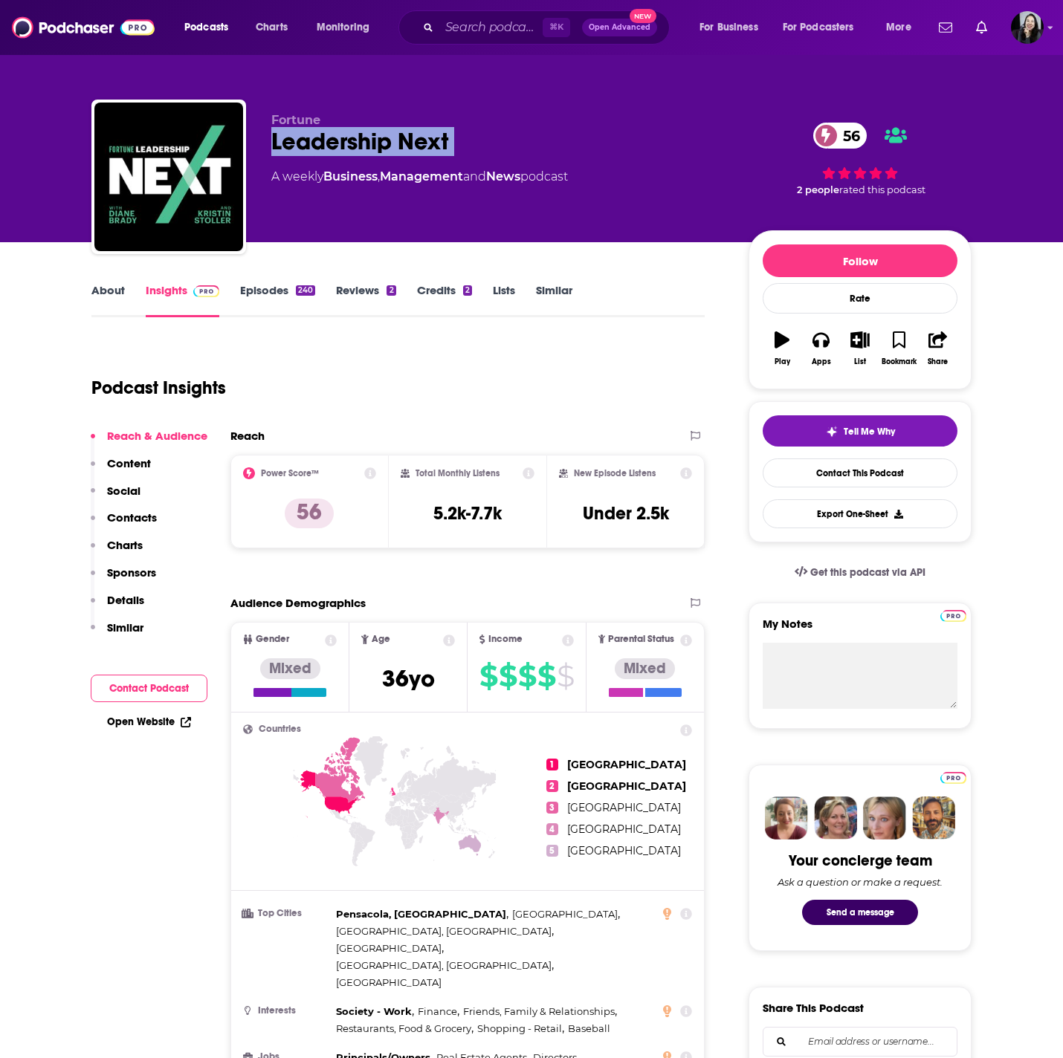
click at [475, 137] on div "Leadership Next 56" at bounding box center [497, 141] width 453 height 29
copy div "Leadership Next"
click at [125, 304] on div "About" at bounding box center [118, 300] width 54 height 34
click at [100, 295] on link "About" at bounding box center [107, 300] width 33 height 34
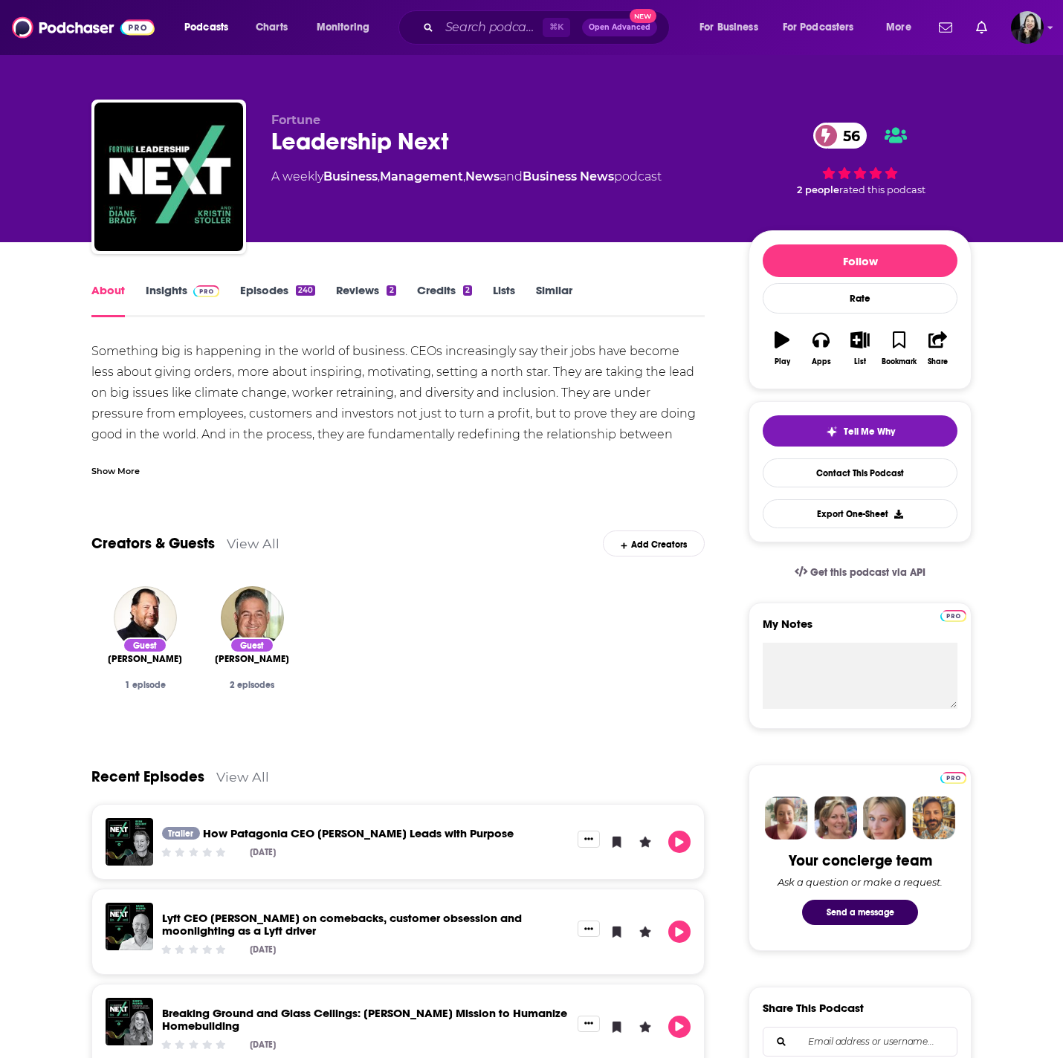
click at [537, 135] on div "Leadership Next 56" at bounding box center [497, 141] width 453 height 29
copy div "Leadership Next 56"
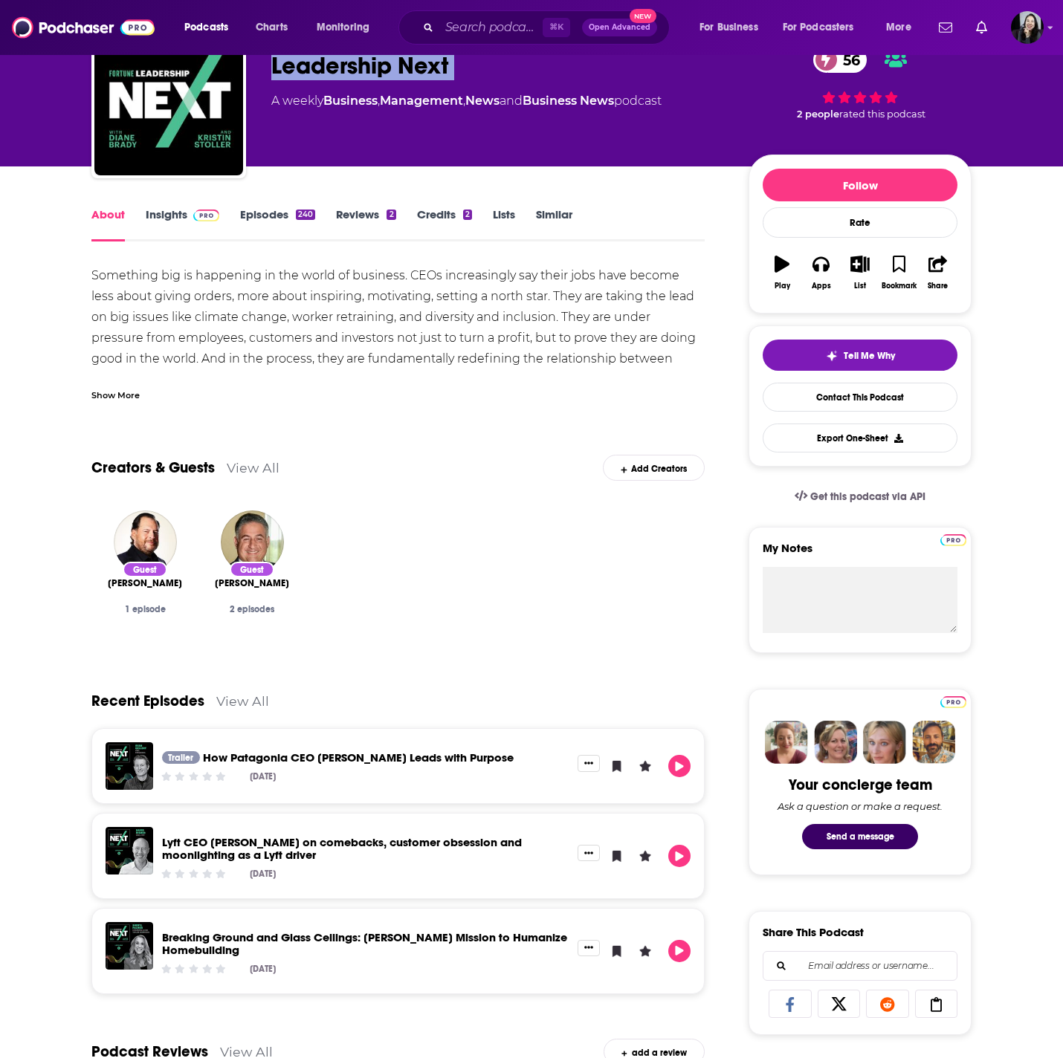
scroll to position [137, 0]
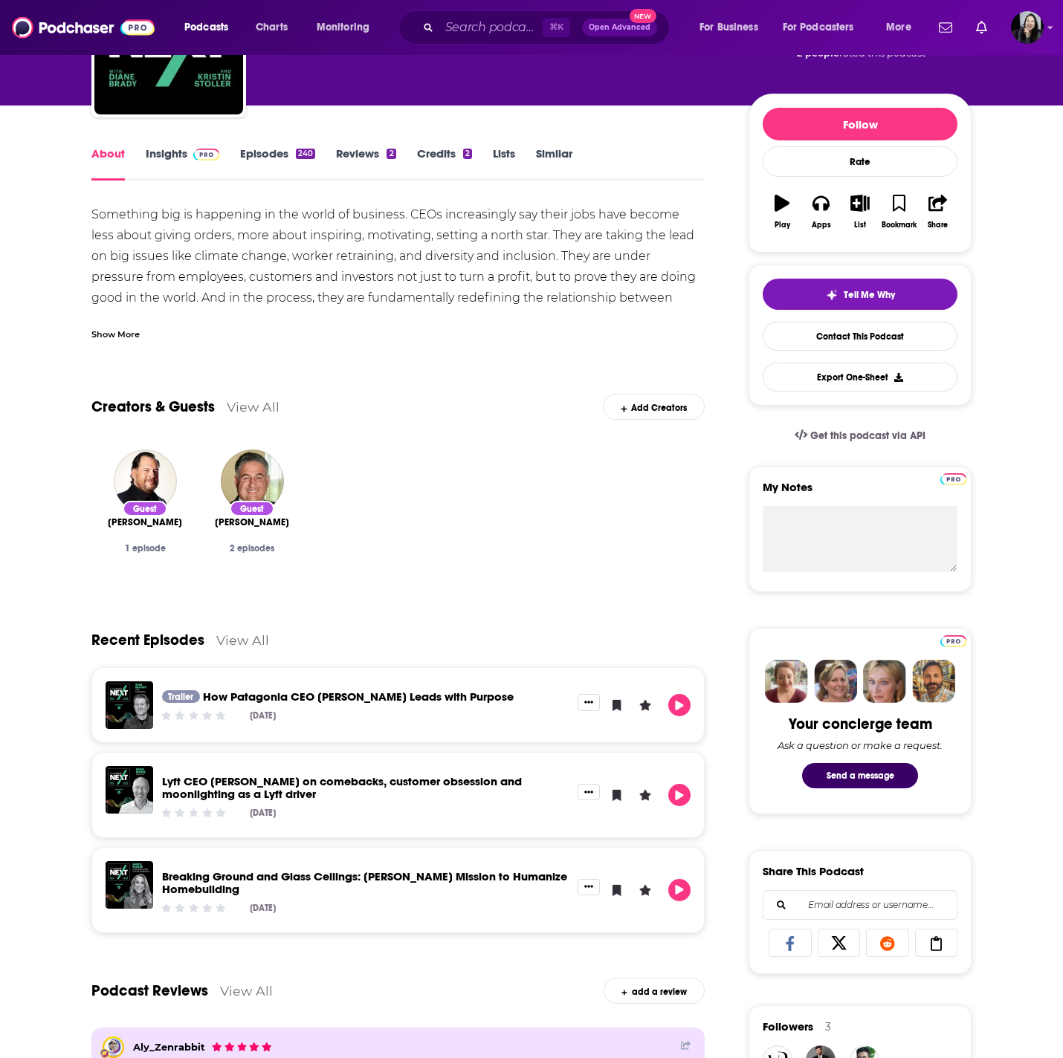
click at [149, 132] on div "About Insights Episodes 240 Reviews 2 Credits 2 Lists Similar Something big is …" at bounding box center [531, 942] width 880 height 1672
click at [152, 144] on div "About Insights Episodes 240 Reviews 2 Credits 2 Lists Similar" at bounding box center [397, 162] width 613 height 36
click at [153, 164] on link "Insights" at bounding box center [183, 163] width 74 height 34
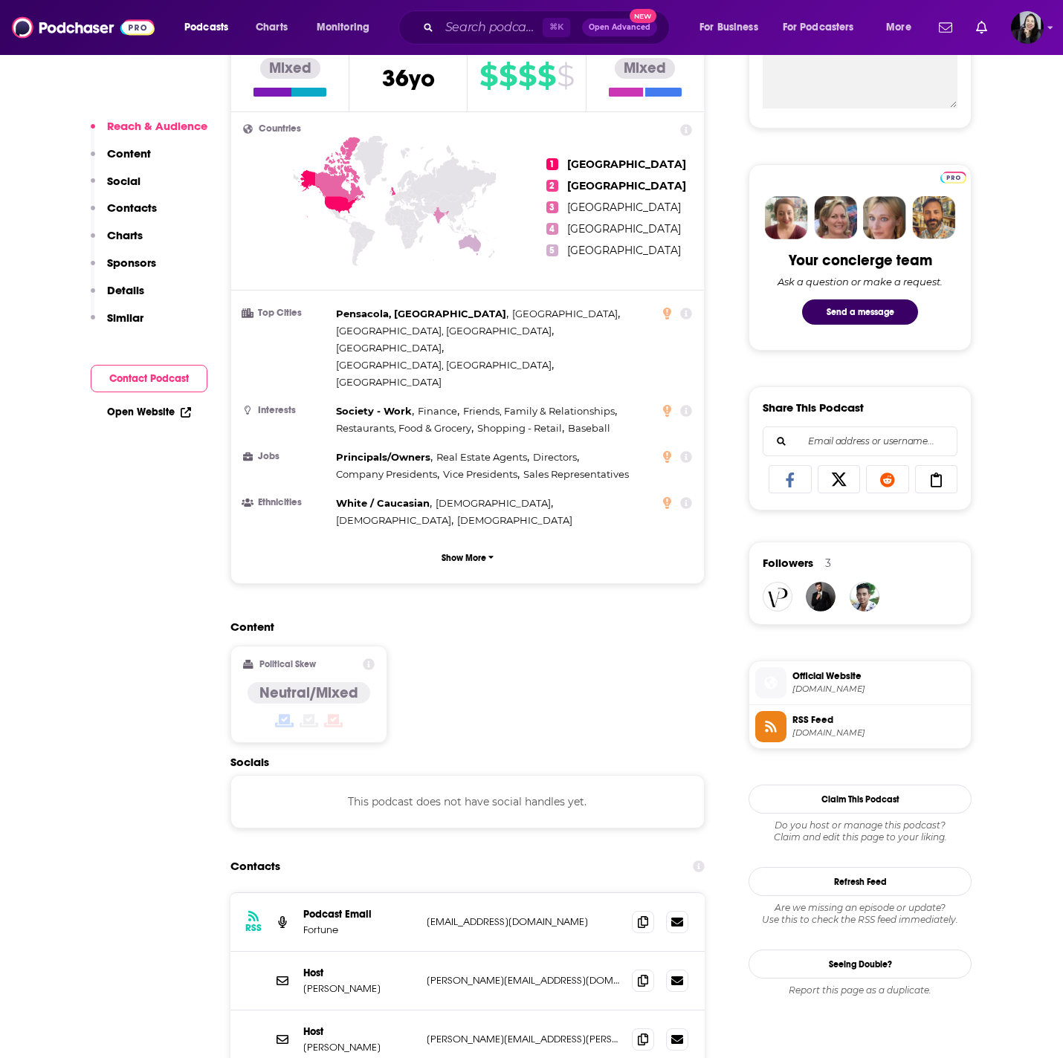
scroll to position [999, 0]
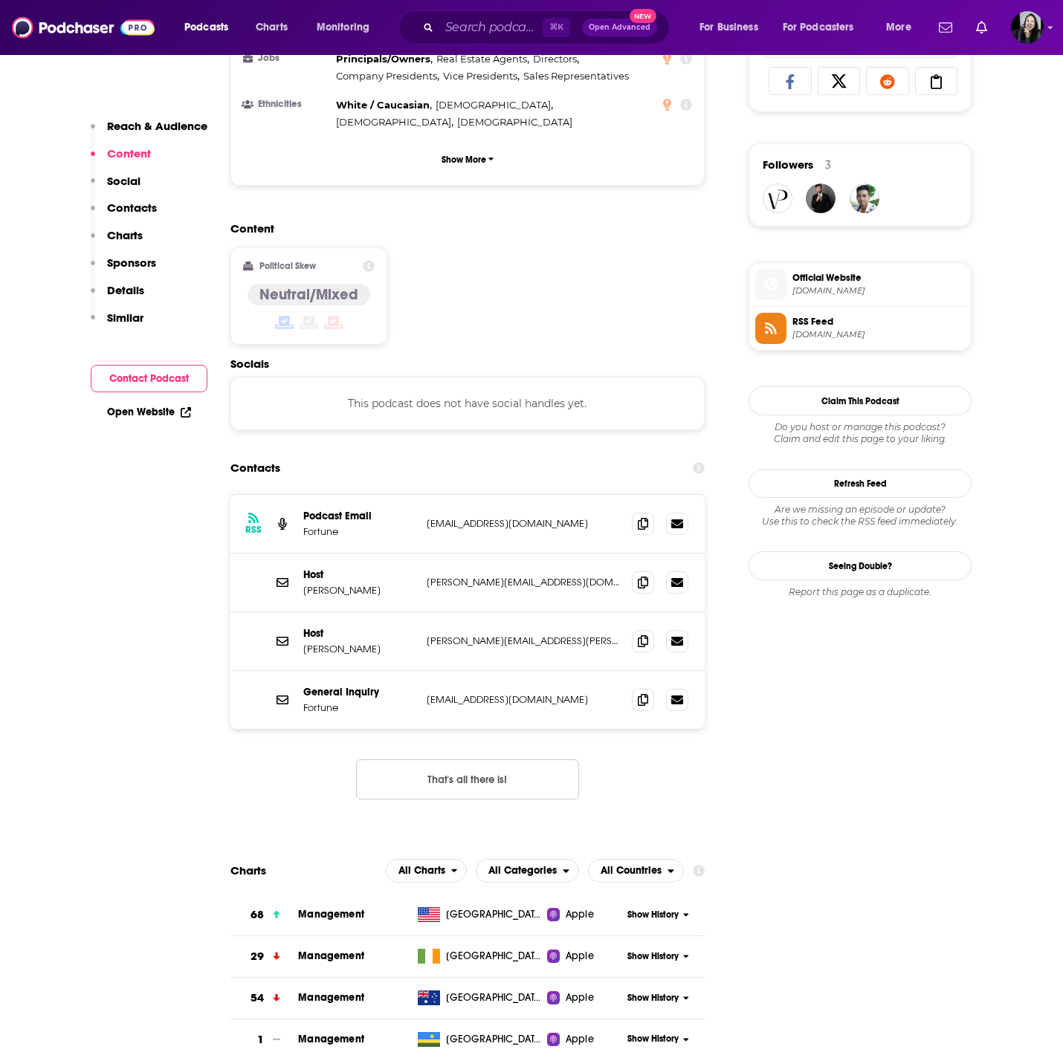
click at [800, 274] on span "Official Website" at bounding box center [878, 277] width 172 height 13
click at [641, 512] on span at bounding box center [643, 523] width 22 height 22
click at [638, 576] on icon at bounding box center [643, 582] width 10 height 12
click at [633, 630] on span at bounding box center [643, 641] width 22 height 22
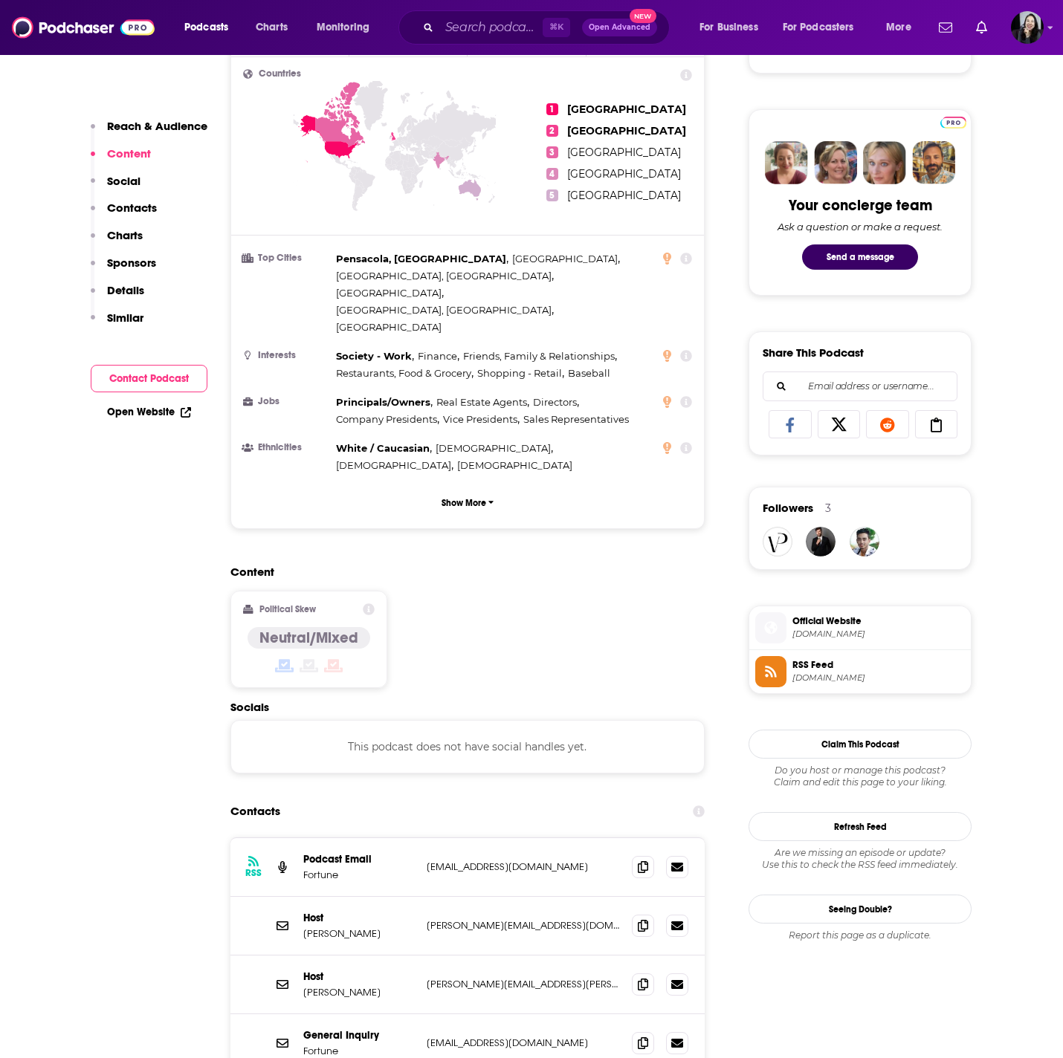
scroll to position [0, 0]
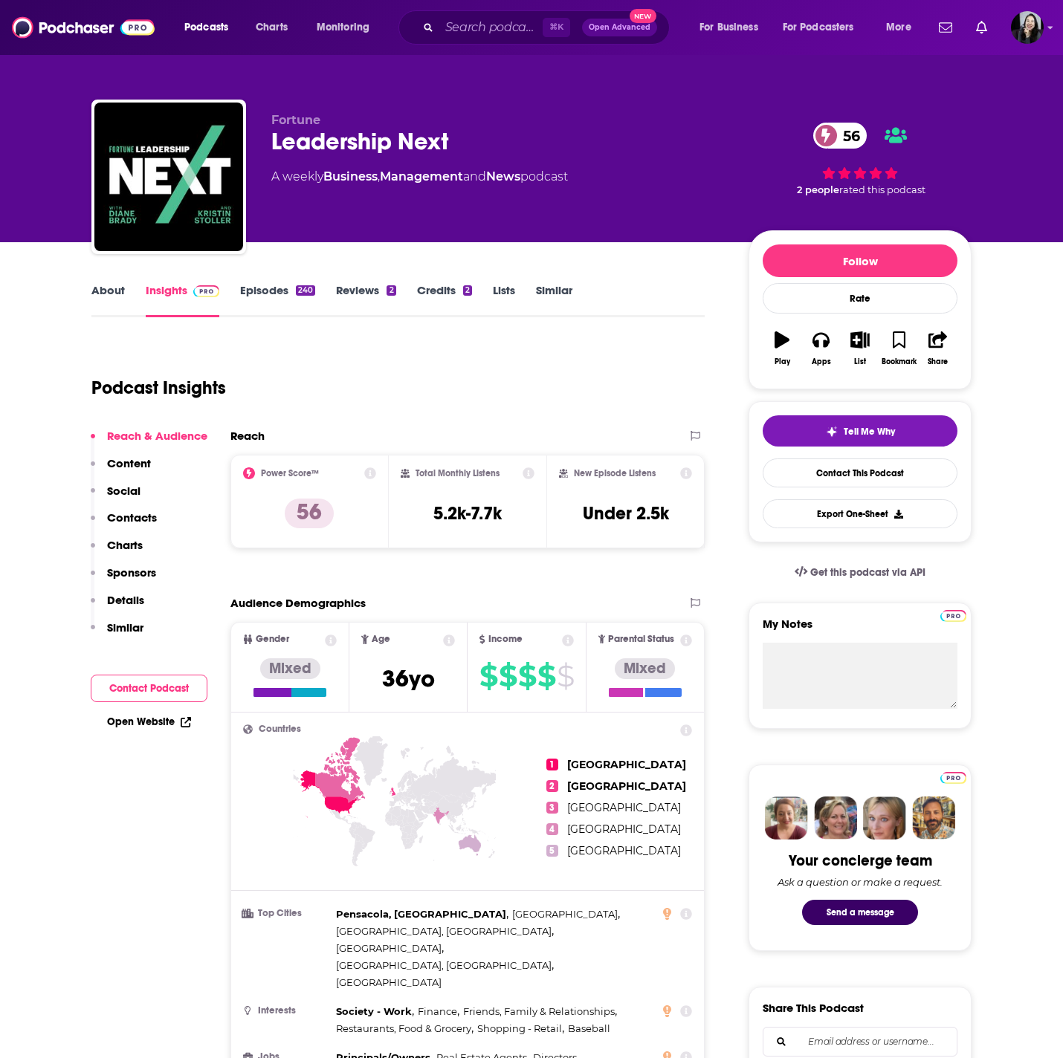
click at [459, 137] on div "Leadership Next 56" at bounding box center [497, 141] width 453 height 29
copy div "Leadership Next 56"
click at [269, 289] on link "Episodes 240" at bounding box center [277, 300] width 75 height 34
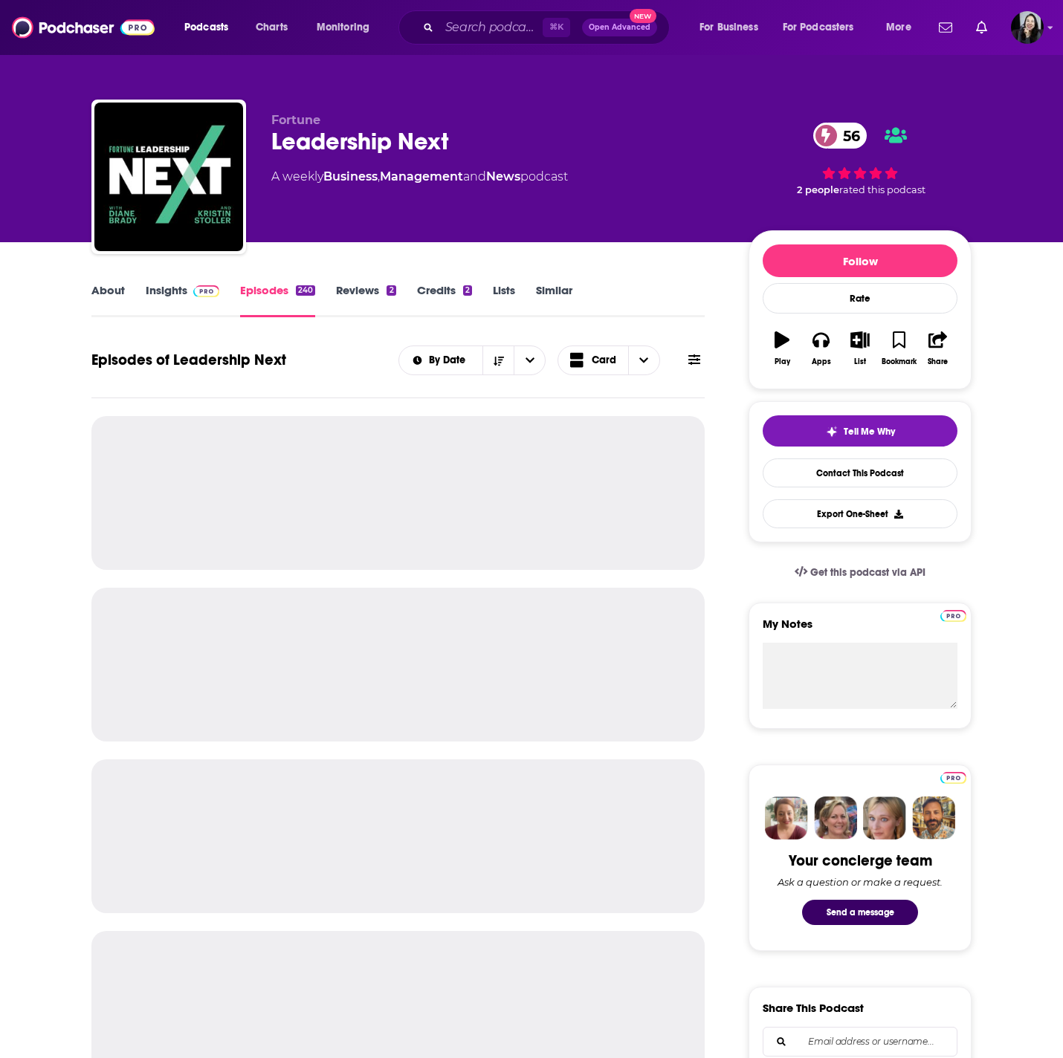
click at [152, 292] on link "Insights" at bounding box center [183, 300] width 74 height 34
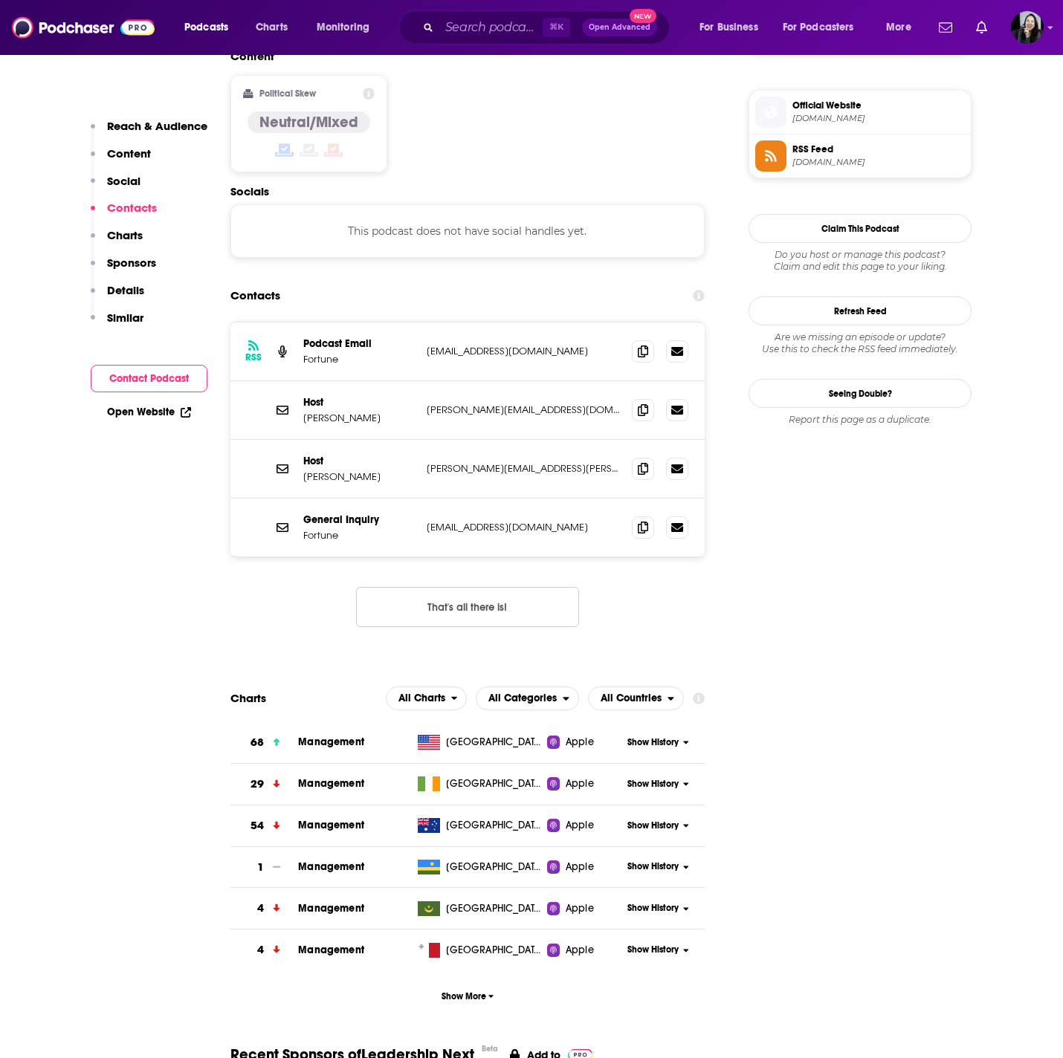
scroll to position [1174, 0]
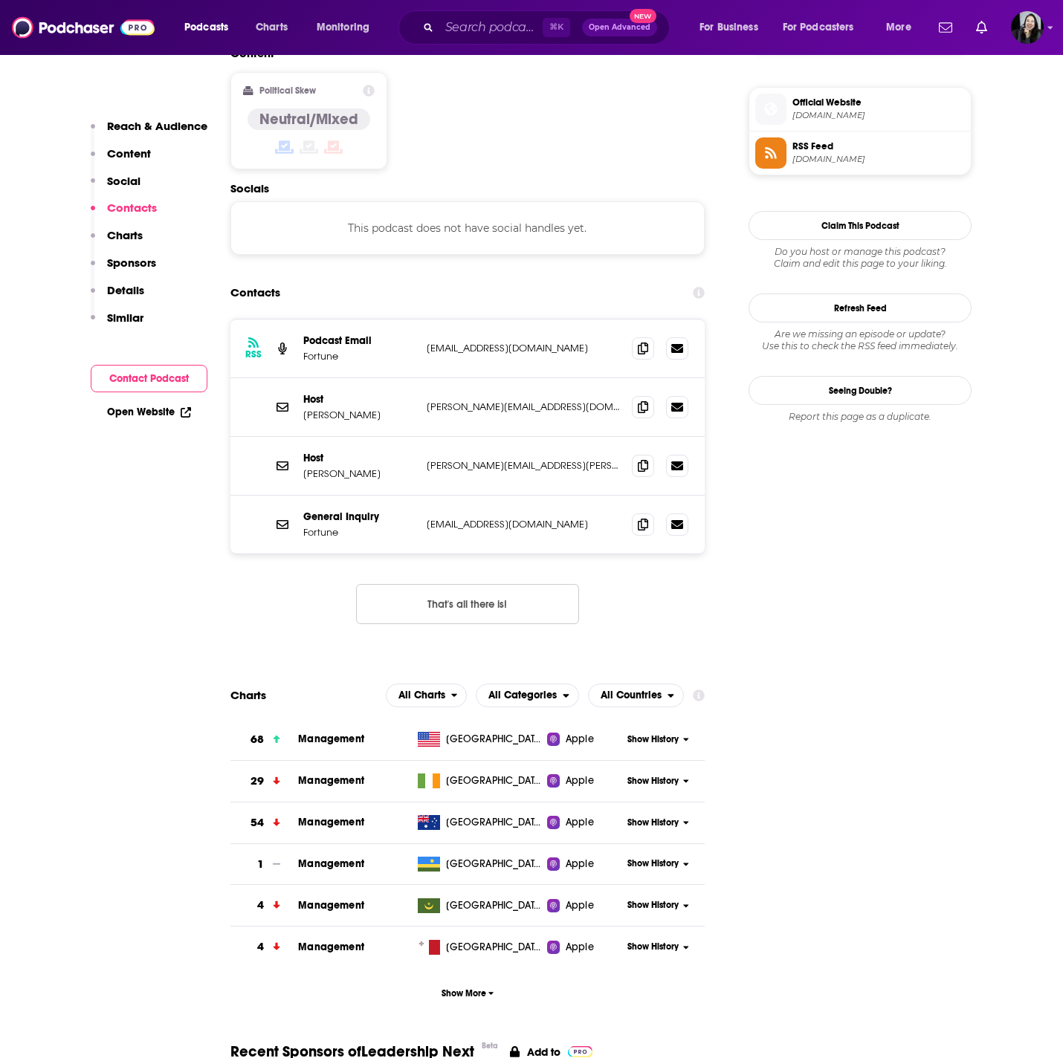
click at [618, 401] on p "michal.levram@fortune.com" at bounding box center [523, 407] width 193 height 13
click at [657, 337] on div at bounding box center [660, 348] width 56 height 22
click at [641, 337] on span at bounding box center [643, 348] width 22 height 22
click at [641, 401] on icon at bounding box center [643, 407] width 10 height 12
click at [644, 459] on icon at bounding box center [643, 465] width 10 height 12
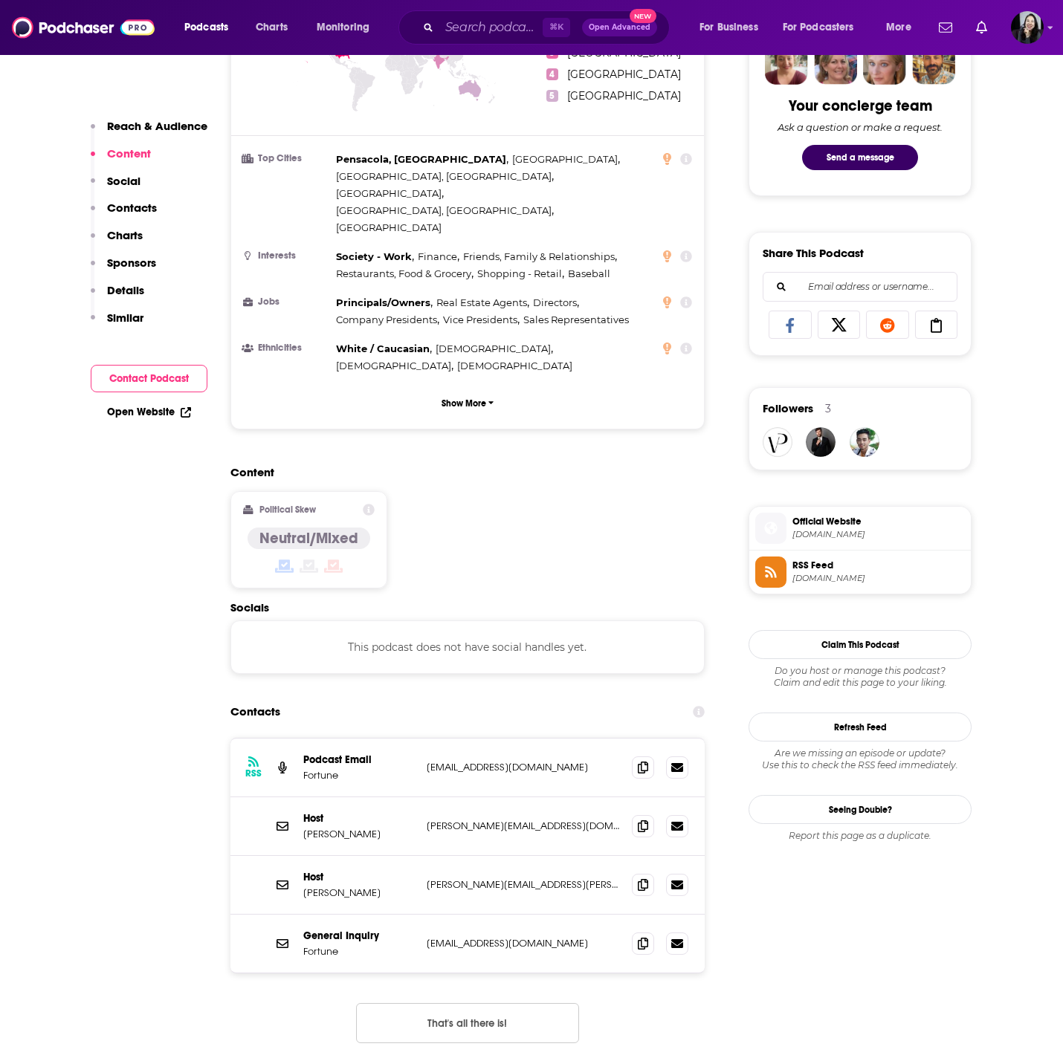
scroll to position [0, 0]
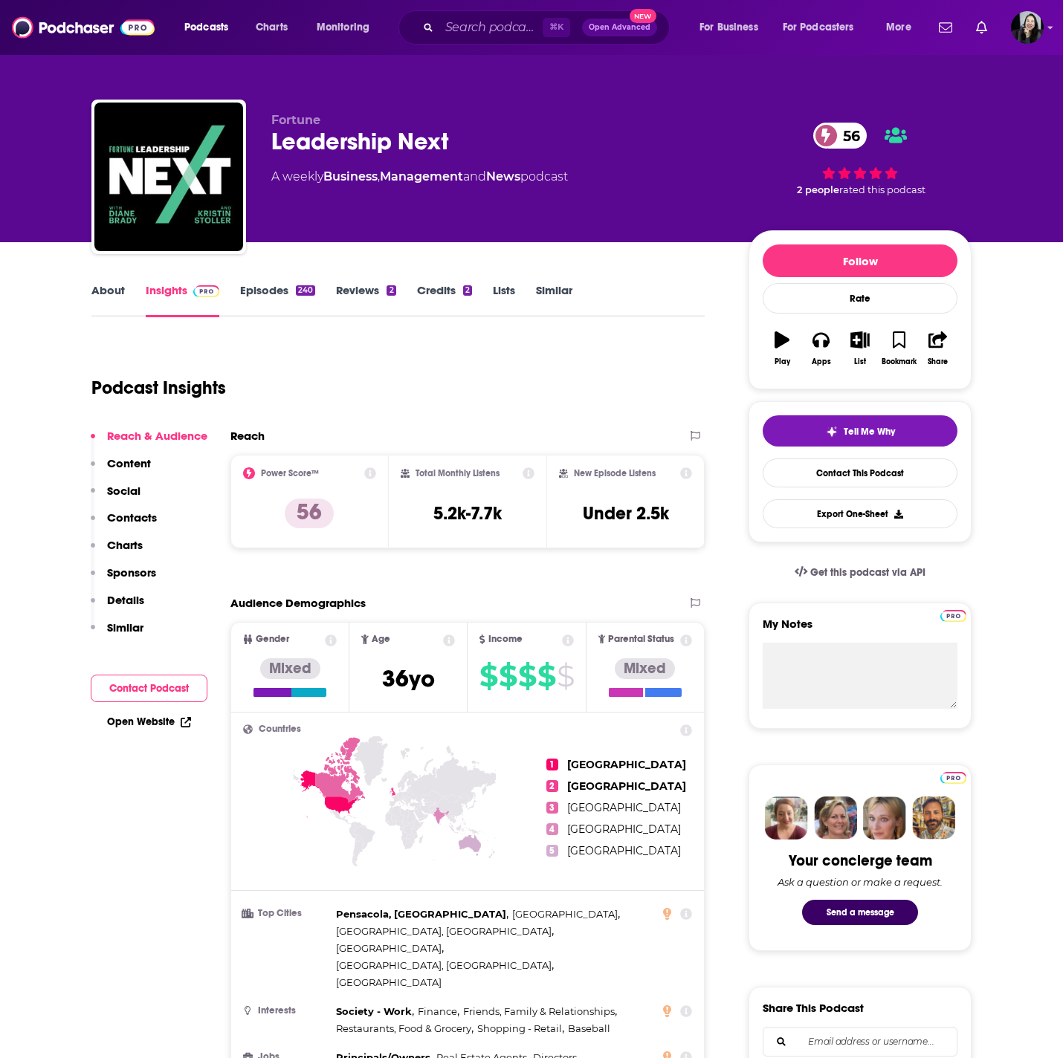
click at [279, 302] on link "Episodes 240" at bounding box center [277, 300] width 75 height 34
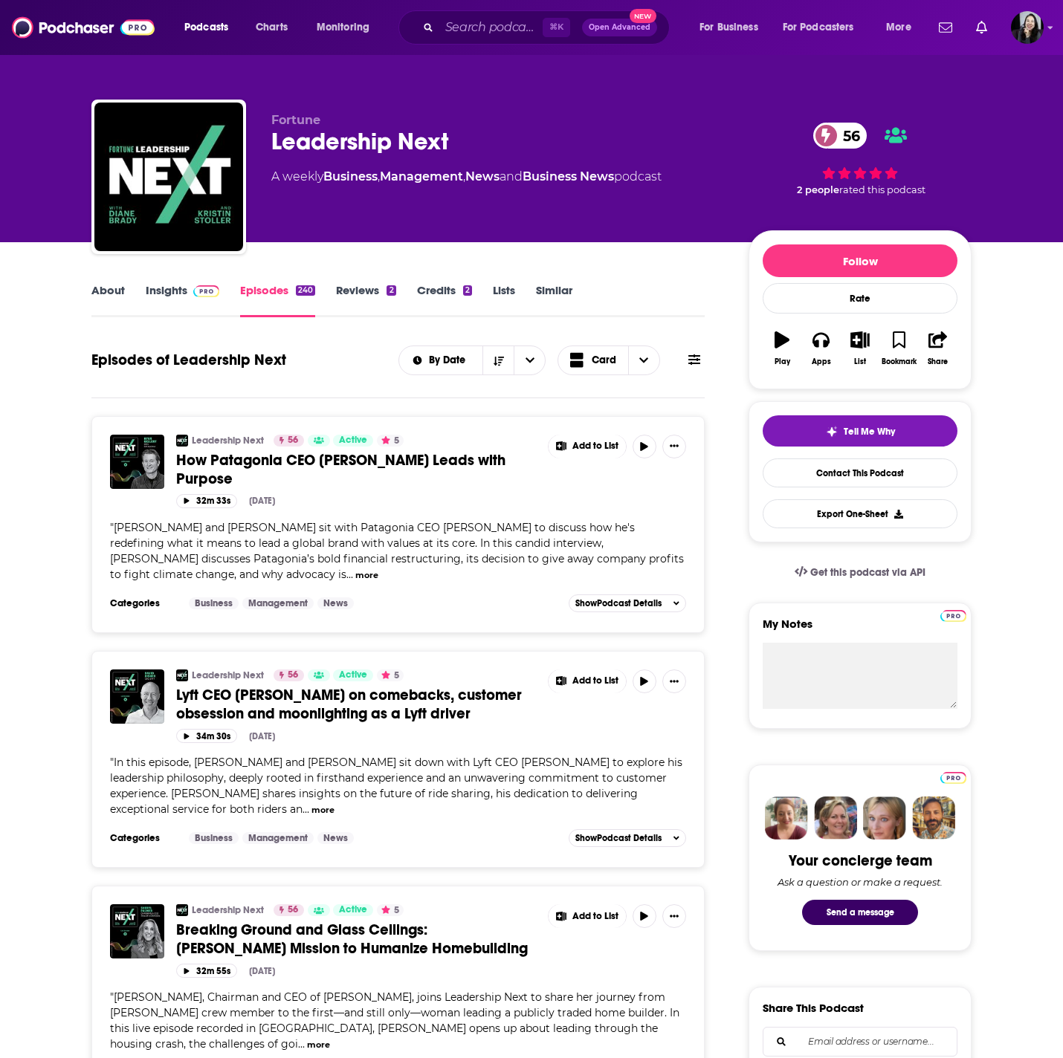
click at [285, 457] on span "How Patagonia CEO Ryan Gellert Leads with Purpose" at bounding box center [340, 469] width 329 height 37
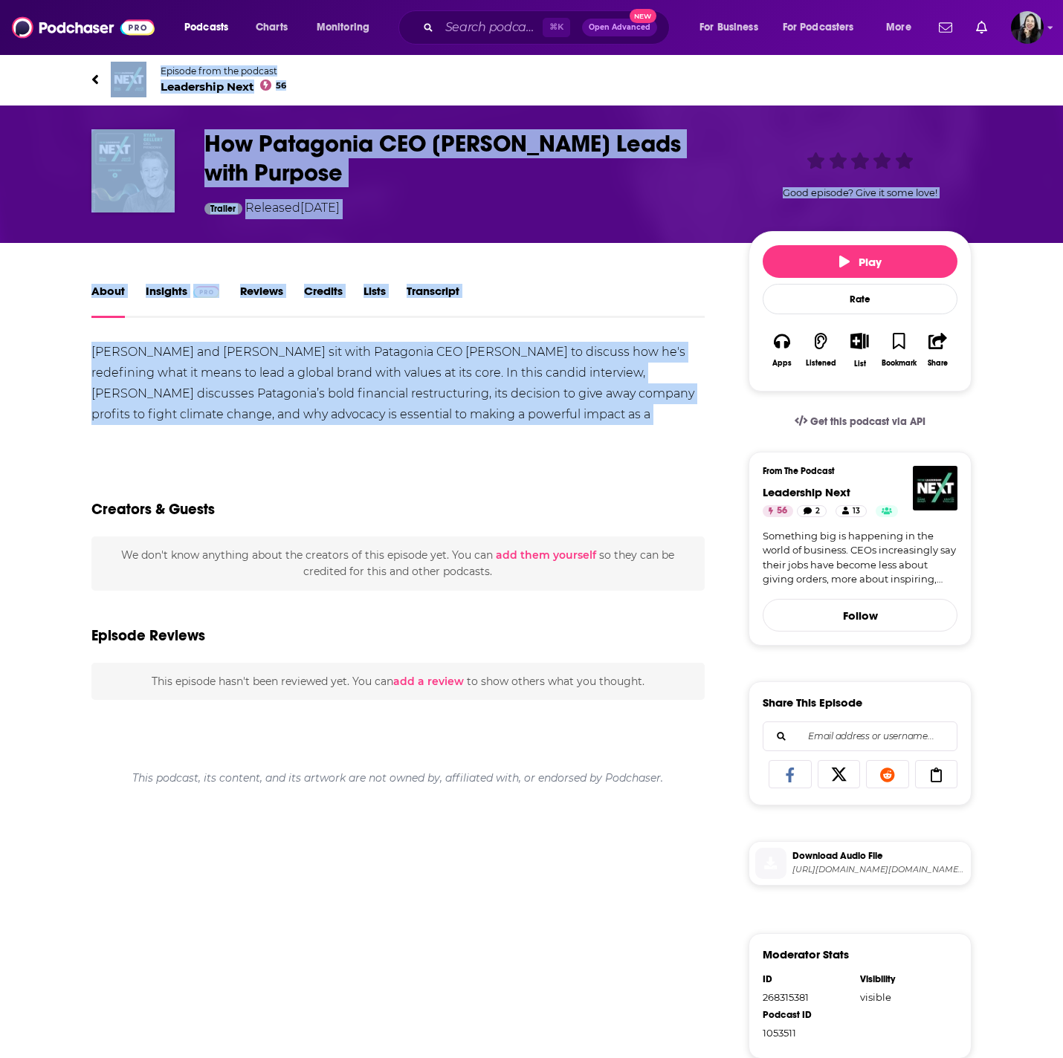
drag, startPoint x: 65, startPoint y: 65, endPoint x: 496, endPoint y: 452, distance: 579.5
click at [496, 452] on div "Episode from the podcast Leadership Next 56 How Patagonia CEO Ryan Gellert Lead…" at bounding box center [531, 709] width 1063 height 1311
click at [496, 173] on h1 "How Patagonia CEO Ryan Gellert Leads with Purpose" at bounding box center [464, 158] width 520 height 58
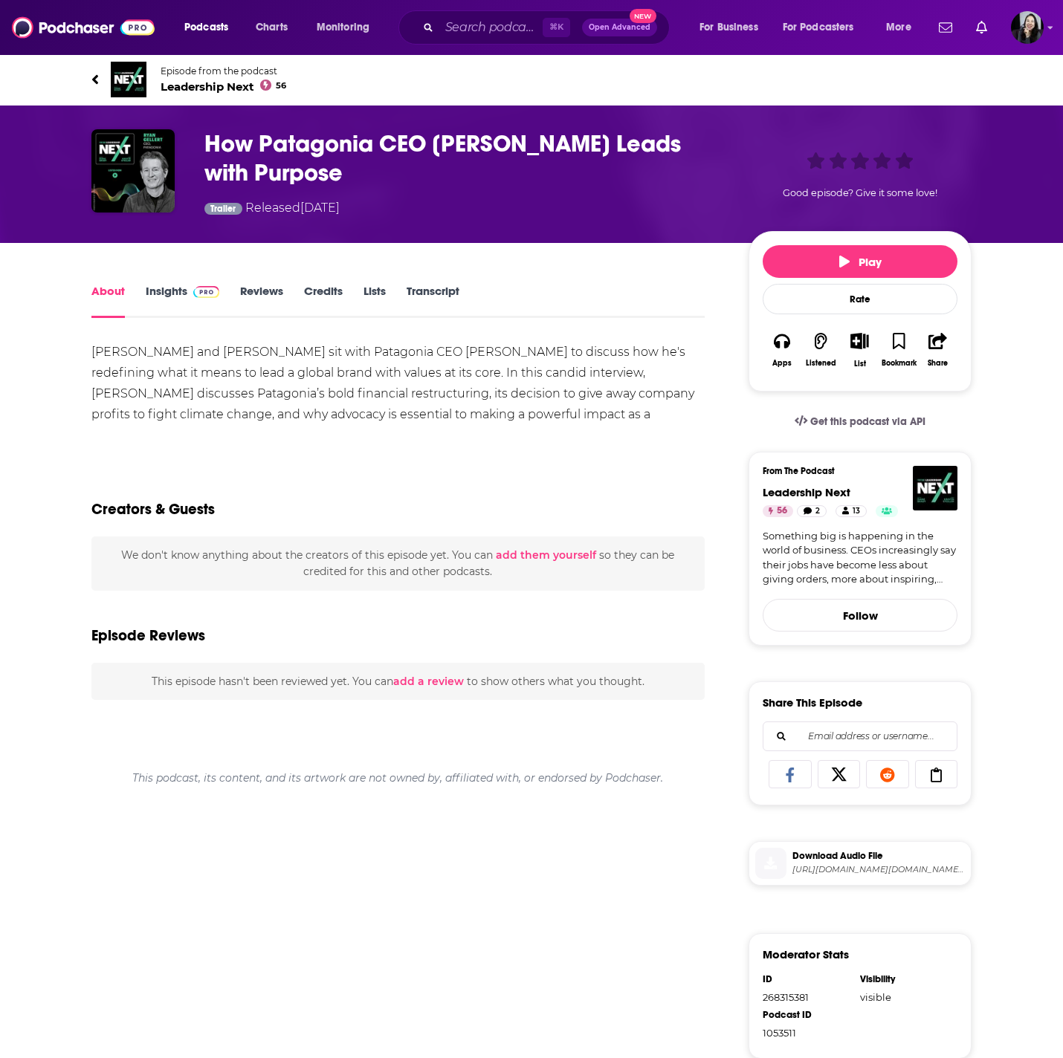
click at [496, 175] on h1 "How Patagonia CEO Ryan Gellert Leads with Purpose" at bounding box center [464, 158] width 520 height 58
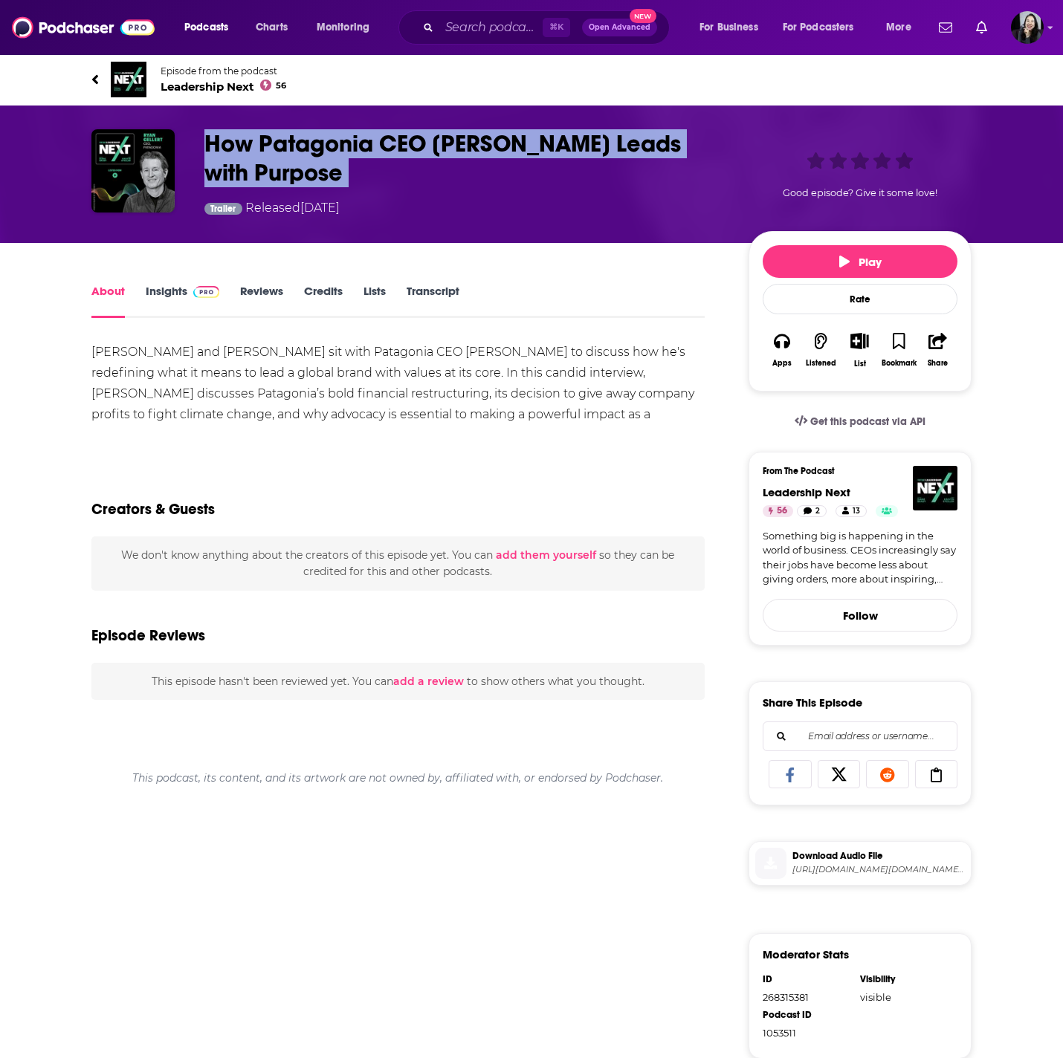
click at [496, 175] on h1 "How Patagonia CEO Ryan Gellert Leads with Purpose" at bounding box center [464, 158] width 520 height 58
copy h1 "How Patagonia CEO Ryan Gellert Leads with Purpose"
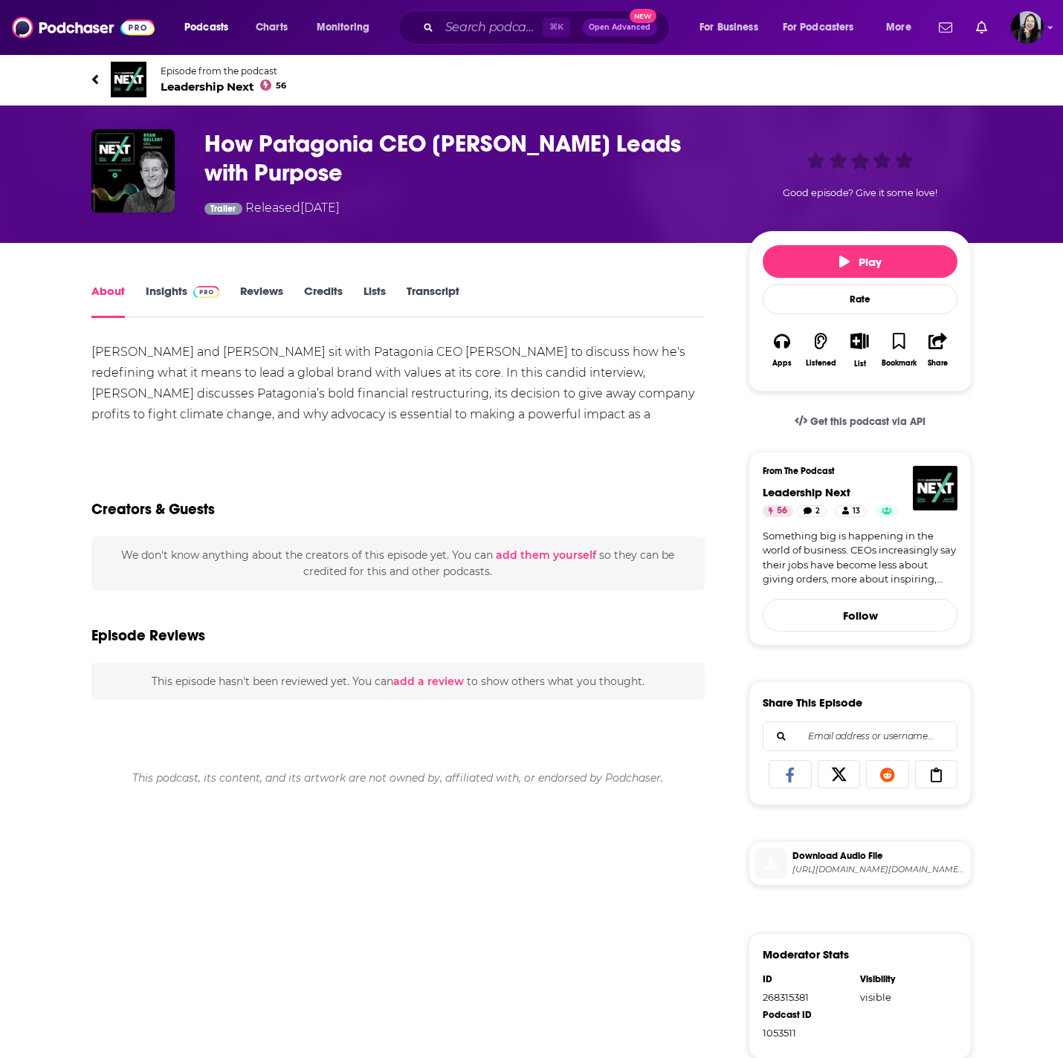
drag, startPoint x: 240, startPoint y: 353, endPoint x: 378, endPoint y: 356, distance: 137.5
click at [378, 356] on div "Diane and Kristin sit with Patagonia CEO Ryan Gellert to discuss how he's redef…" at bounding box center [397, 394] width 613 height 104
drag, startPoint x: 236, startPoint y: 349, endPoint x: 407, endPoint y: 357, distance: 171.1
click at [408, 357] on div "Diane and Kristin sit with Patagonia CEO Ryan Gellert to discuss how he's redef…" at bounding box center [397, 394] width 613 height 104
copy div "Patagonia CEO Ryan Gellert"
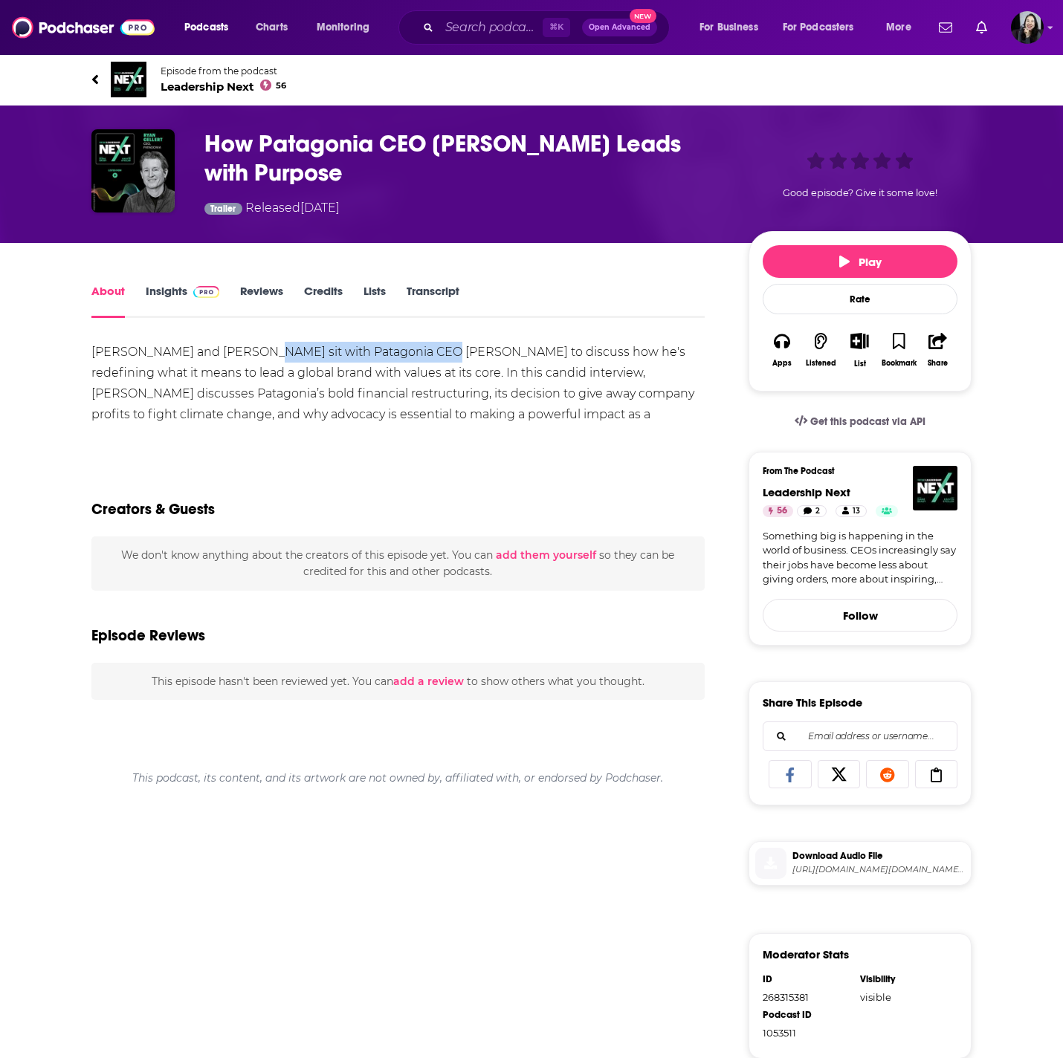
copy div "Patagonia CEO Ryan Gellert"
click at [303, 384] on div "Diane and Kristin sit with Patagonia CEO Ryan Gellert to discuss how he's redef…" at bounding box center [397, 394] width 613 height 104
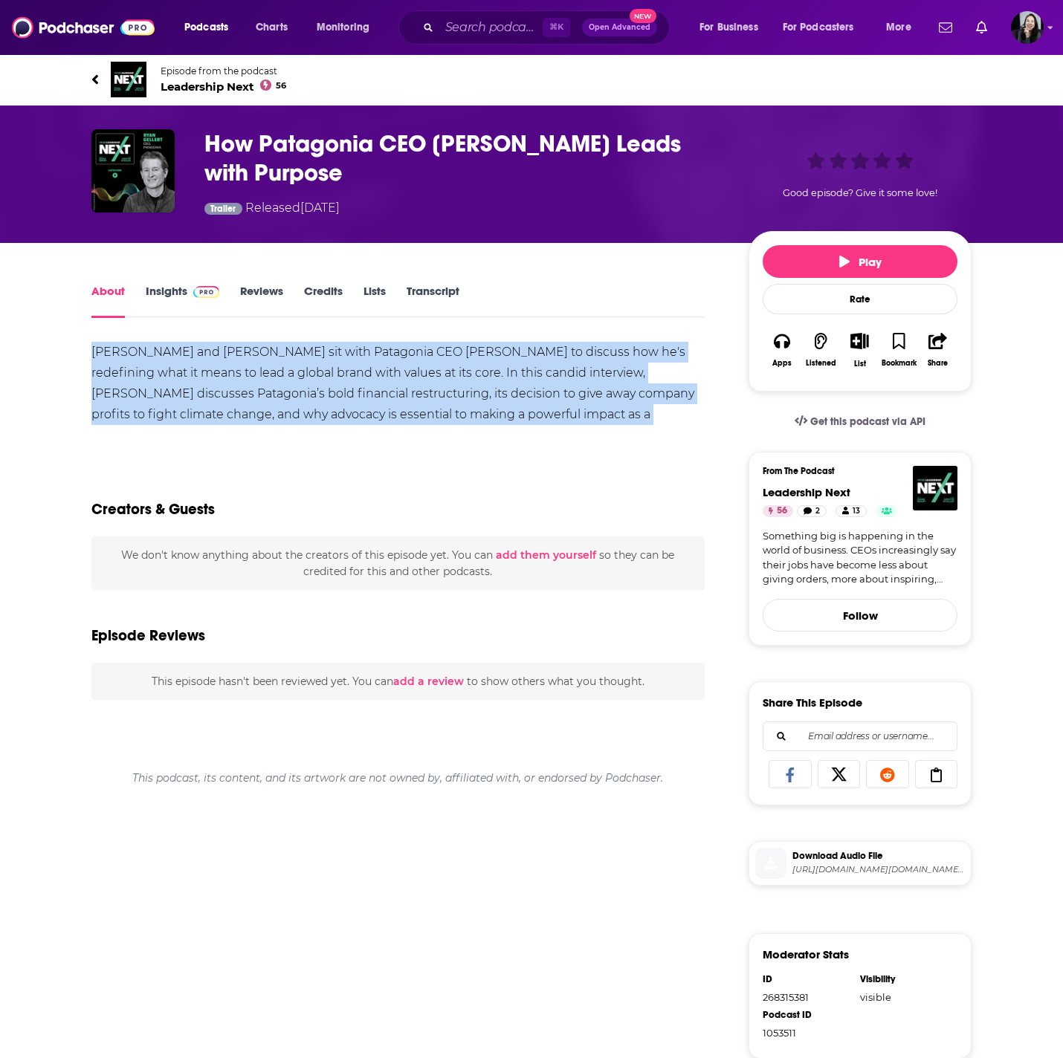
click at [303, 384] on div "Diane and Kristin sit with Patagonia CEO Ryan Gellert to discuss how he's redef…" at bounding box center [397, 394] width 613 height 104
copy div "Diane and Kristin sit with Patagonia CEO Ryan Gellert to discuss how he's redef…"
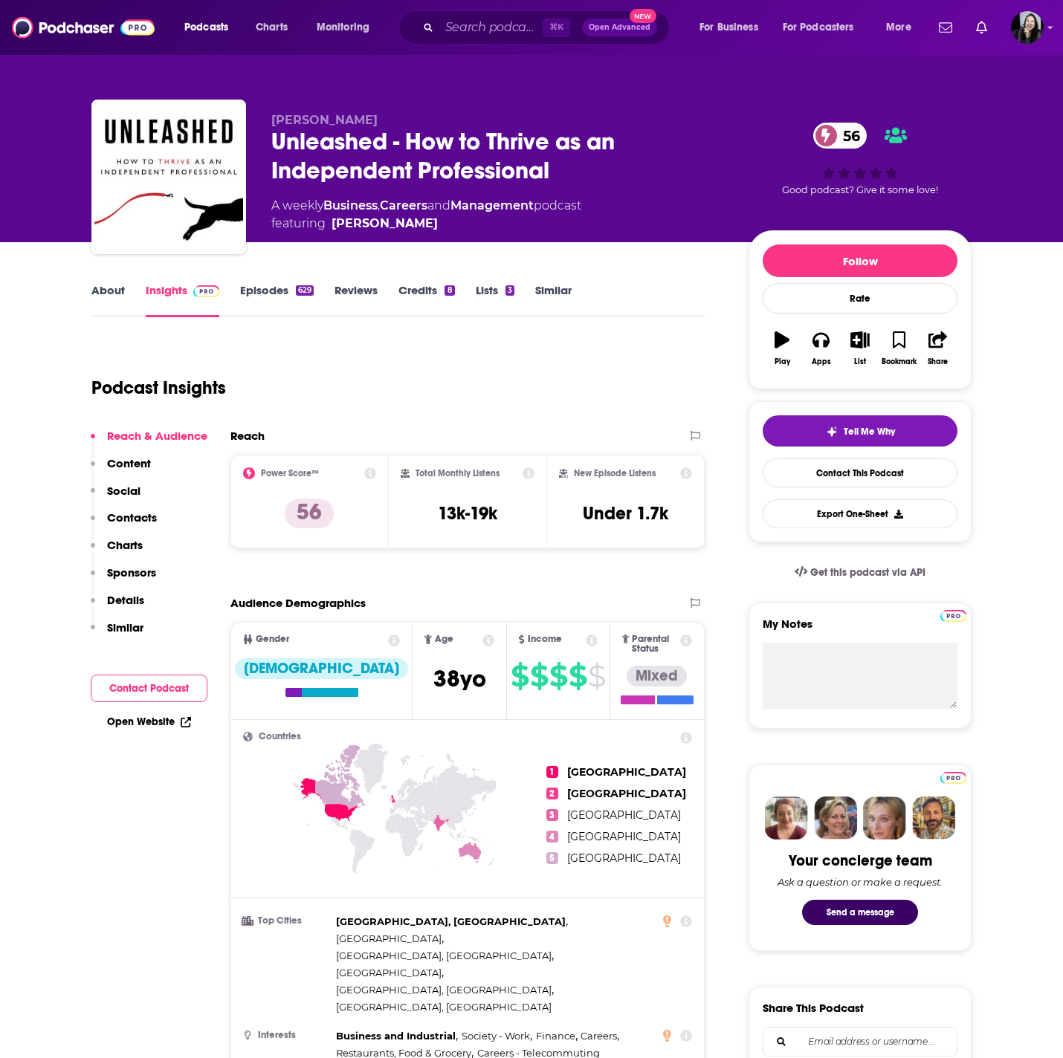
scroll to position [15, 0]
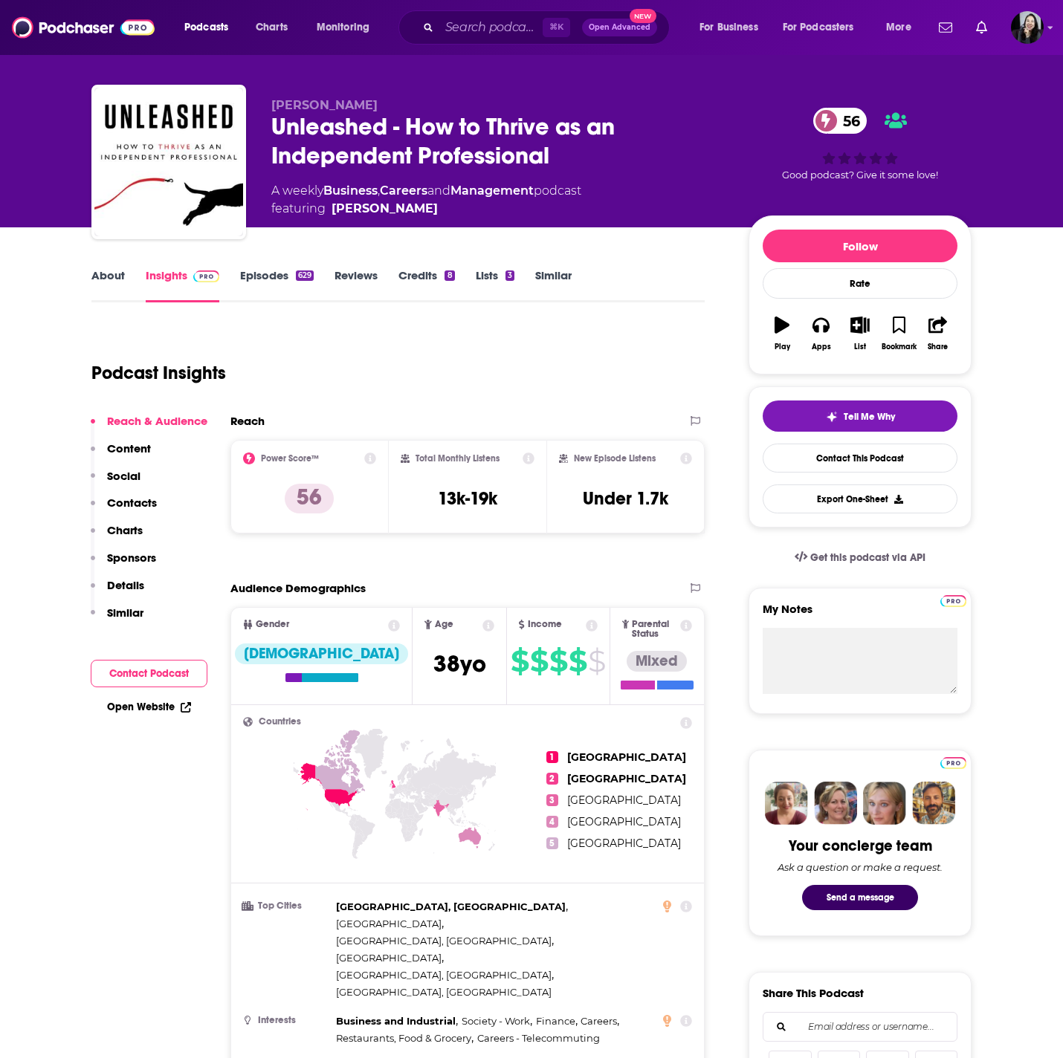
click at [282, 287] on link "Episodes 629" at bounding box center [277, 285] width 74 height 34
